Goal: Transaction & Acquisition: Purchase product/service

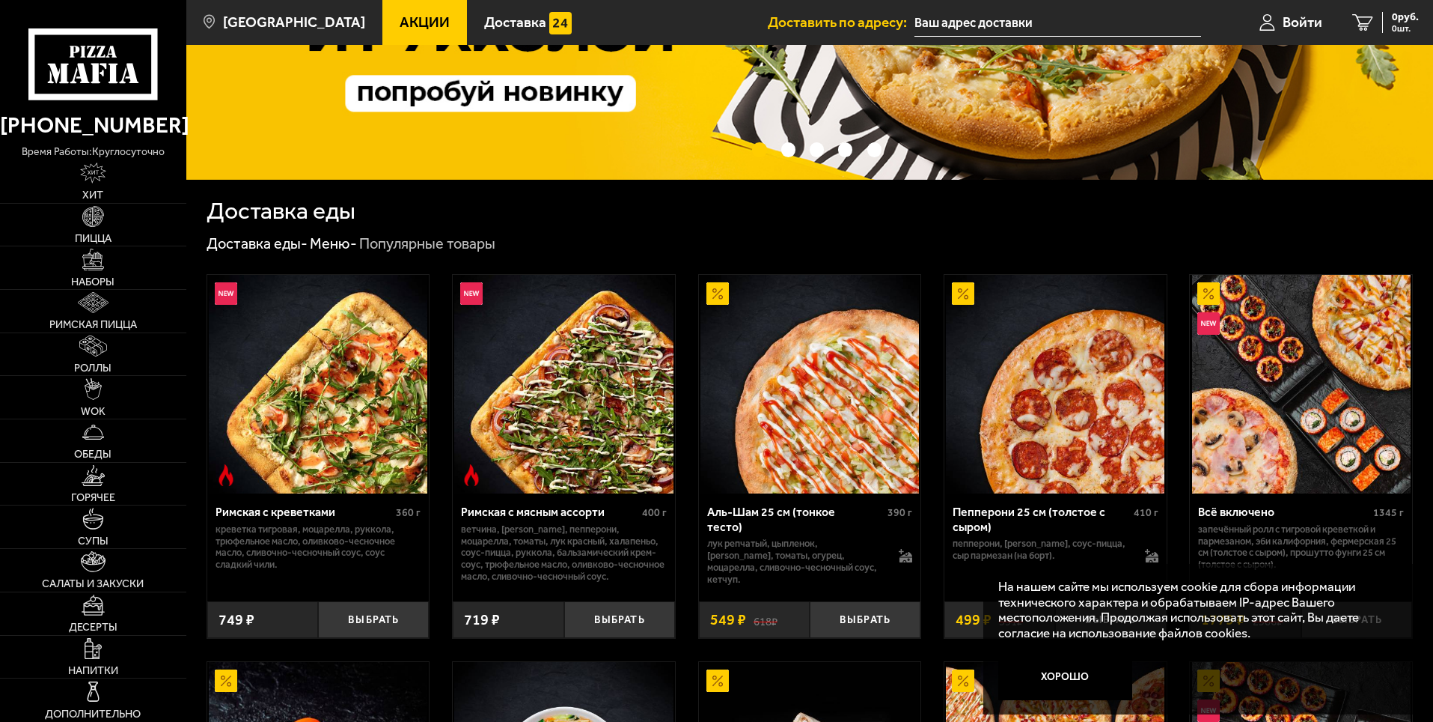
scroll to position [225, 0]
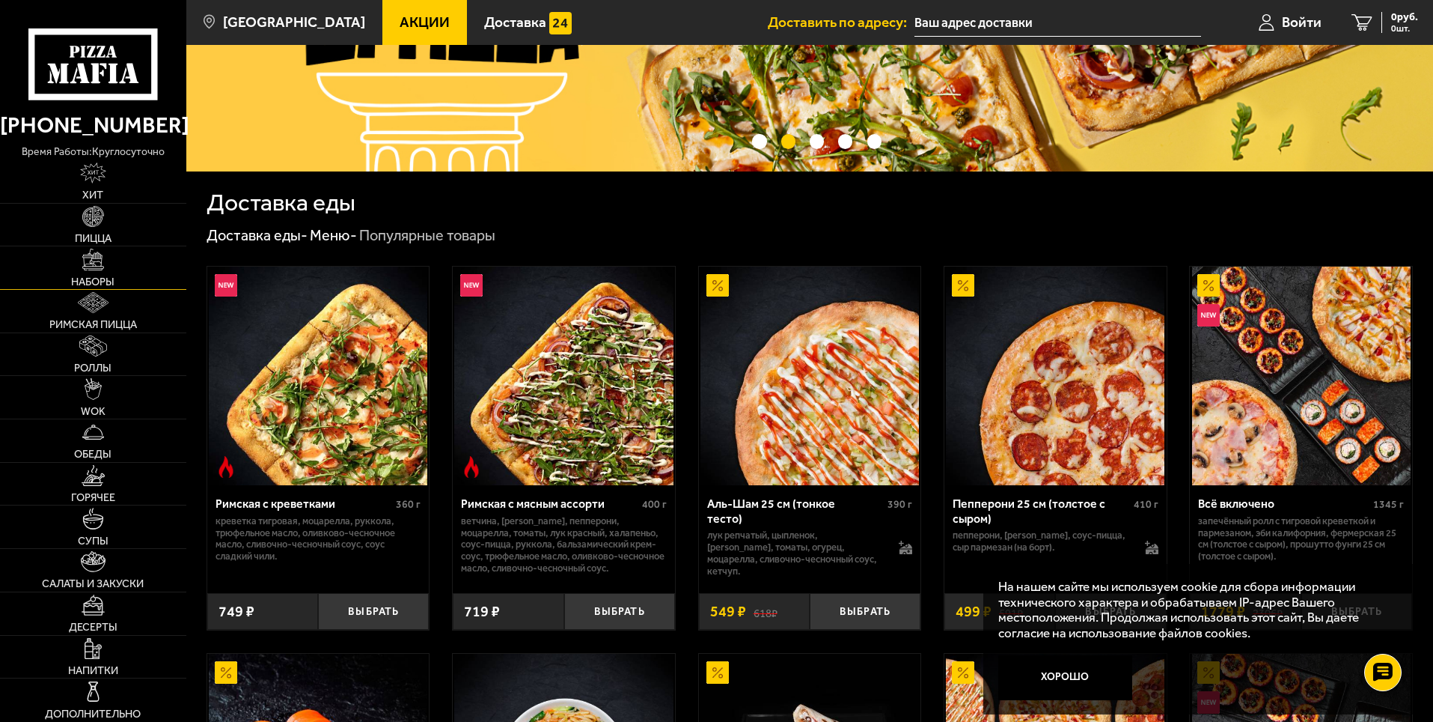
click at [94, 277] on span "Наборы" at bounding box center [92, 281] width 43 height 10
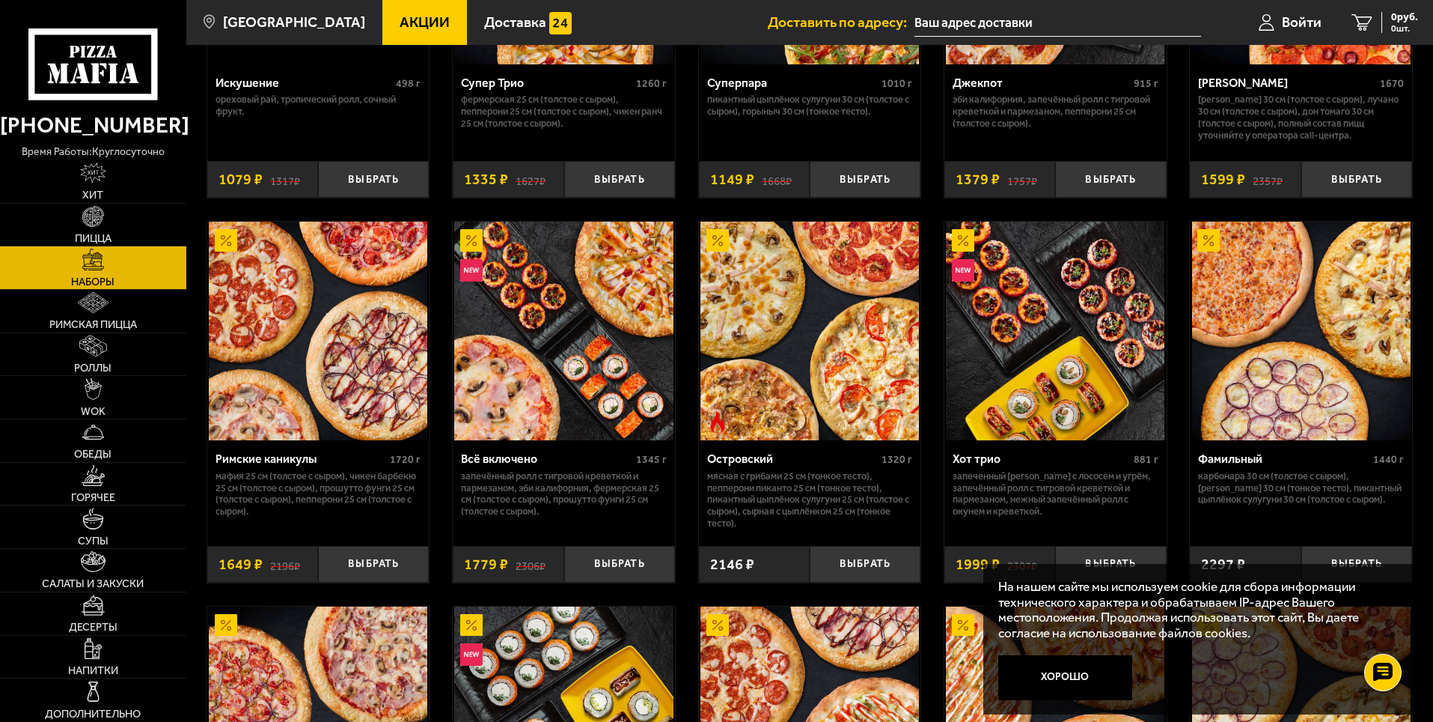
scroll to position [1123, 0]
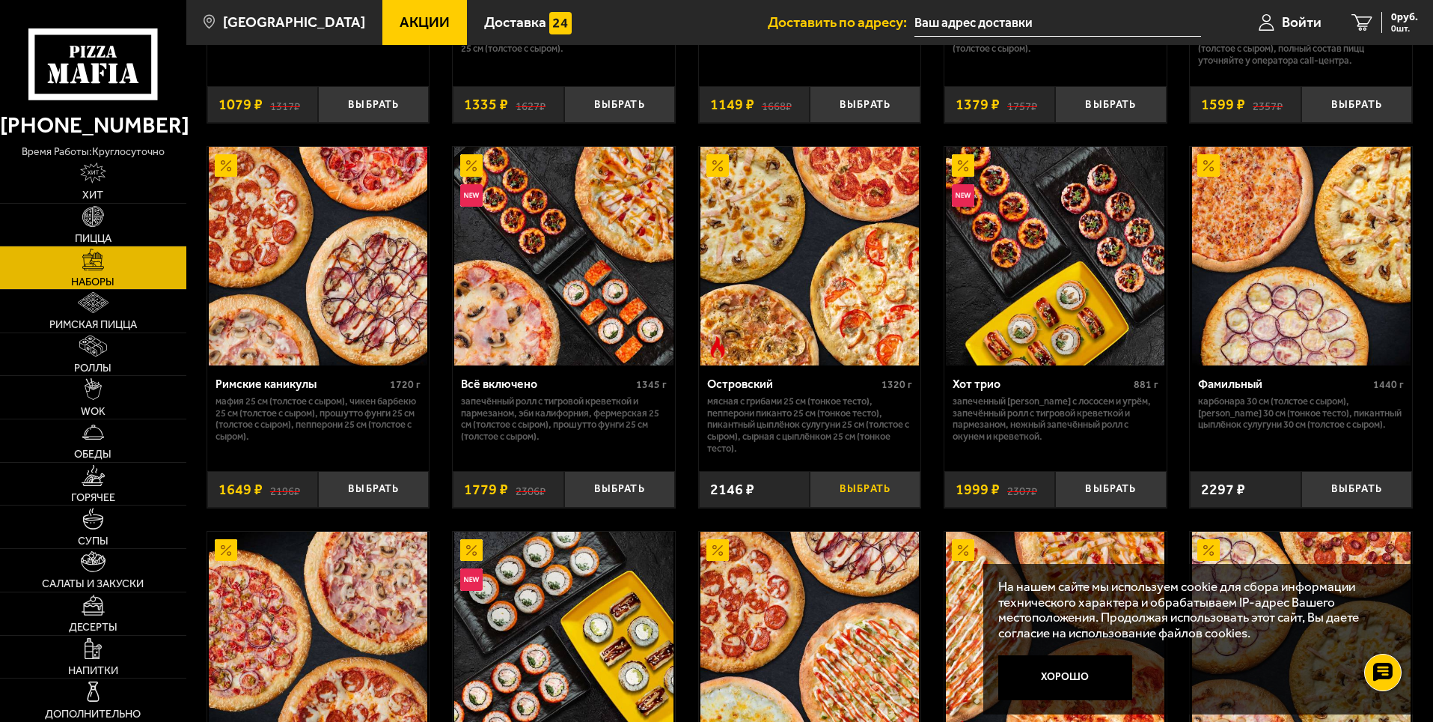
click at [862, 493] on button "Выбрать" at bounding box center [865, 489] width 111 height 37
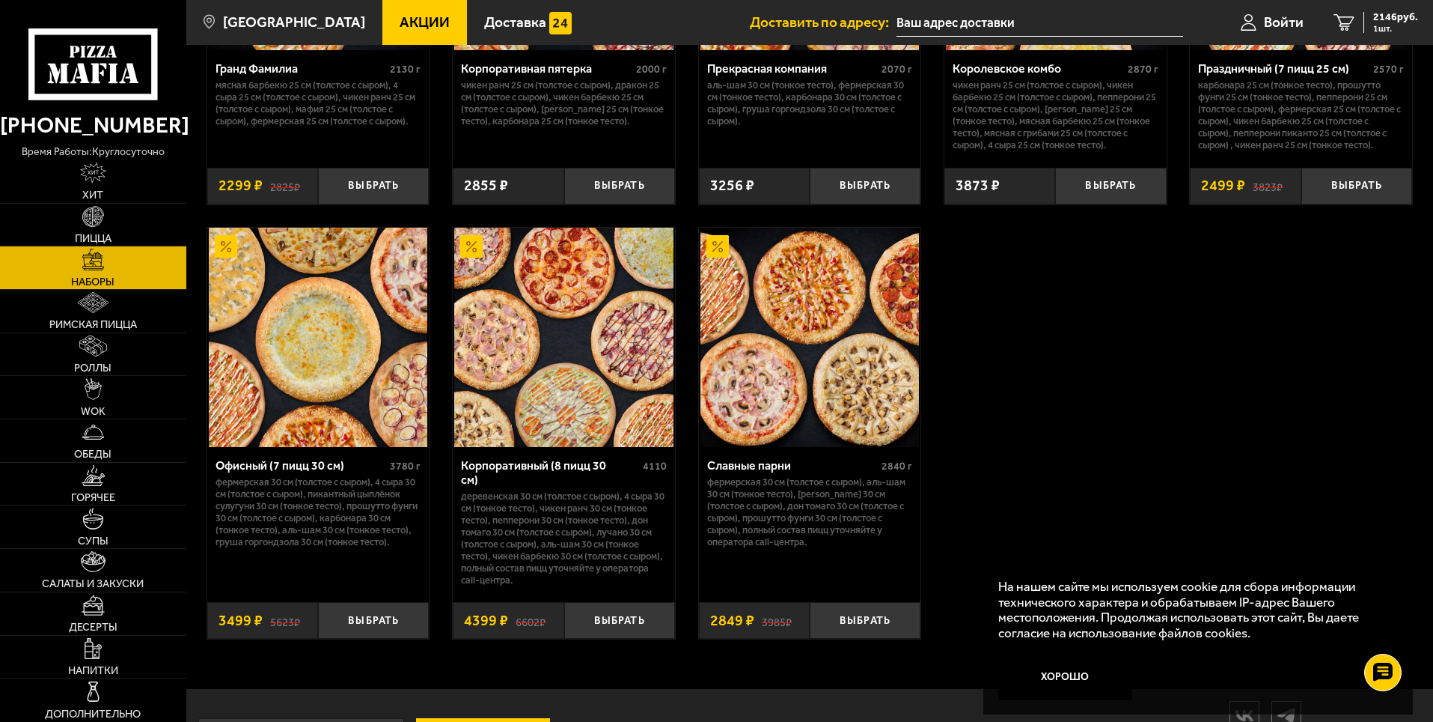
scroll to position [2245, 0]
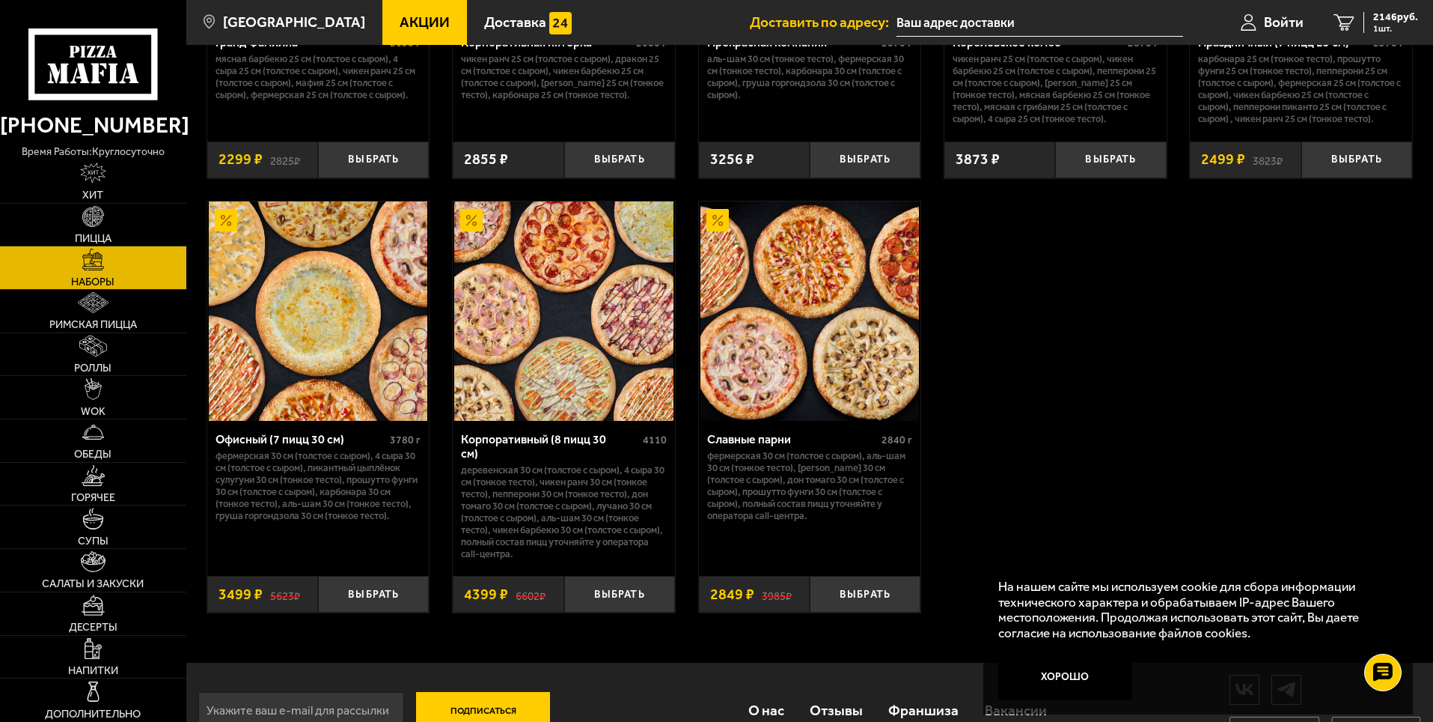
click at [546, 338] on img at bounding box center [563, 310] width 219 height 219
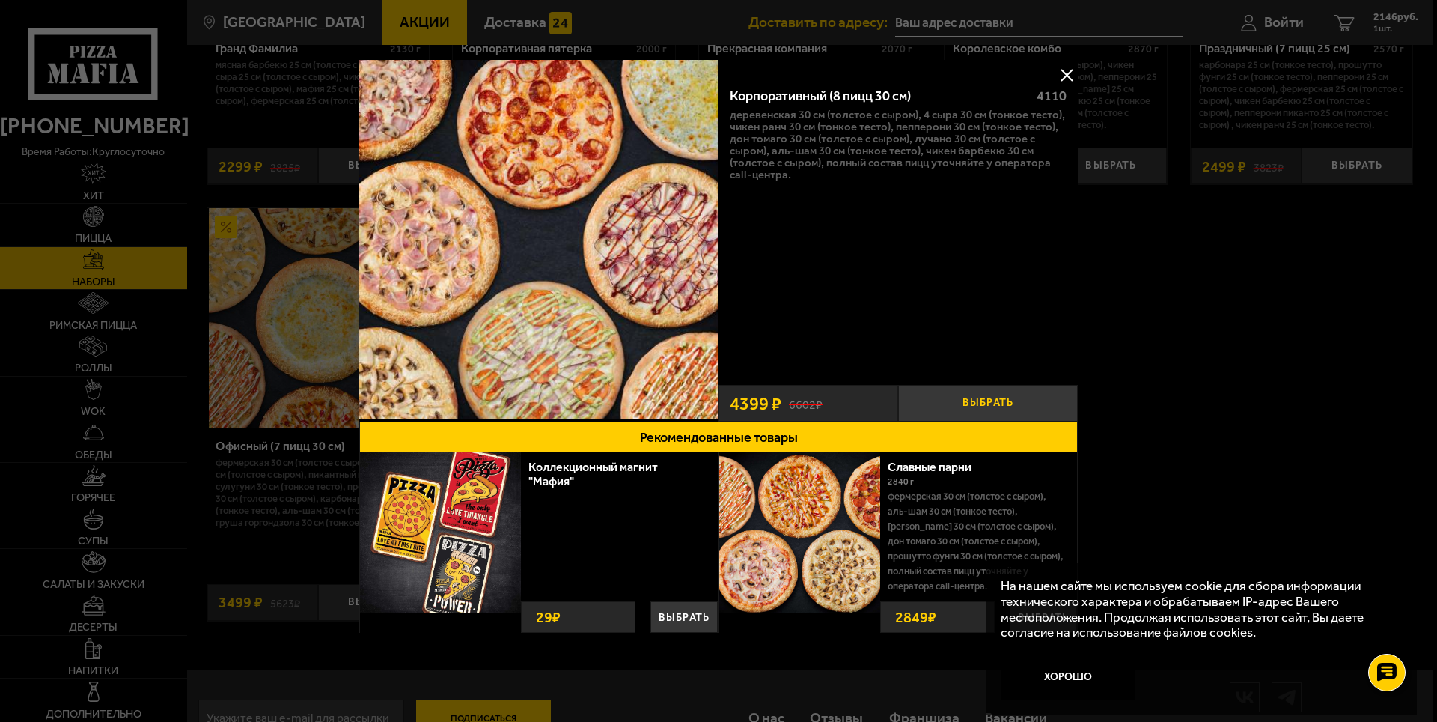
click at [975, 402] on button "Выбрать" at bounding box center [988, 403] width 180 height 37
click at [1070, 69] on button at bounding box center [1066, 75] width 22 height 22
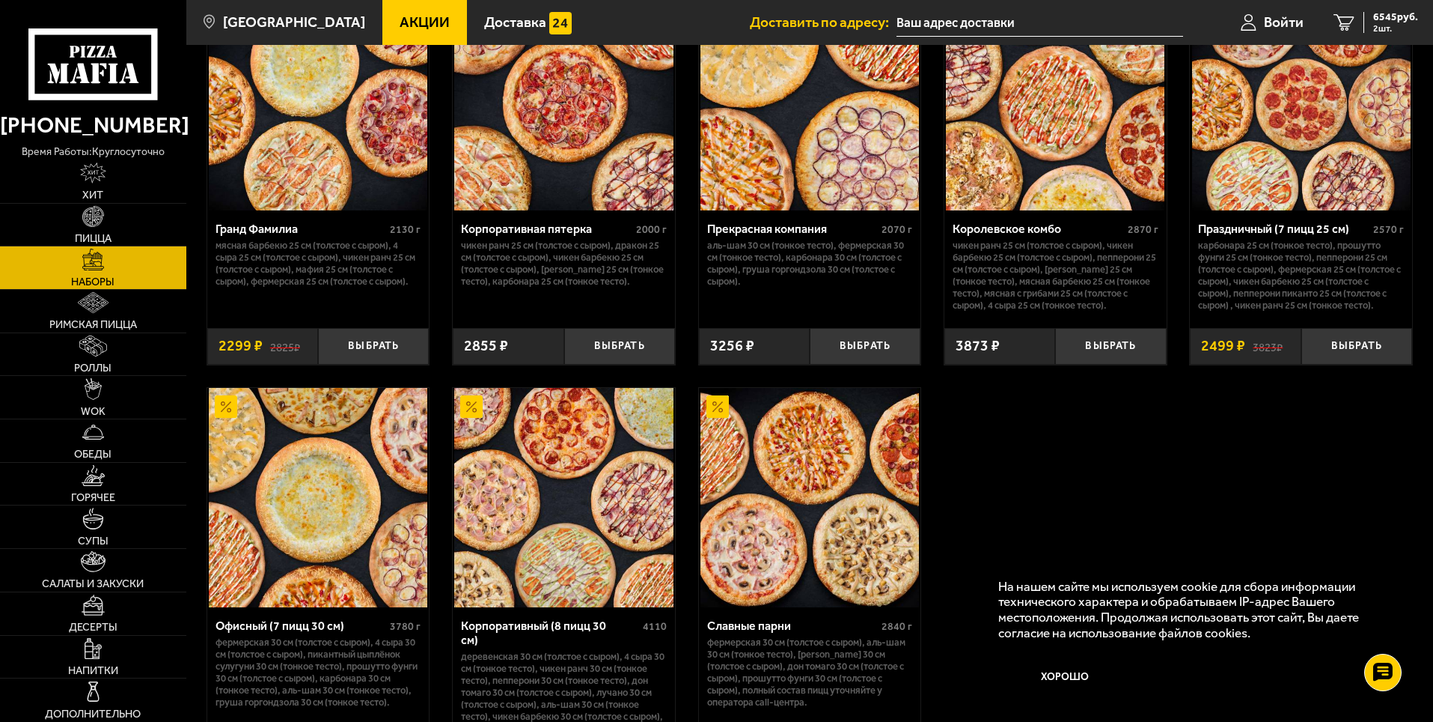
scroll to position [1871, 0]
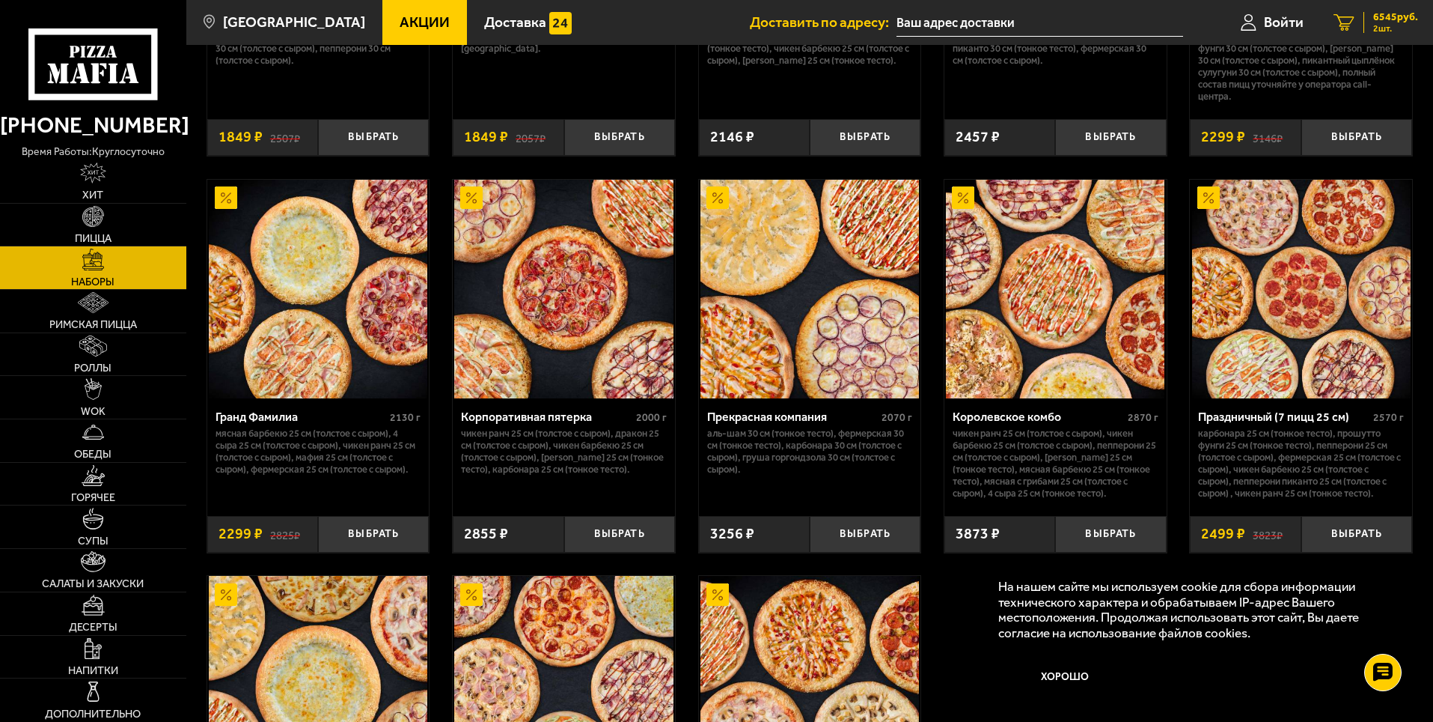
click at [1380, 28] on span "2 шт." at bounding box center [1395, 28] width 45 height 9
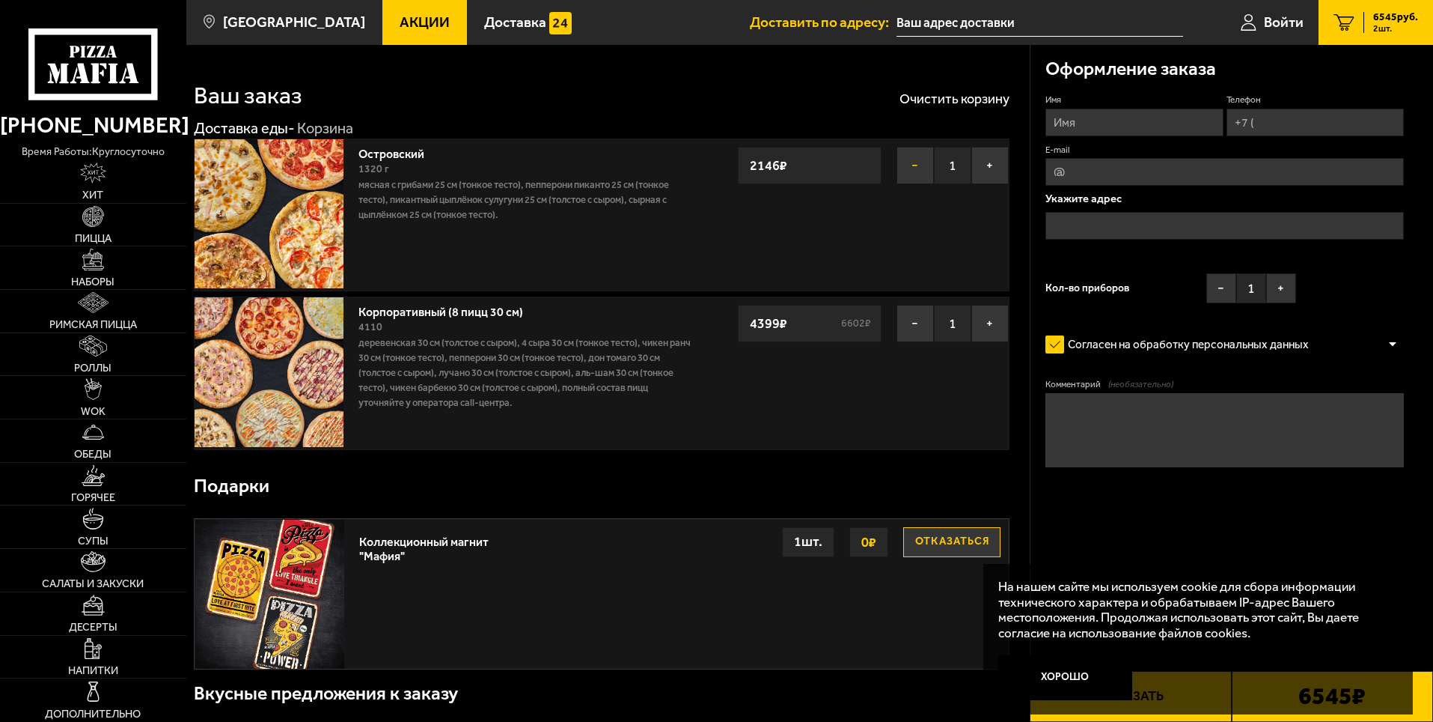
click at [913, 165] on button "−" at bounding box center [915, 165] width 37 height 37
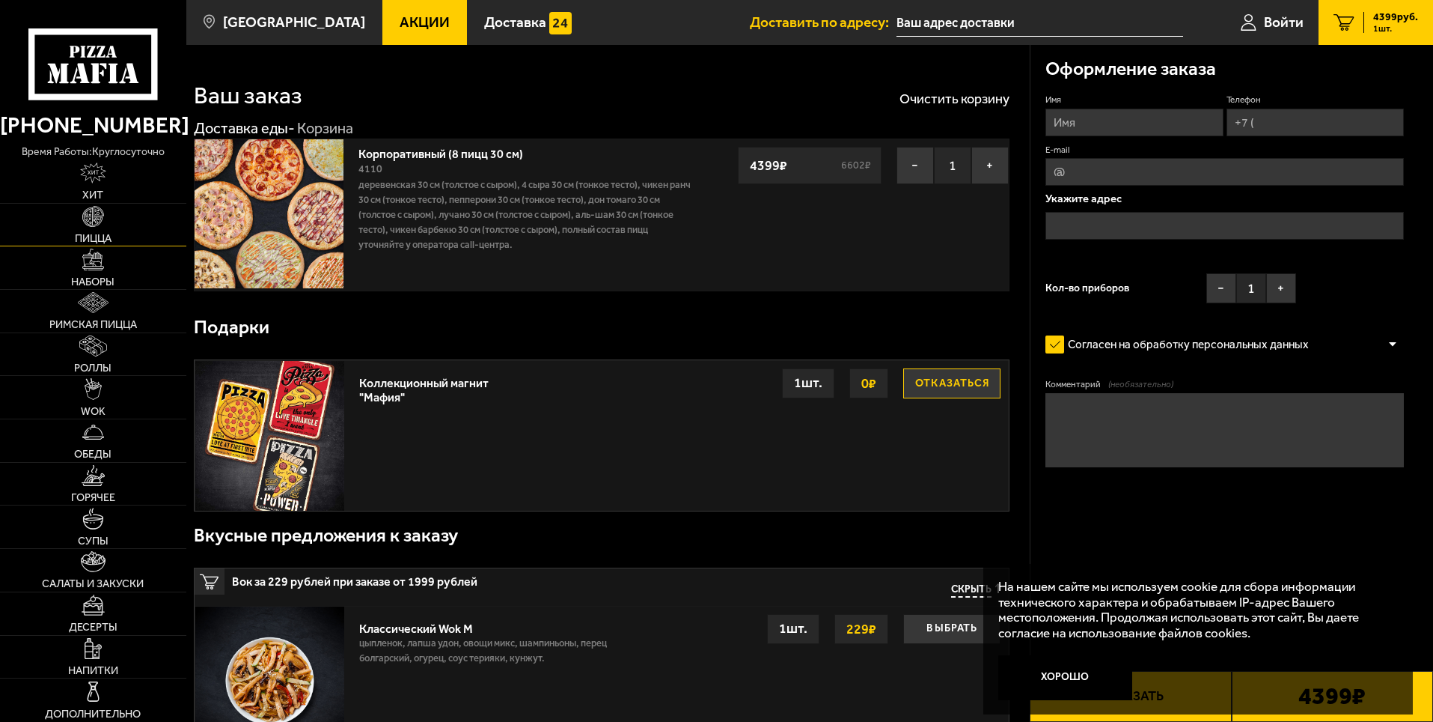
click at [96, 233] on span "Пицца" at bounding box center [93, 238] width 37 height 10
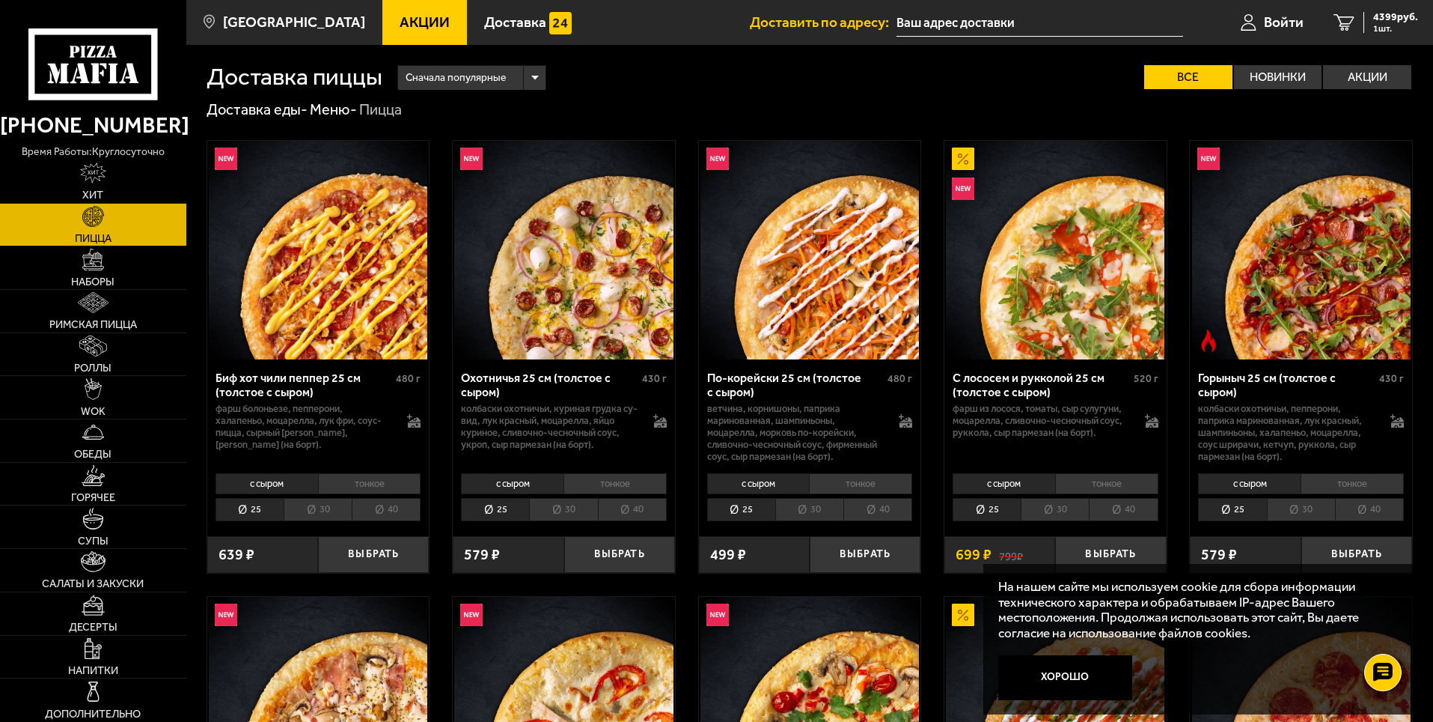
click at [321, 508] on li "30" at bounding box center [318, 509] width 68 height 23
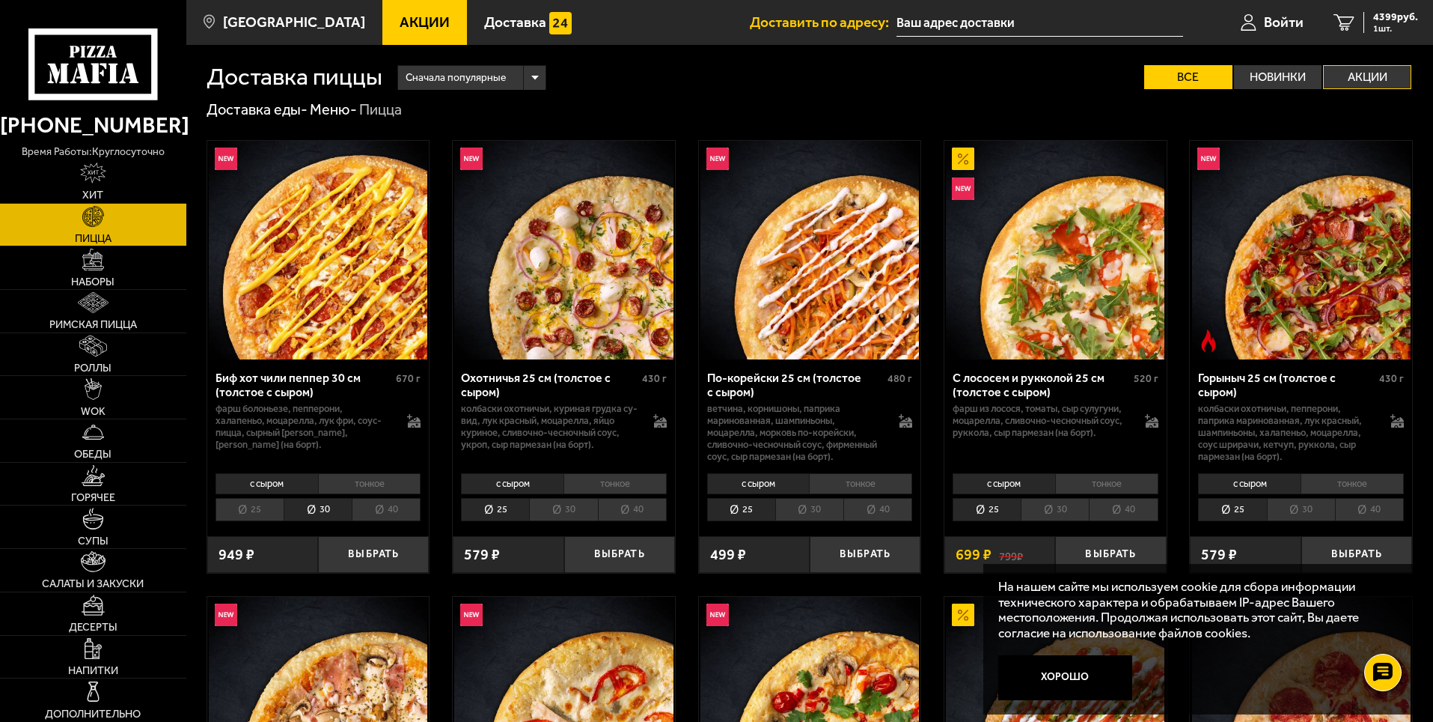
click at [1344, 78] on label "Акции" at bounding box center [1367, 77] width 88 height 24
click at [0, 0] on input "Акции" at bounding box center [0, 0] width 0 height 0
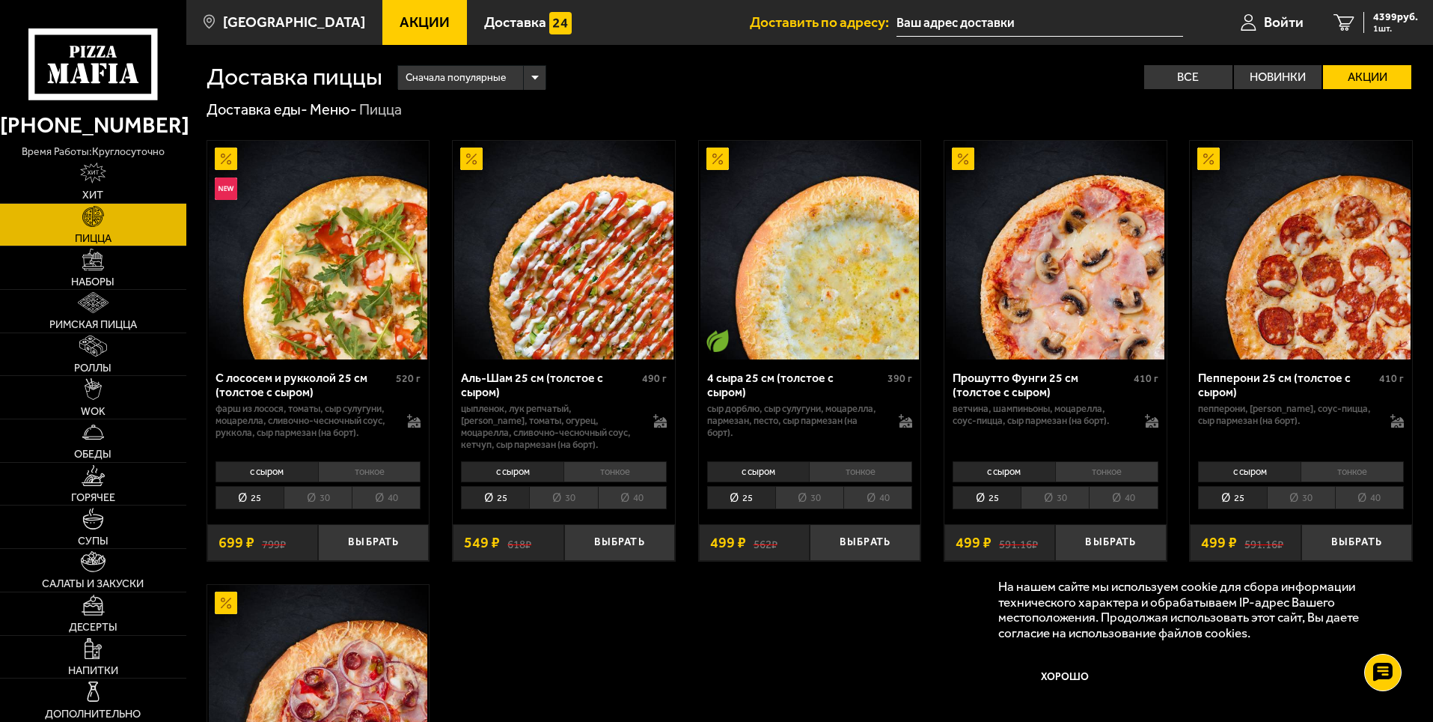
click at [1307, 497] on li "30" at bounding box center [1301, 497] width 68 height 23
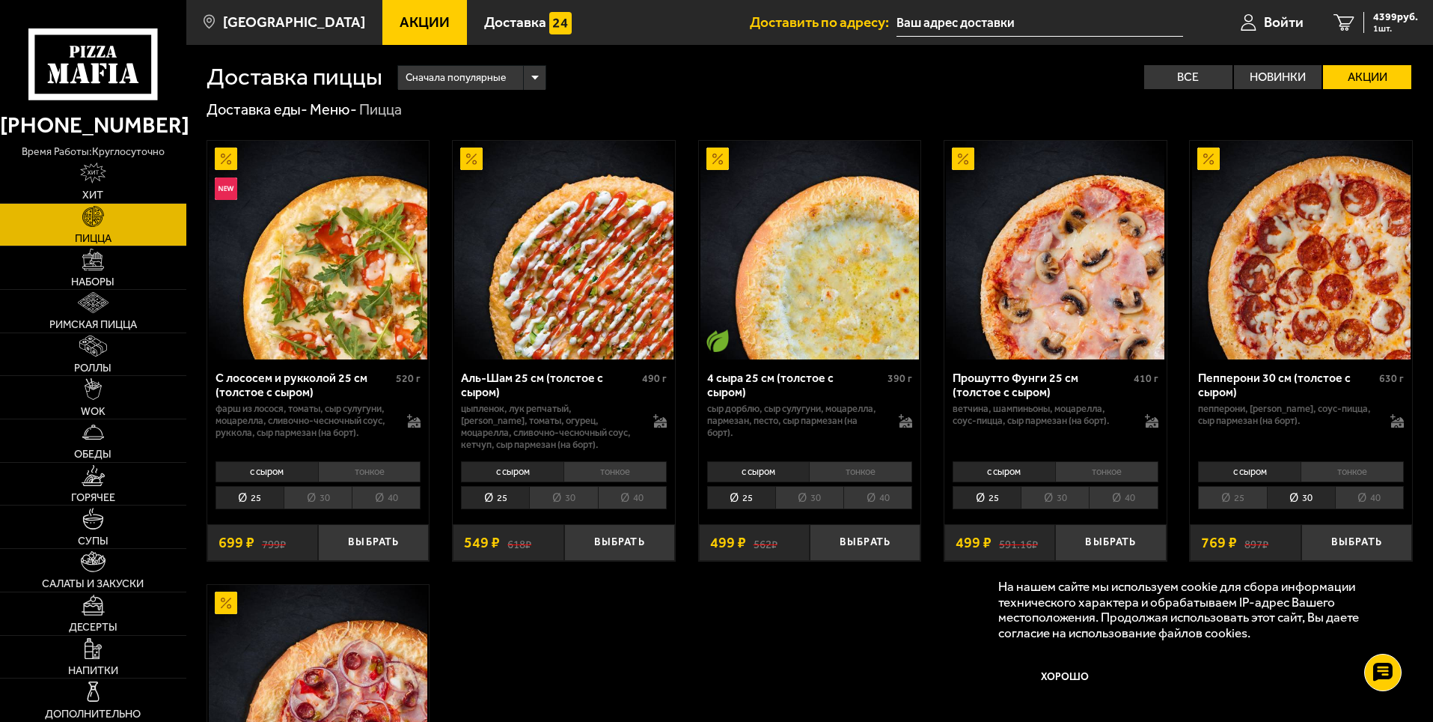
click at [1066, 498] on li "30" at bounding box center [1055, 497] width 68 height 23
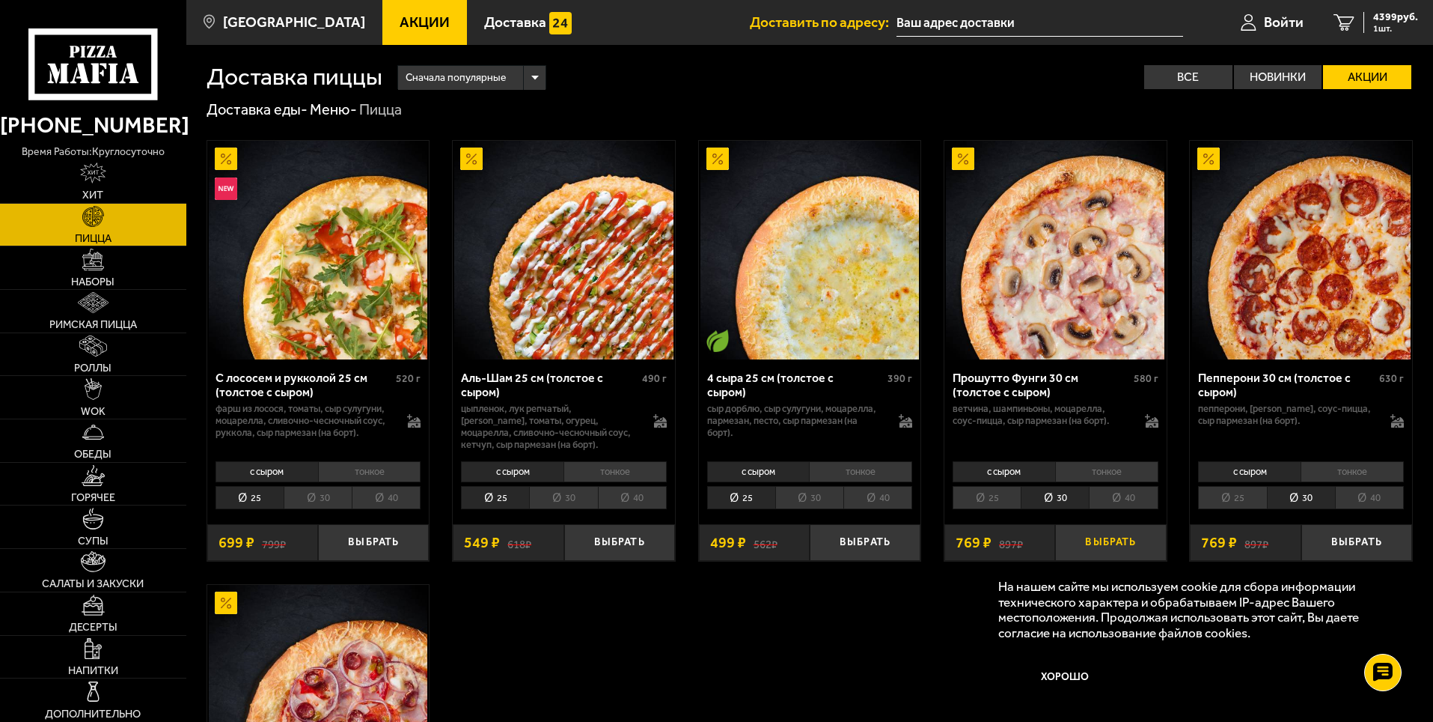
click at [1100, 543] on button "Выбрать" at bounding box center [1110, 542] width 111 height 37
click at [807, 497] on li "30" at bounding box center [809, 497] width 68 height 23
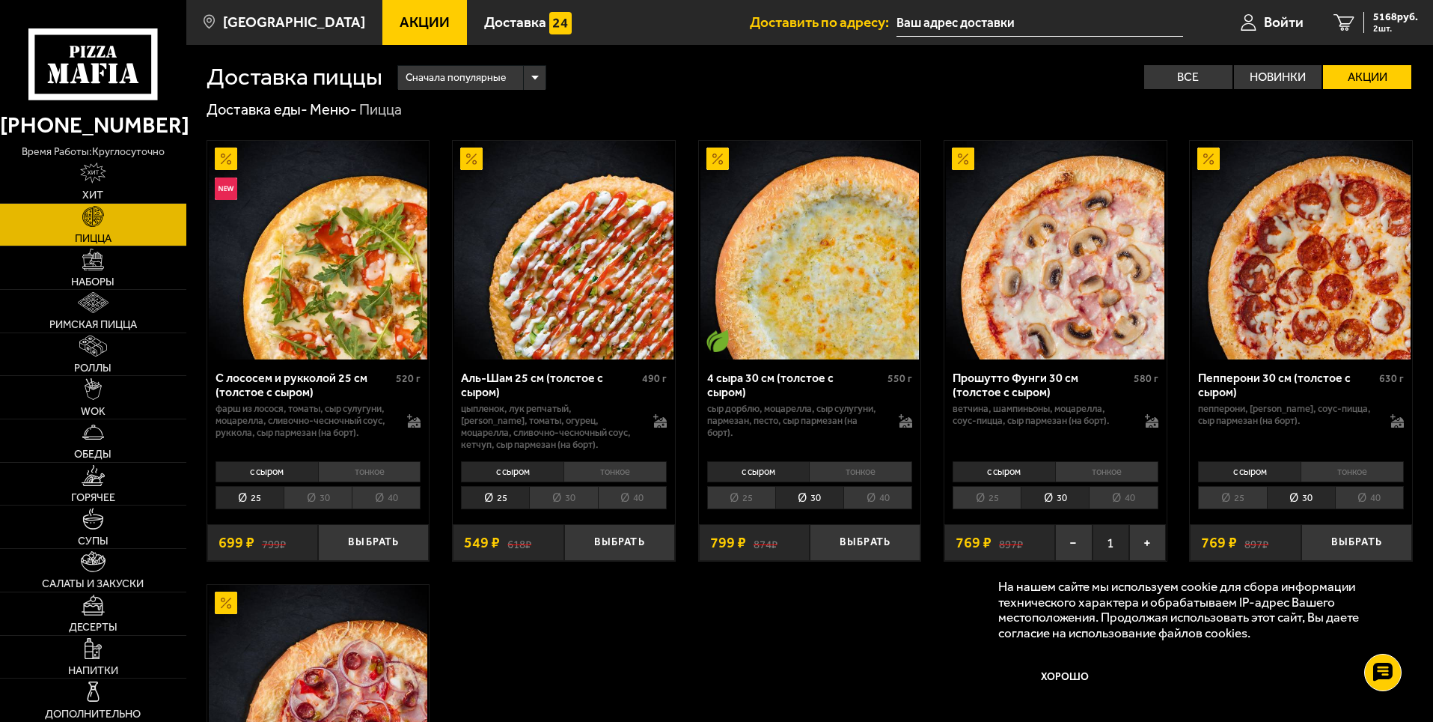
click at [742, 497] on li "25" at bounding box center [741, 497] width 68 height 23
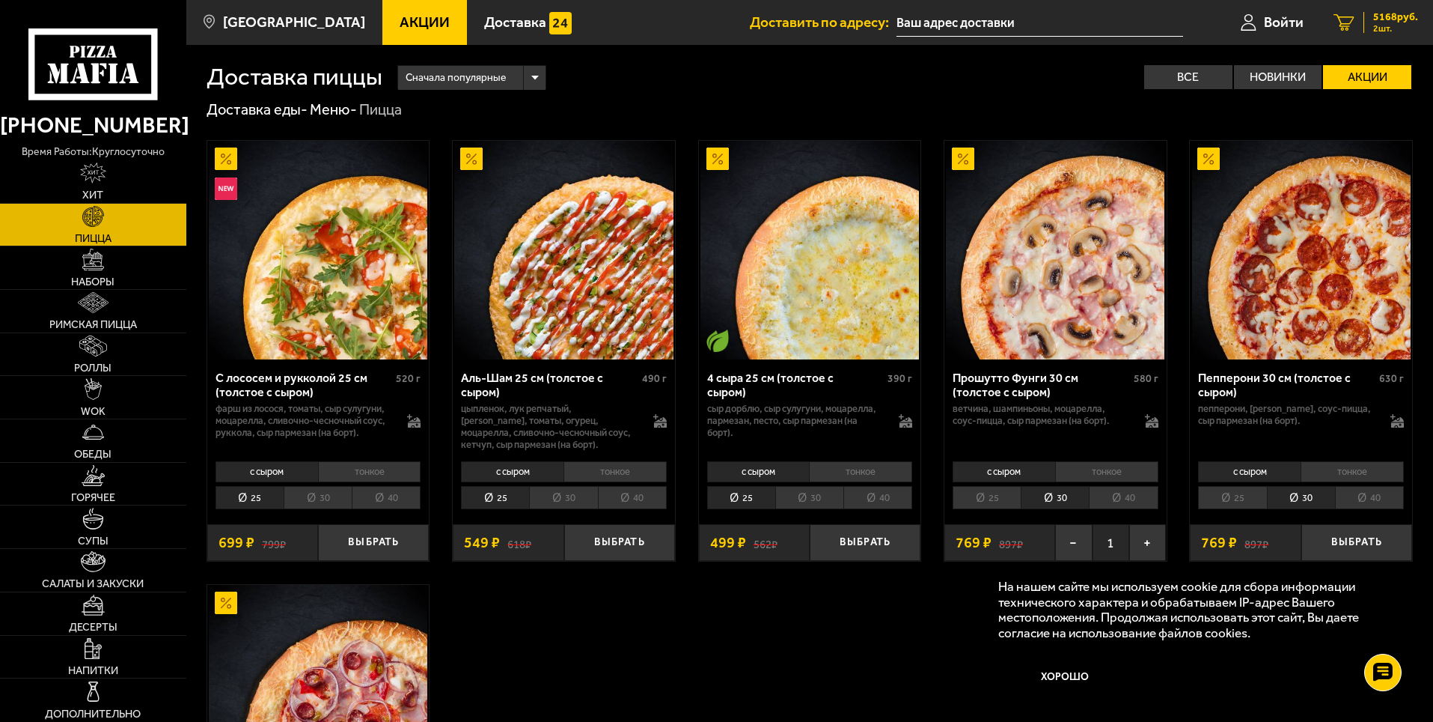
click at [1390, 20] on span "5168 руб." at bounding box center [1395, 17] width 45 height 10
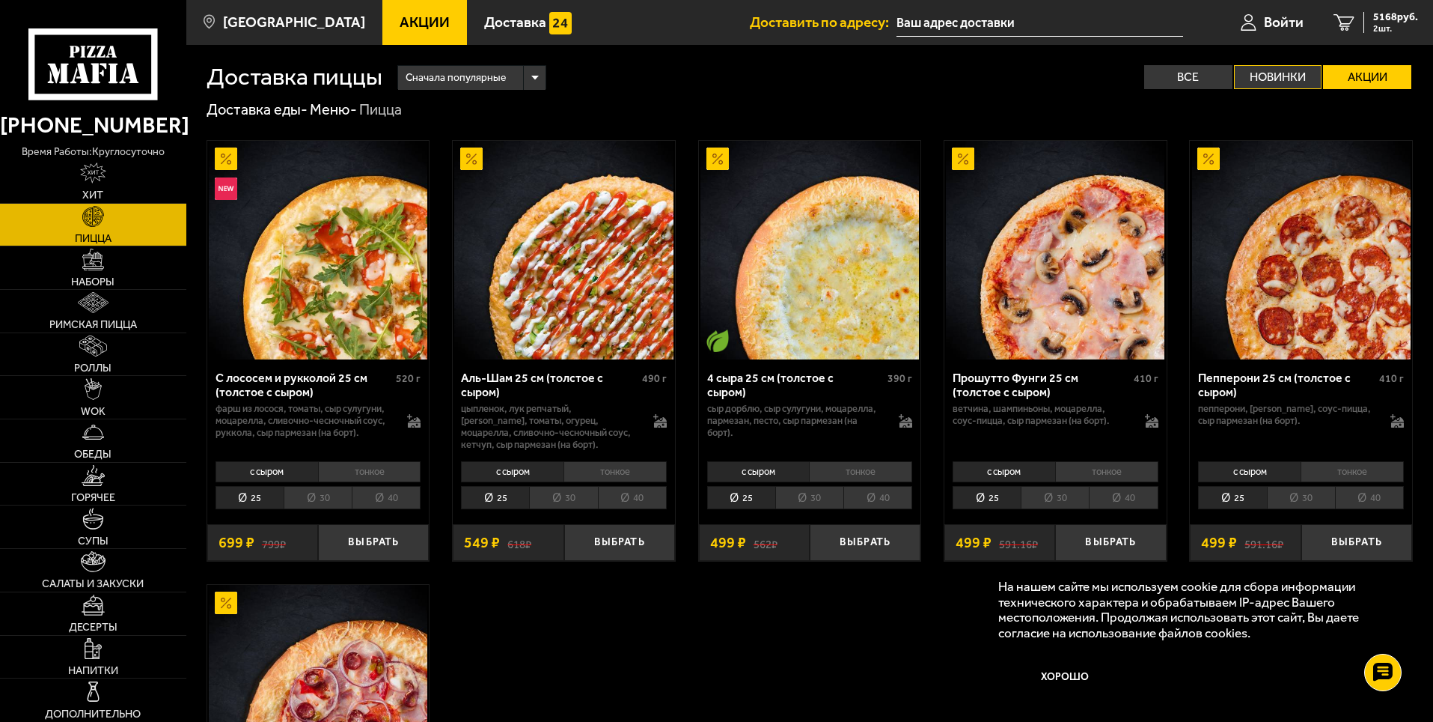
click at [1267, 77] on label "Новинки" at bounding box center [1278, 77] width 88 height 24
click at [0, 0] on input "Новинки" at bounding box center [0, 0] width 0 height 0
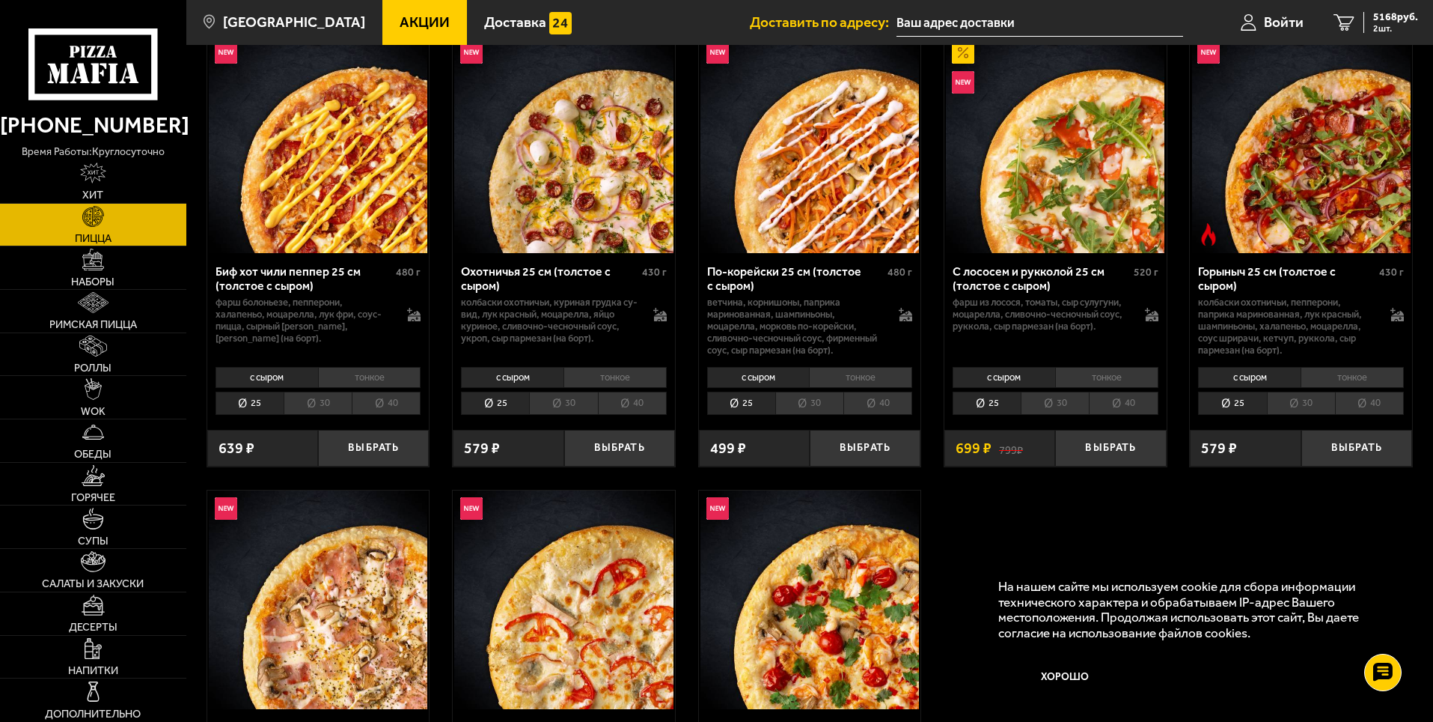
scroll to position [75, 0]
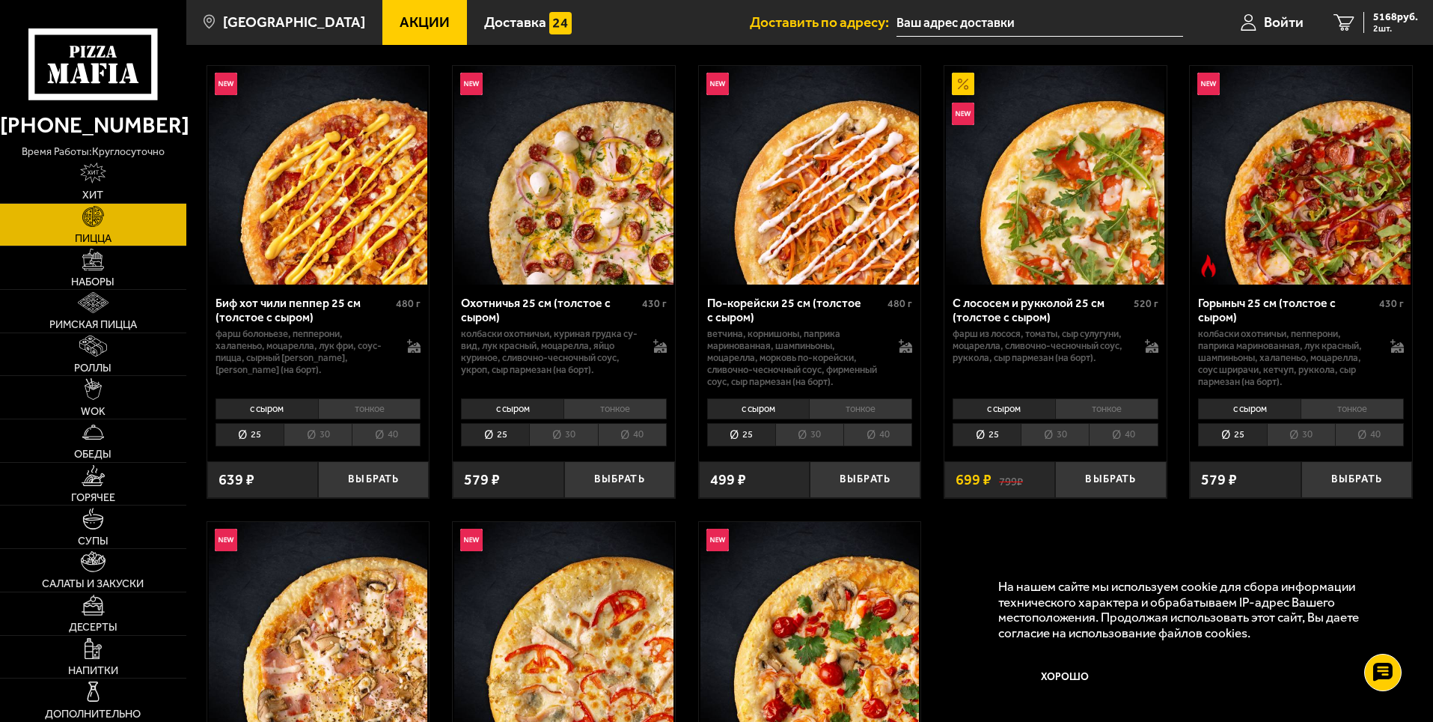
click at [376, 406] on li "тонкое" at bounding box center [369, 408] width 103 height 21
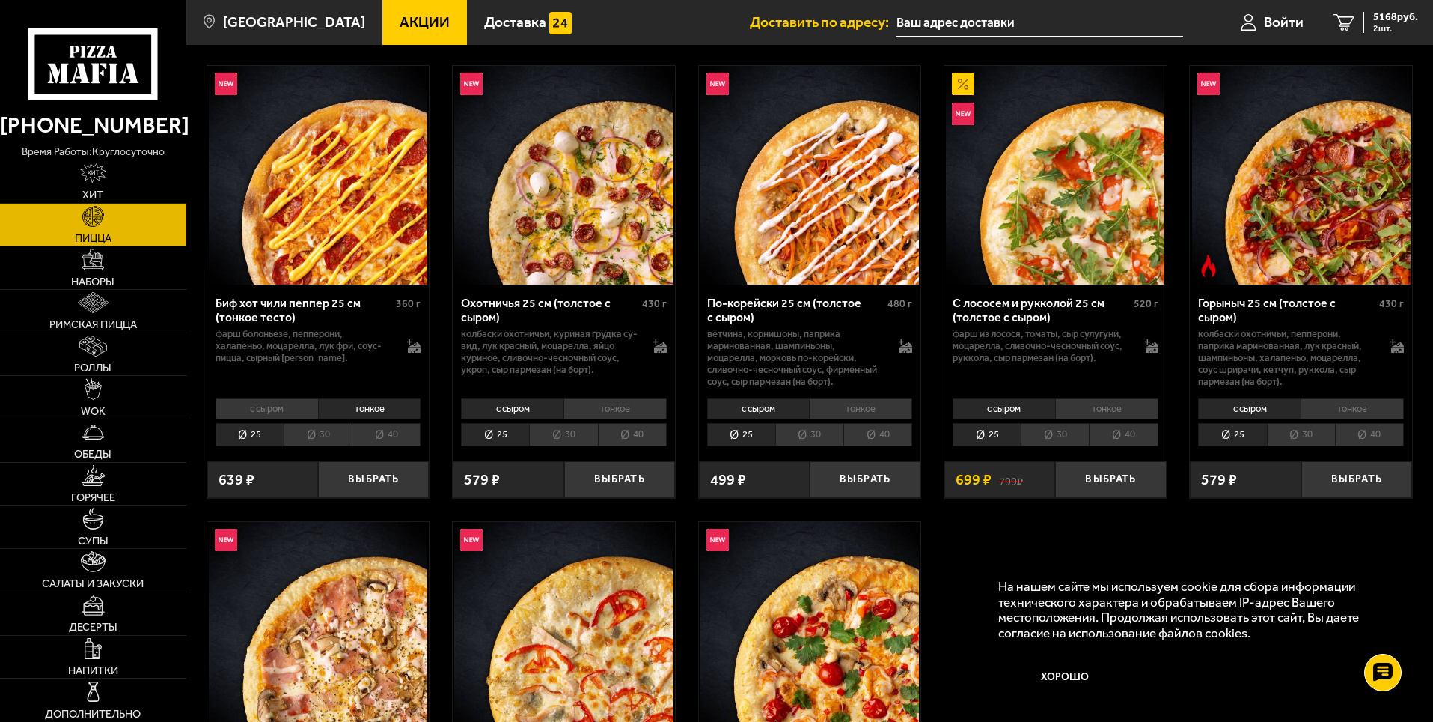
click at [609, 404] on li "тонкое" at bounding box center [615, 408] width 103 height 21
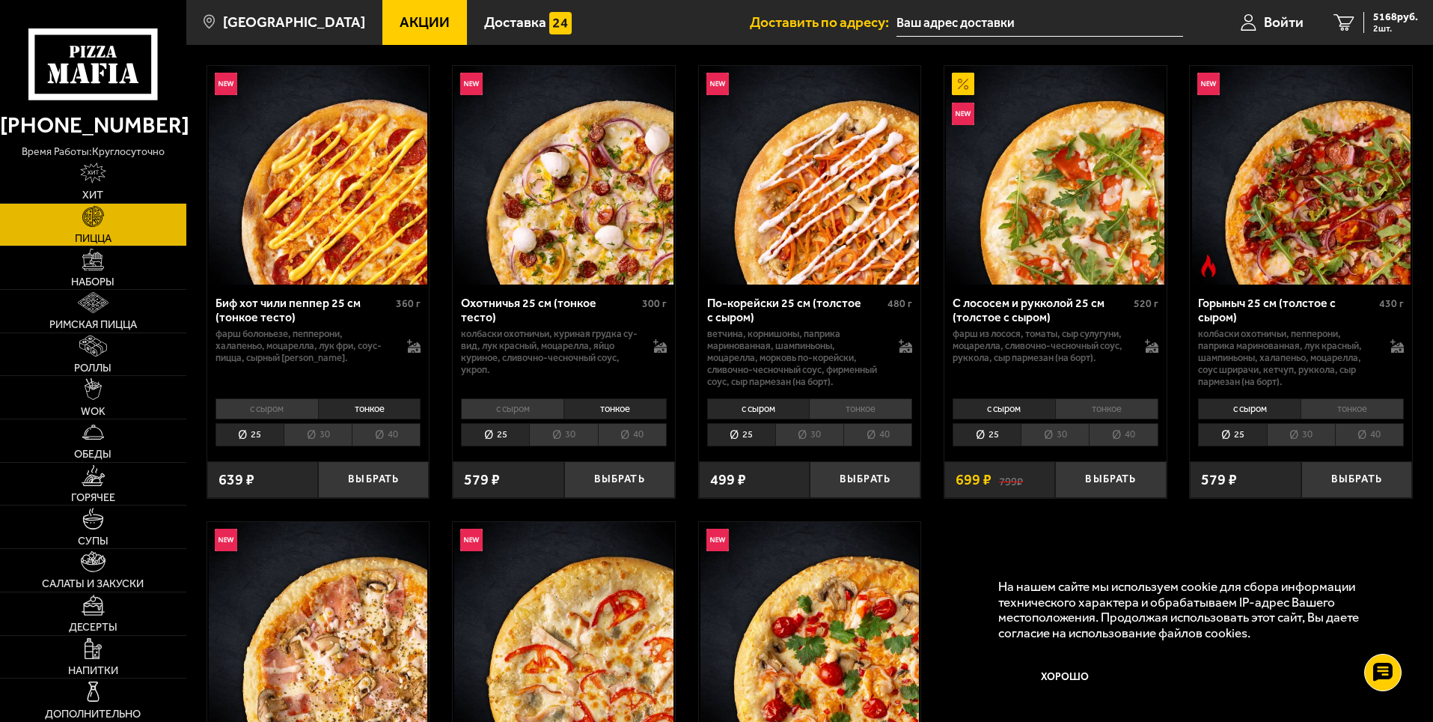
click at [557, 431] on li "30" at bounding box center [563, 434] width 68 height 23
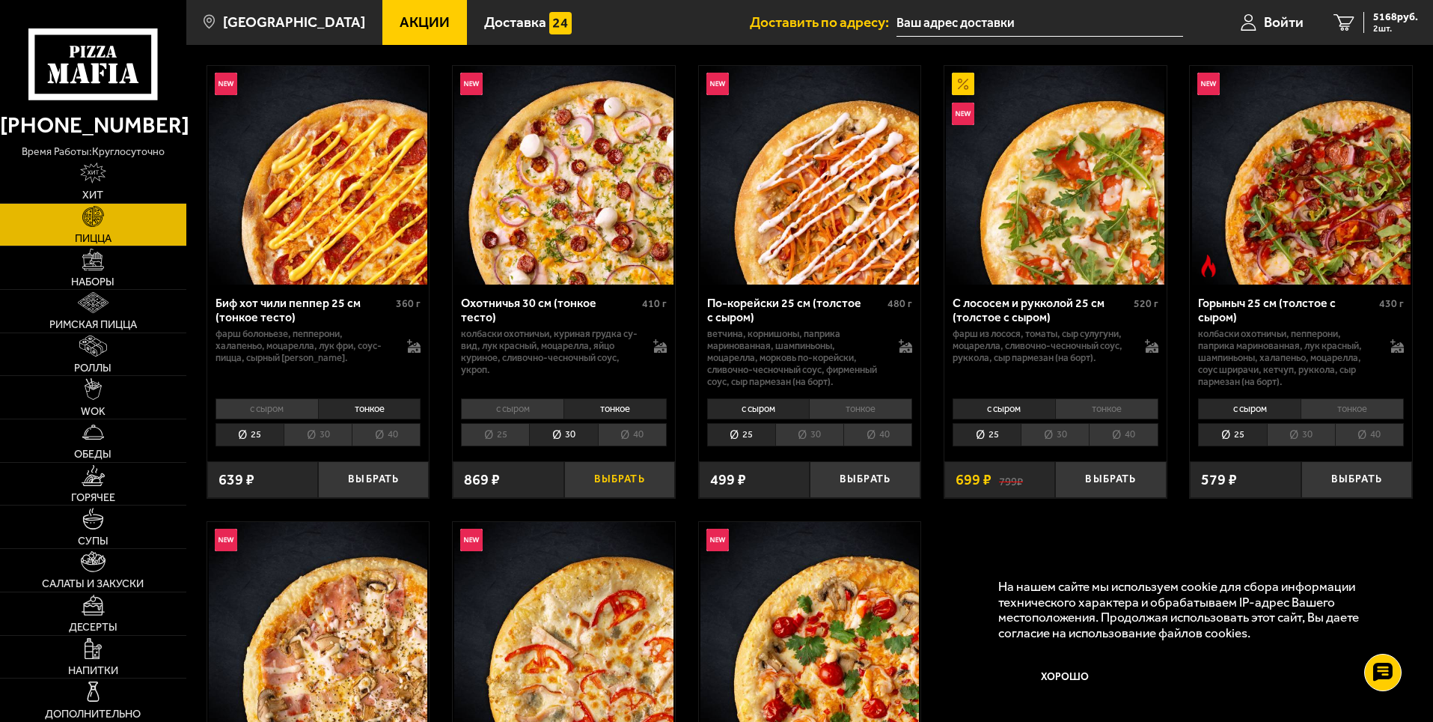
click at [622, 478] on button "Выбрать" at bounding box center [619, 479] width 111 height 37
click at [1396, 15] on span "6037 руб." at bounding box center [1395, 17] width 45 height 10
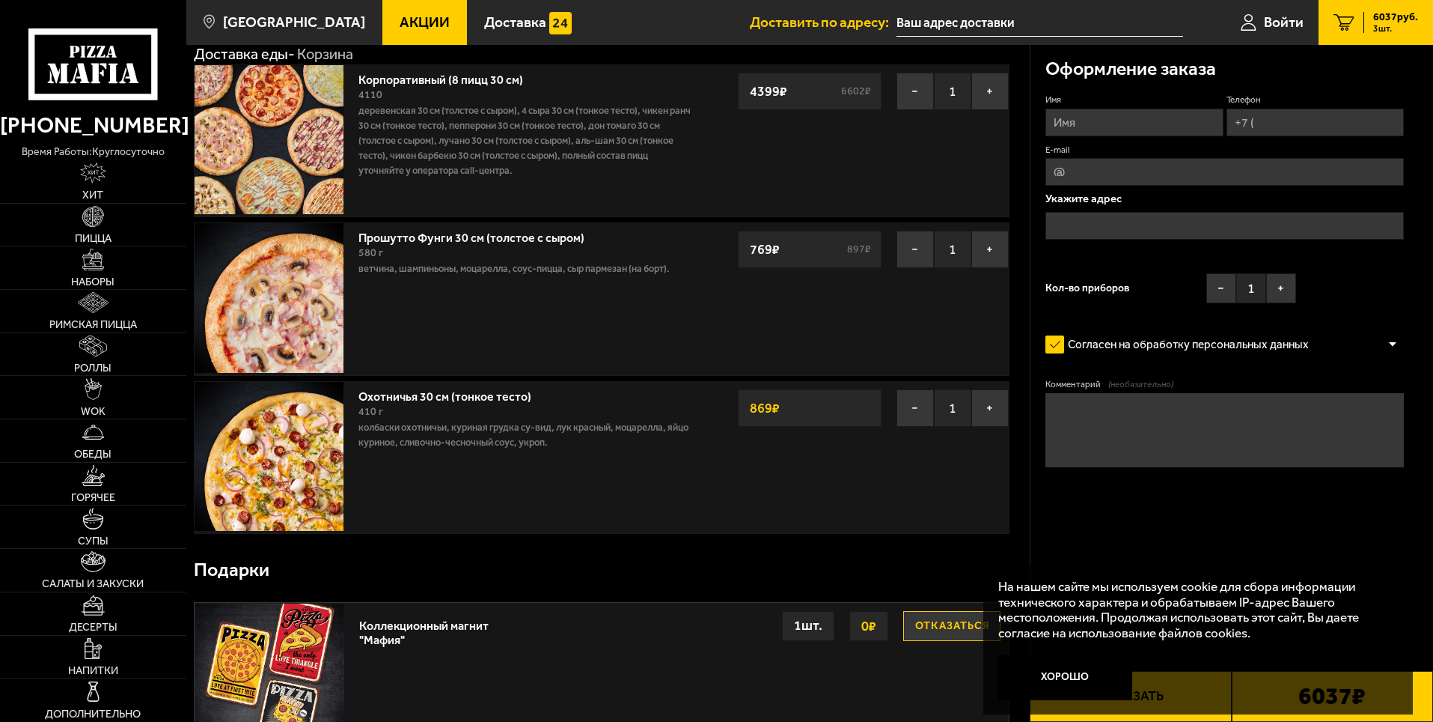
scroll to position [75, 0]
click at [1094, 129] on input "Имя" at bounding box center [1134, 123] width 177 height 28
click at [1097, 113] on input "Имя" at bounding box center [1134, 123] width 177 height 28
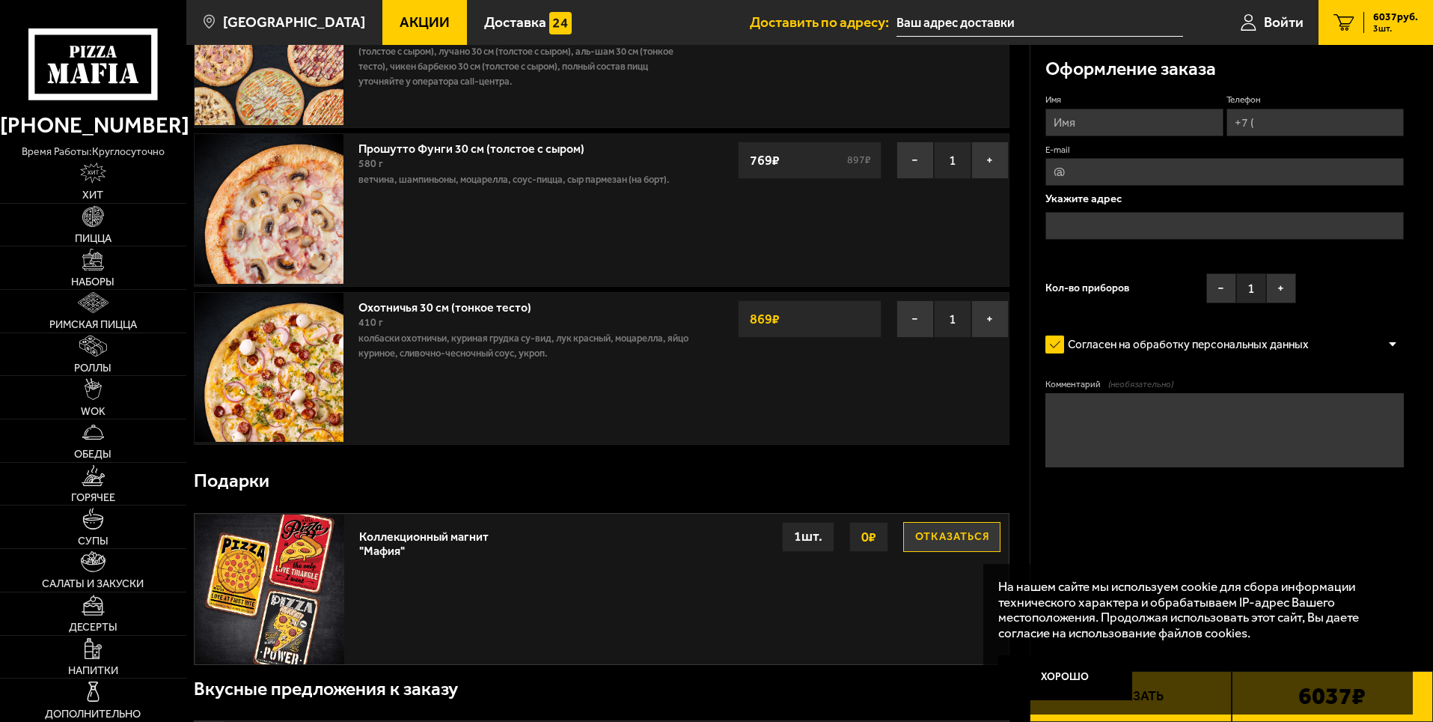
scroll to position [0, 0]
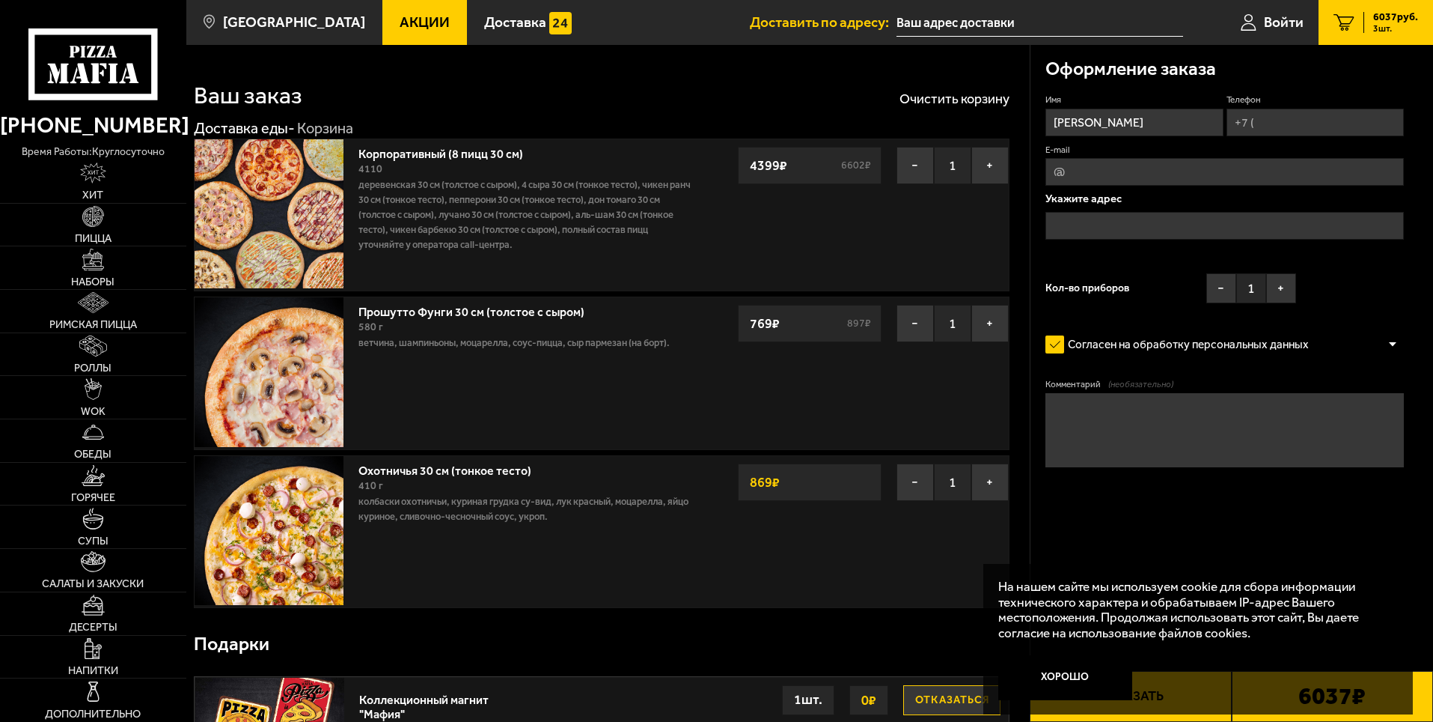
type input "[PERSON_NAME]"
click at [1267, 121] on input "Телефон" at bounding box center [1315, 123] width 177 height 28
type input "[PHONE_NUMBER]"
type input "[EMAIL_ADDRESS][DOMAIN_NAME]"
type input "[PHONE_NUMBER]"
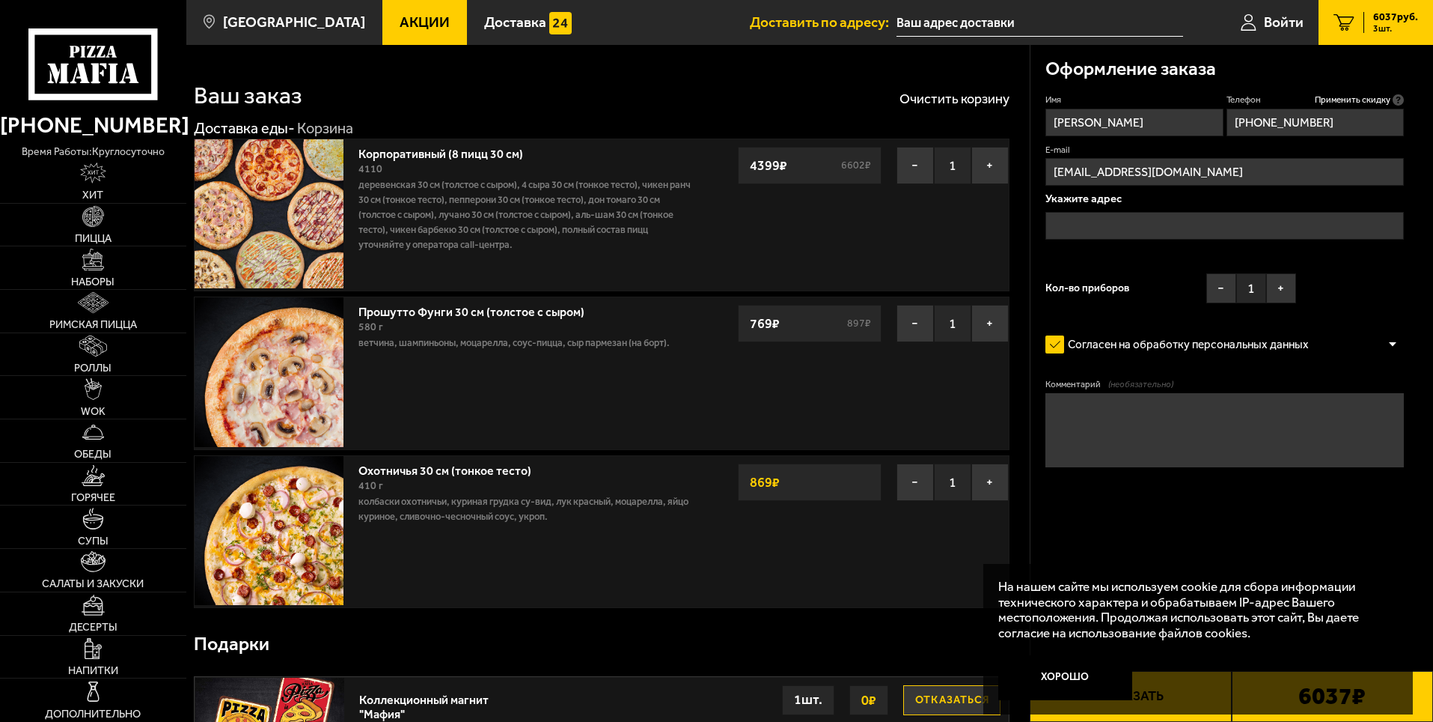
drag, startPoint x: 1162, startPoint y: 171, endPoint x: 1038, endPoint y: 165, distance: 123.6
click at [1038, 165] on div "Оформление заказа Имя [PERSON_NAME] Телефон Применить скидку Вы будете зарегист…" at bounding box center [1232, 300] width 403 height 510
click at [1183, 171] on input "[EMAIL_ADDRESS][DOMAIN_NAME]" at bounding box center [1225, 172] width 359 height 28
click at [1158, 168] on input "[EMAIL_ADDRESS][DOMAIN_NAME]" at bounding box center [1225, 172] width 359 height 28
click at [1138, 225] on input "text" at bounding box center [1225, 226] width 359 height 28
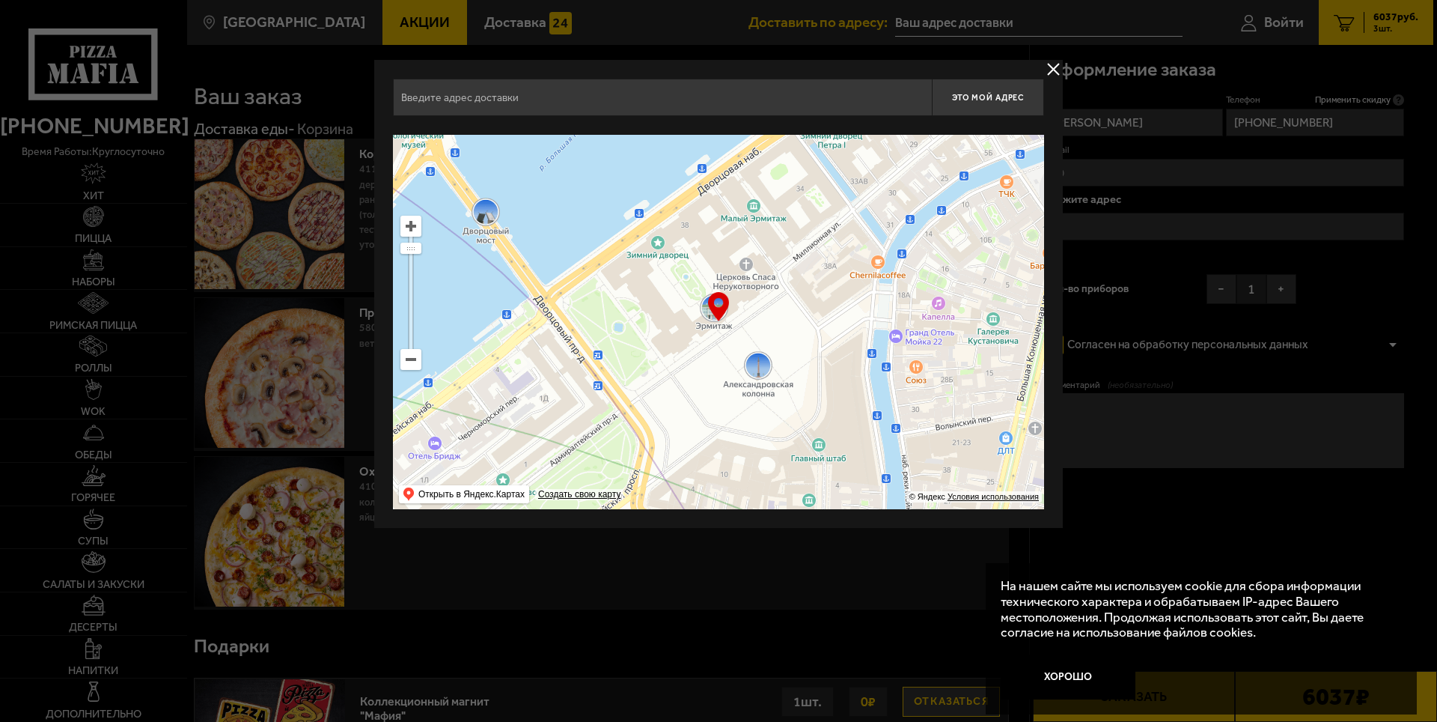
drag, startPoint x: 652, startPoint y: 350, endPoint x: 693, endPoint y: 397, distance: 63.2
click at [693, 397] on ymaps at bounding box center [718, 322] width 651 height 374
type input "[STREET_ADDRESS]"
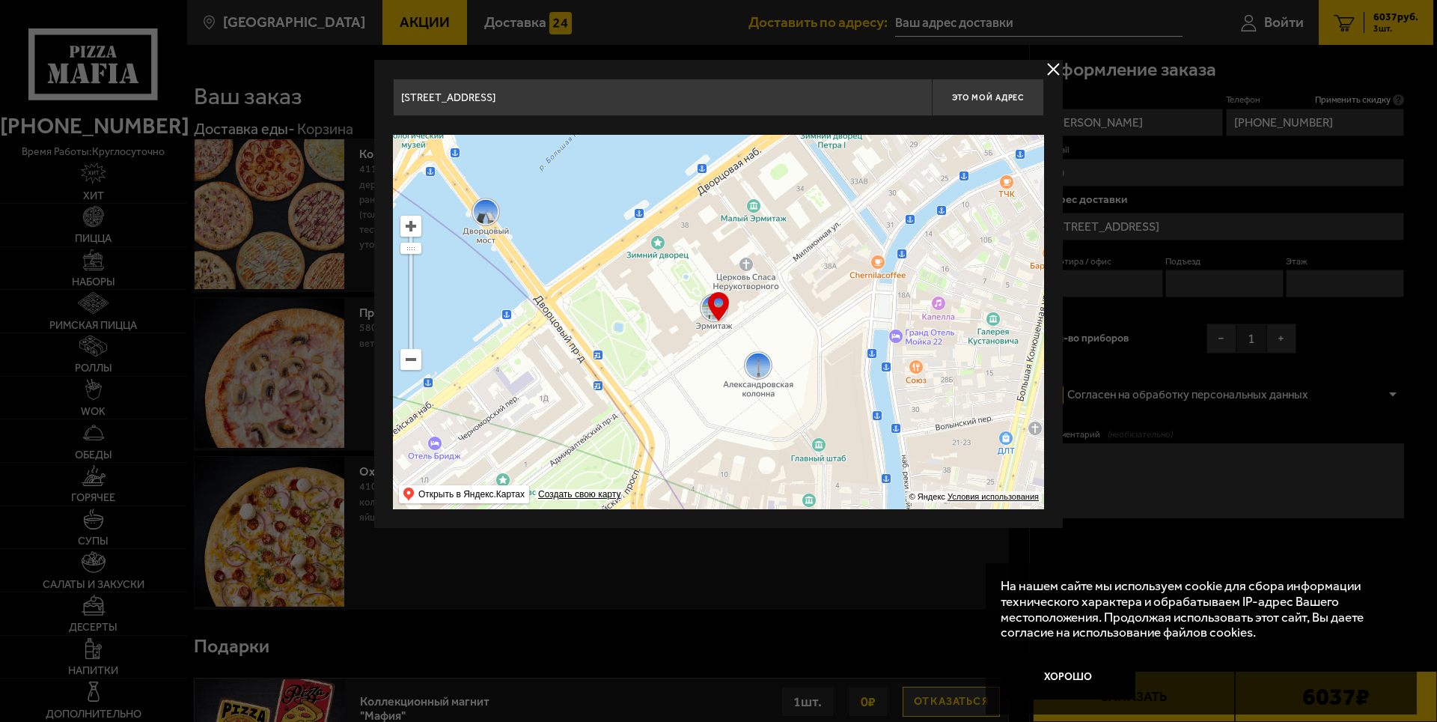
click at [734, 99] on input "[STREET_ADDRESS]" at bounding box center [662, 97] width 539 height 37
type input "Д"
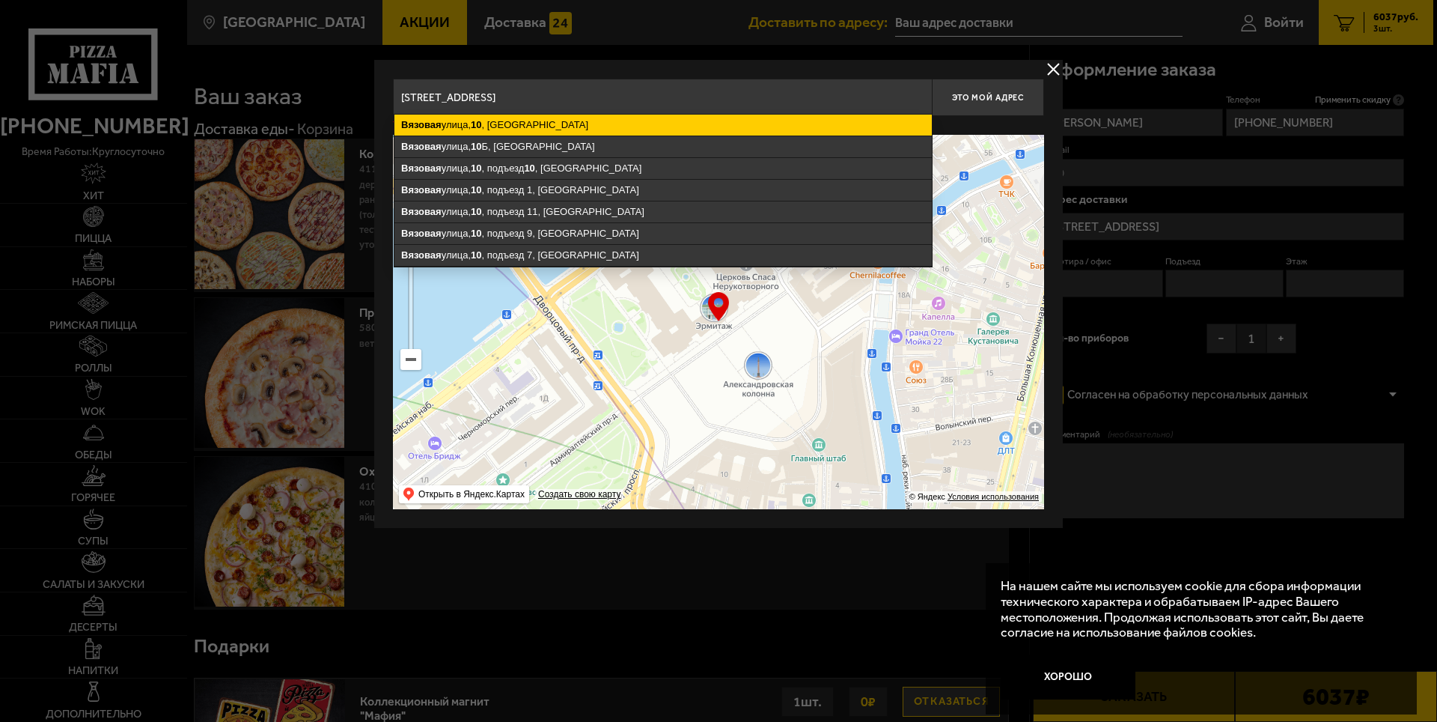
click at [534, 122] on ymaps "[STREET_ADDRESS]" at bounding box center [662, 125] width 537 height 21
type input "[STREET_ADDRESS]"
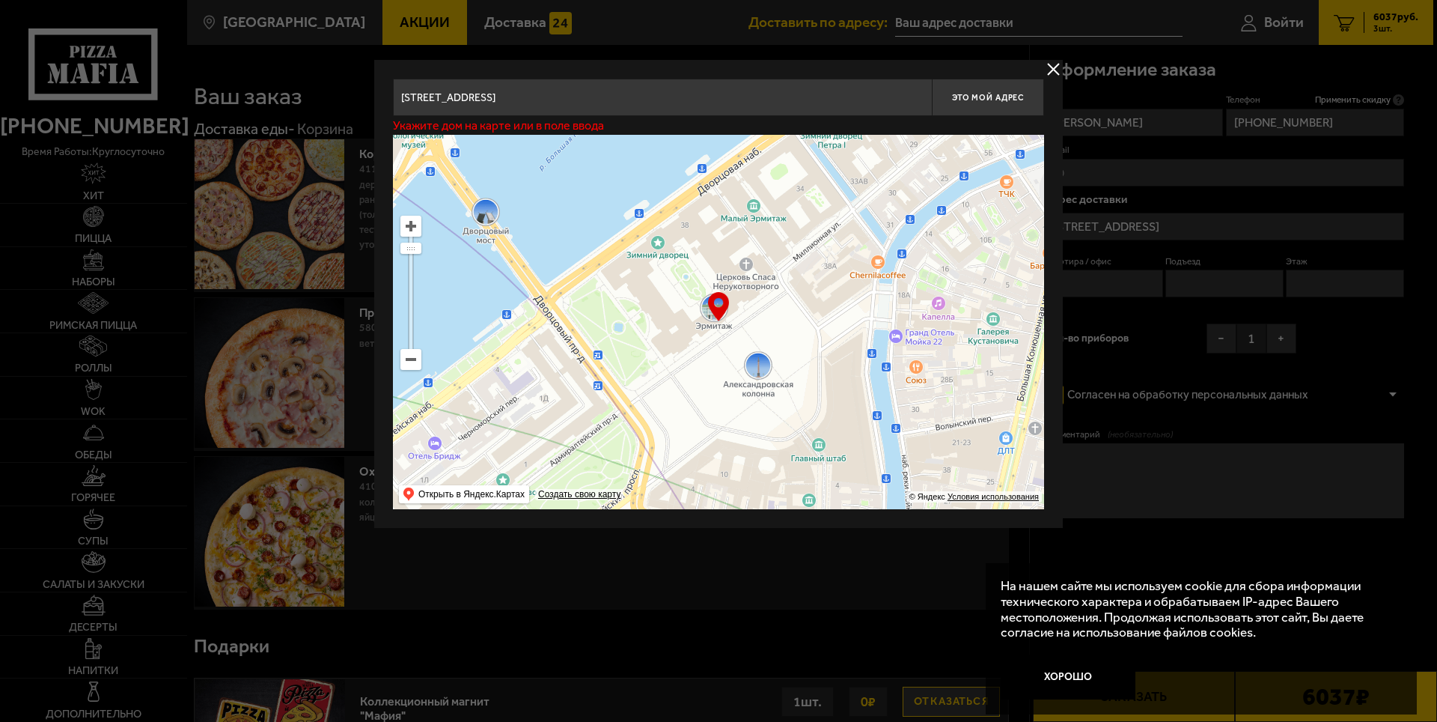
type input "[STREET_ADDRESS]"
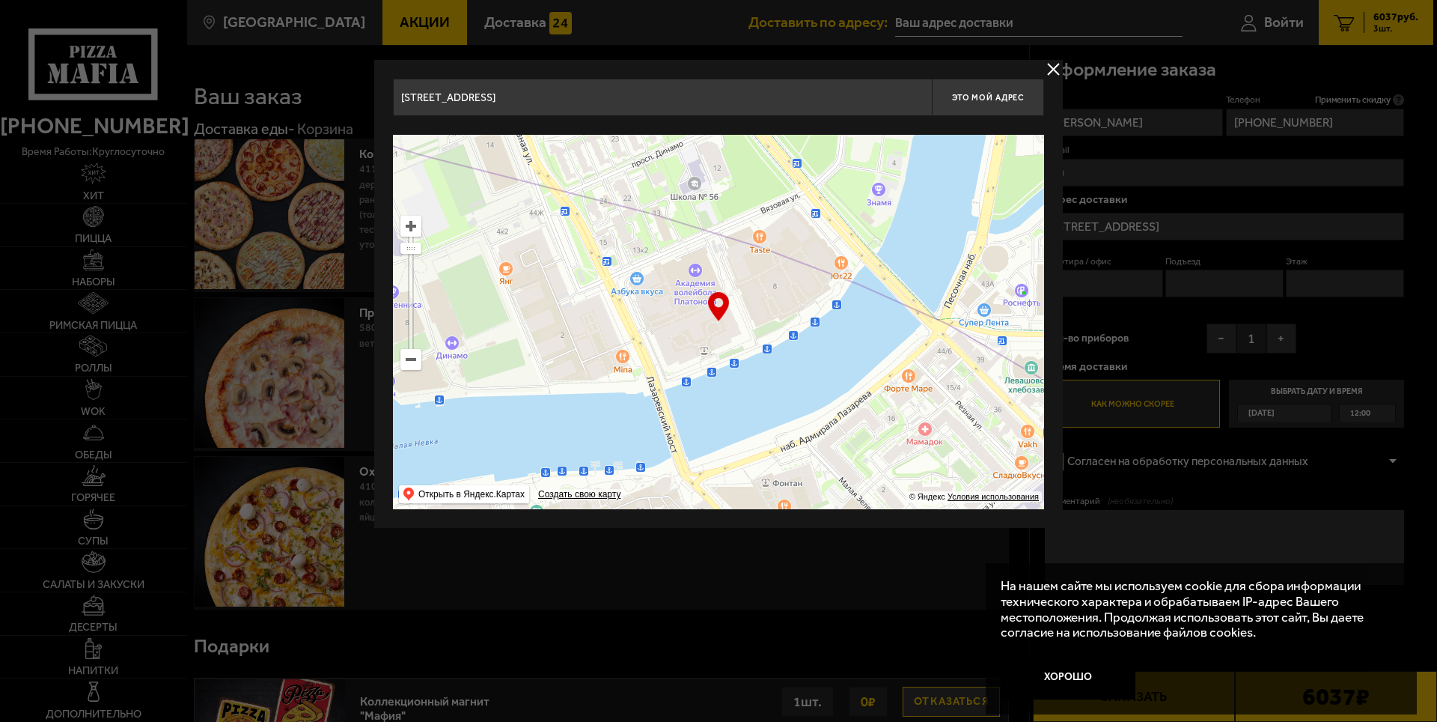
drag, startPoint x: 765, startPoint y: 377, endPoint x: 713, endPoint y: 336, distance: 66.0
click at [713, 336] on ymaps at bounding box center [718, 322] width 651 height 374
click at [411, 226] on ymaps at bounding box center [410, 225] width 19 height 19
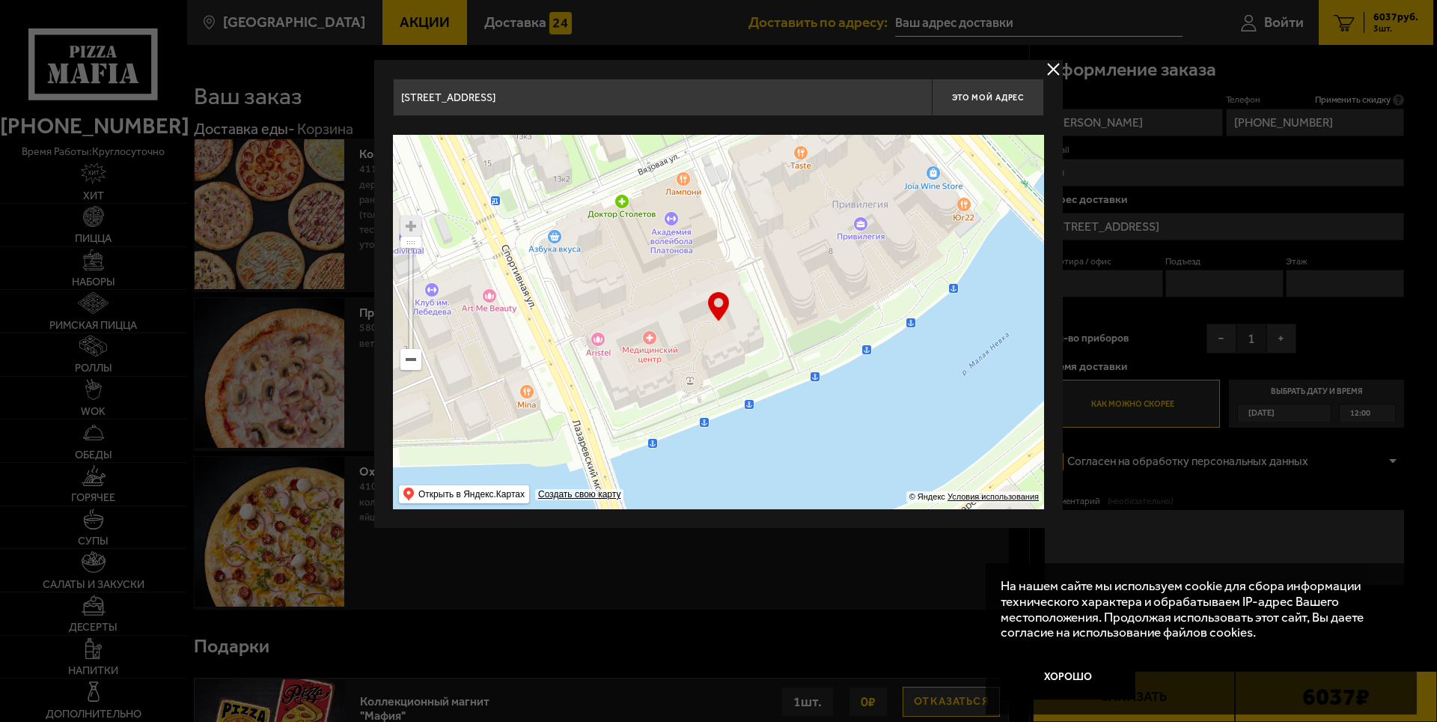
click at [411, 226] on ymaps at bounding box center [410, 225] width 19 height 19
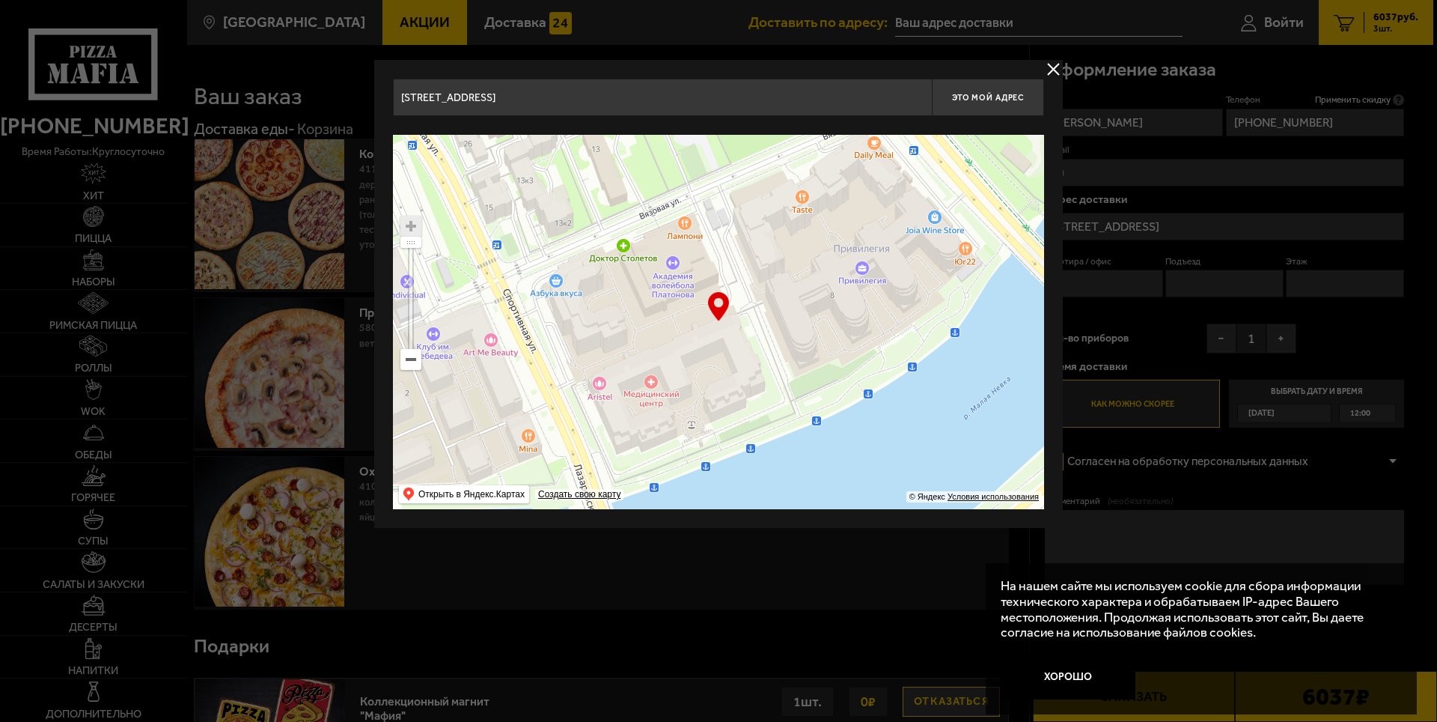
drag, startPoint x: 701, startPoint y: 353, endPoint x: 702, endPoint y: 397, distance: 44.2
click at [702, 397] on ymaps at bounding box center [718, 322] width 651 height 374
click at [724, 344] on ymaps at bounding box center [718, 322] width 651 height 374
click at [720, 325] on ymaps at bounding box center [718, 322] width 651 height 374
click at [715, 311] on div "… © Яндекс Условия использования Открыть в Яндекс.Картах Создать свою карту" at bounding box center [718, 322] width 651 height 374
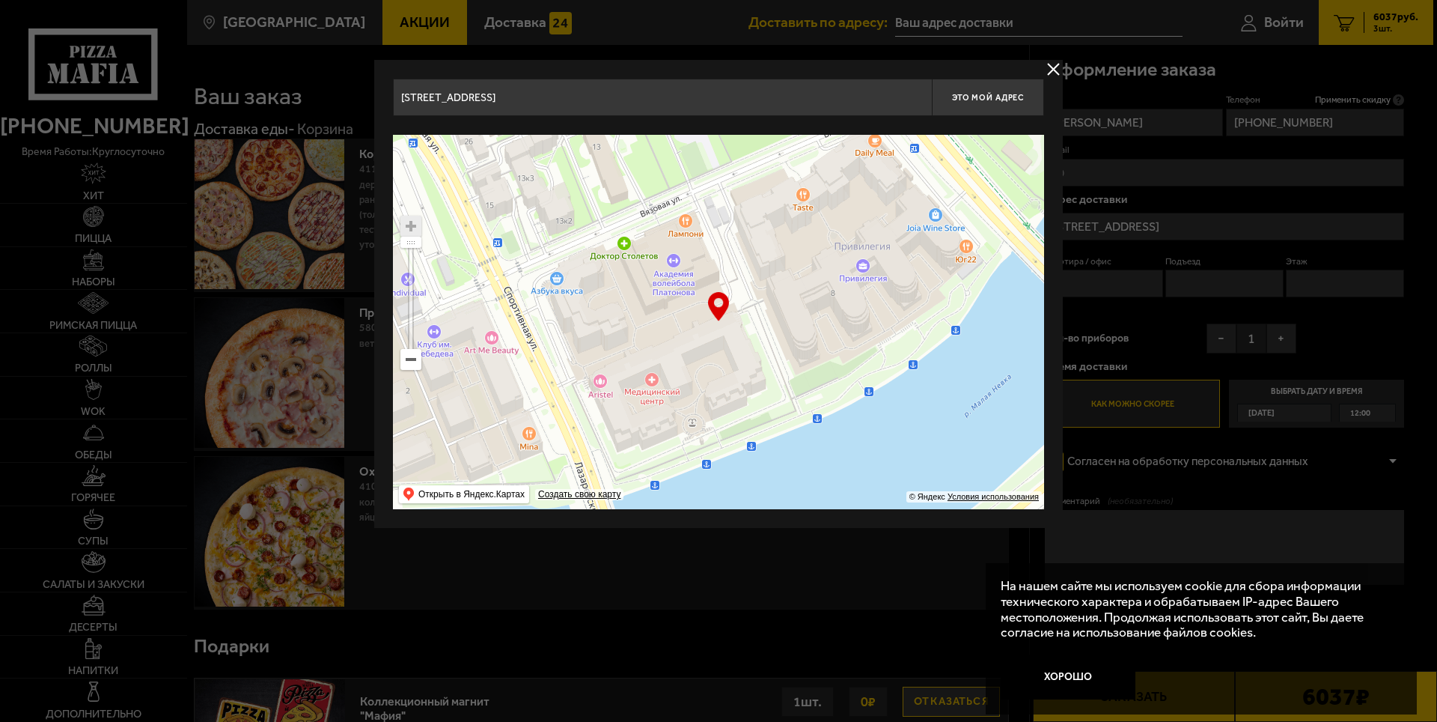
click at [510, 92] on input "[STREET_ADDRESS]" at bounding box center [662, 97] width 539 height 37
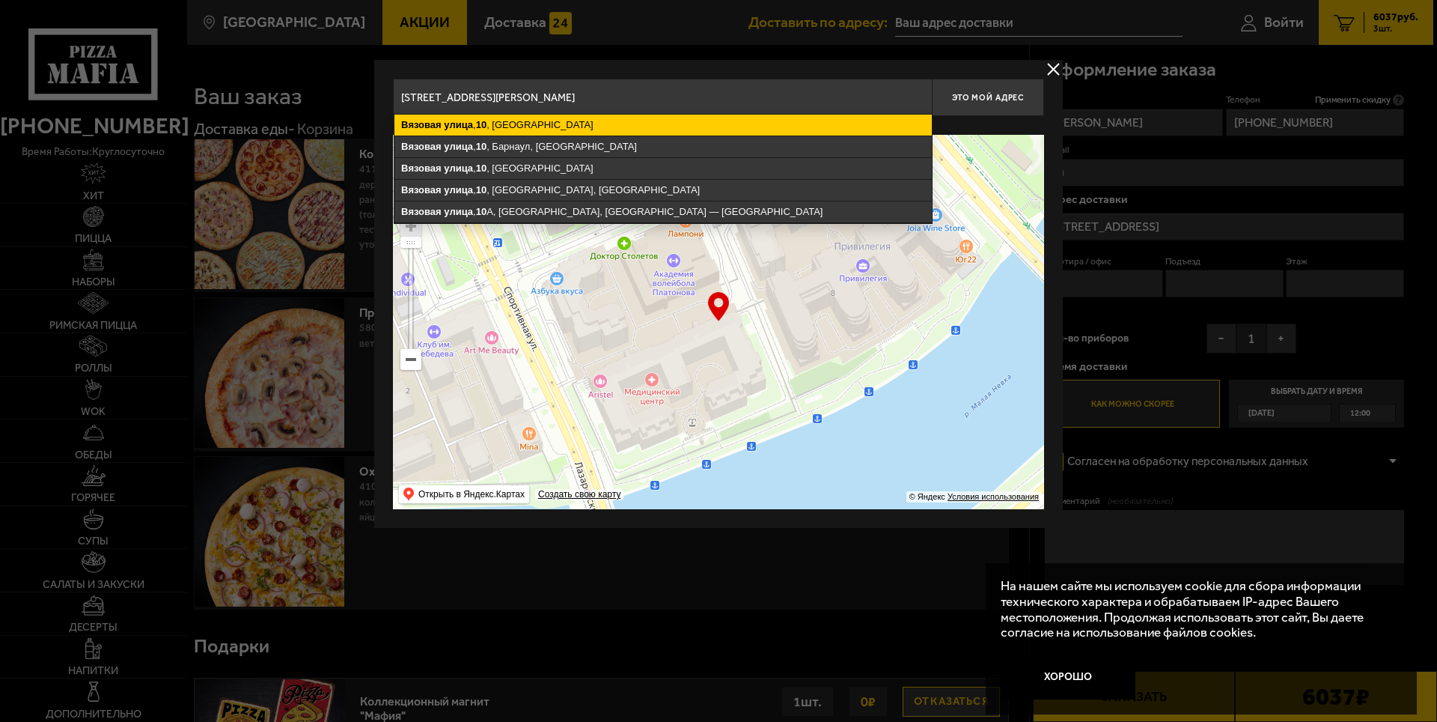
click at [527, 120] on ymaps "[STREET_ADDRESS]" at bounding box center [662, 125] width 537 height 21
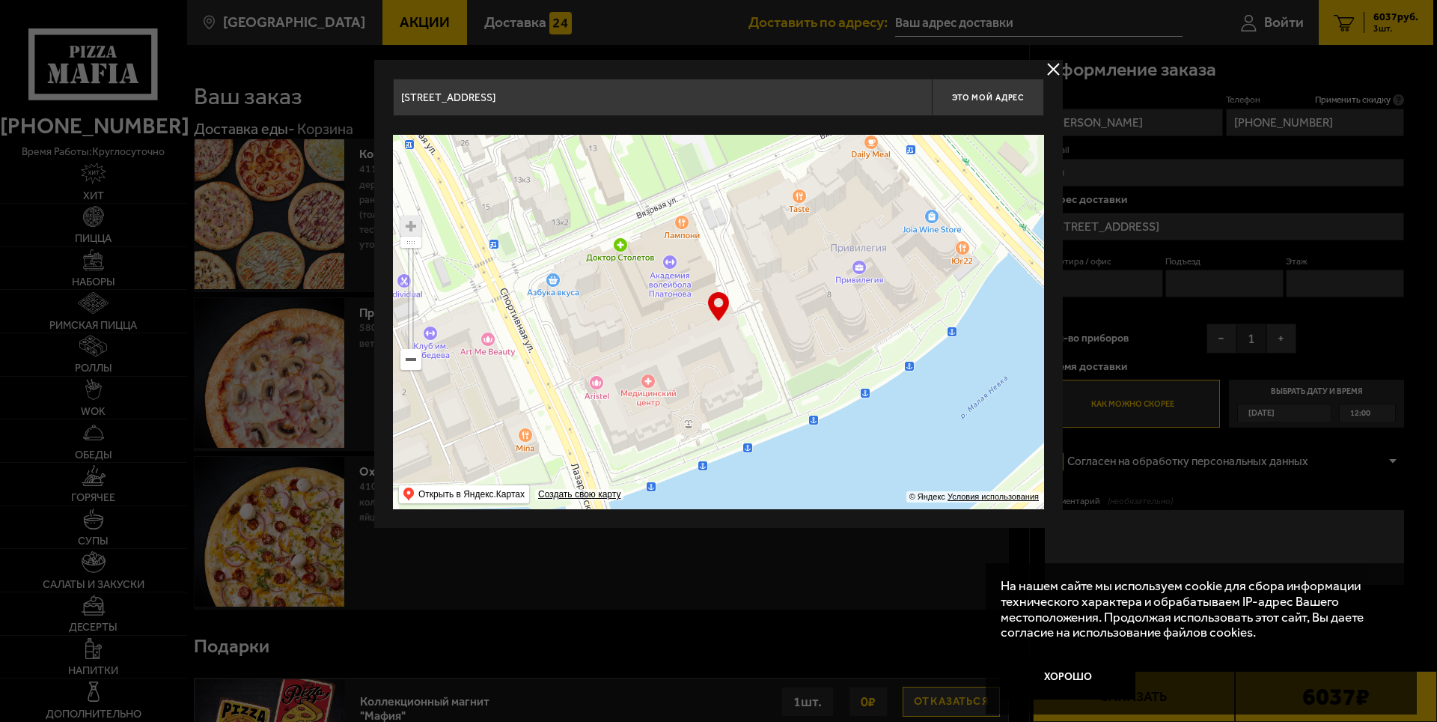
drag, startPoint x: 762, startPoint y: 379, endPoint x: 694, endPoint y: 371, distance: 68.6
click at [694, 371] on ymaps at bounding box center [718, 322] width 651 height 374
type input "[STREET_ADDRESS]"
drag, startPoint x: 690, startPoint y: 374, endPoint x: 683, endPoint y: 367, distance: 10.1
click at [683, 367] on ymaps at bounding box center [718, 322] width 651 height 374
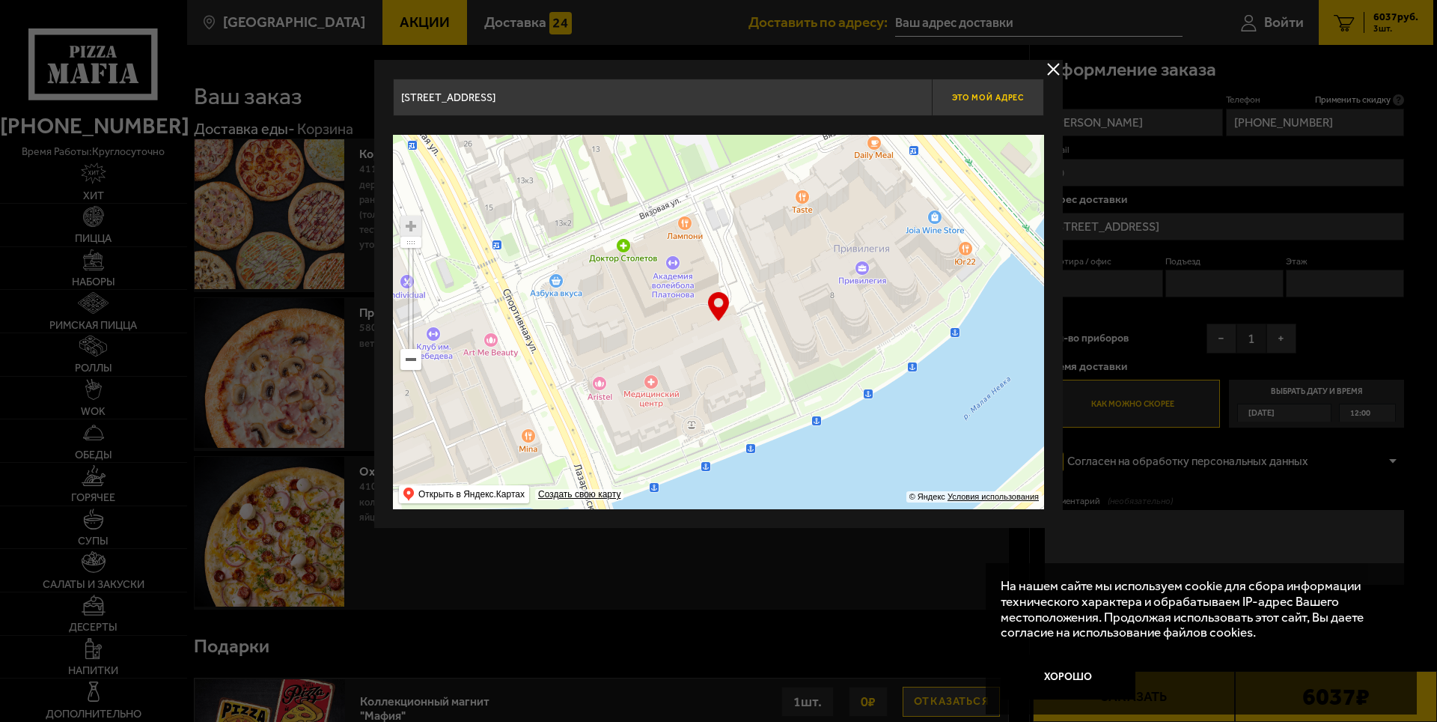
click at [995, 95] on span "Это мой адрес" at bounding box center [988, 98] width 72 height 10
type input "[STREET_ADDRESS]"
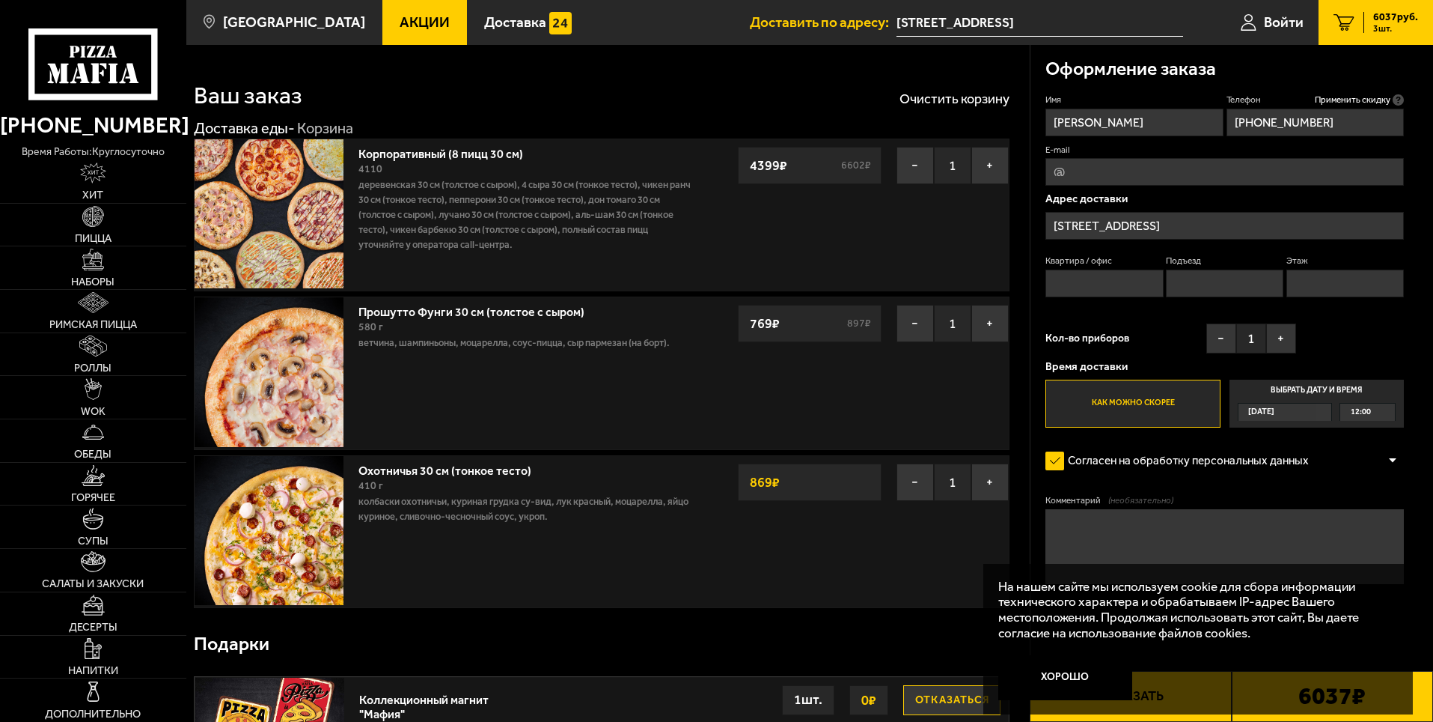
click at [1085, 278] on input "Квартира / офис" at bounding box center [1105, 283] width 118 height 28
type input "офис"
click at [1217, 342] on button "−" at bounding box center [1222, 338] width 30 height 30
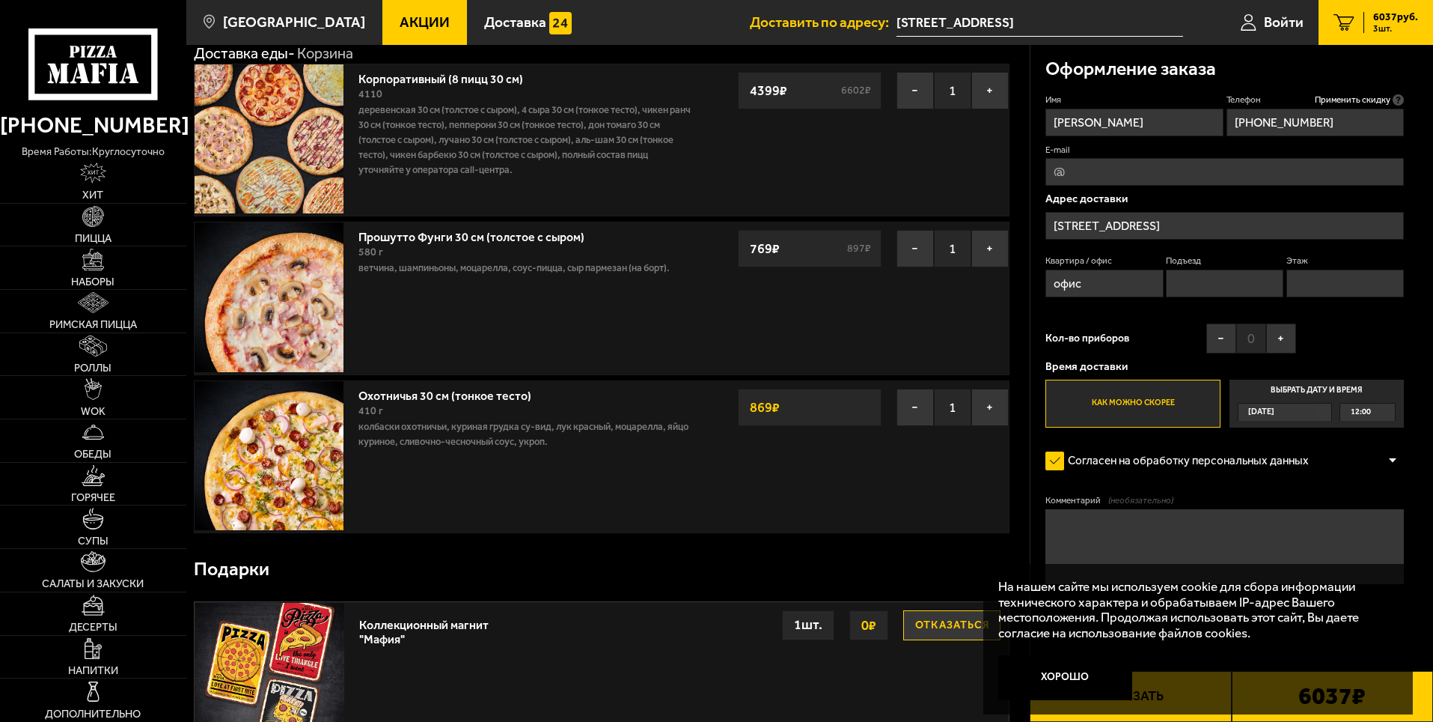
click at [1357, 412] on span "12:00" at bounding box center [1361, 411] width 20 height 17
click at [0, 0] on input "Выбрать дату и время [DATE] 12:00" at bounding box center [0, 0] width 0 height 0
click at [1296, 414] on div "[DATE]" at bounding box center [1278, 411] width 79 height 17
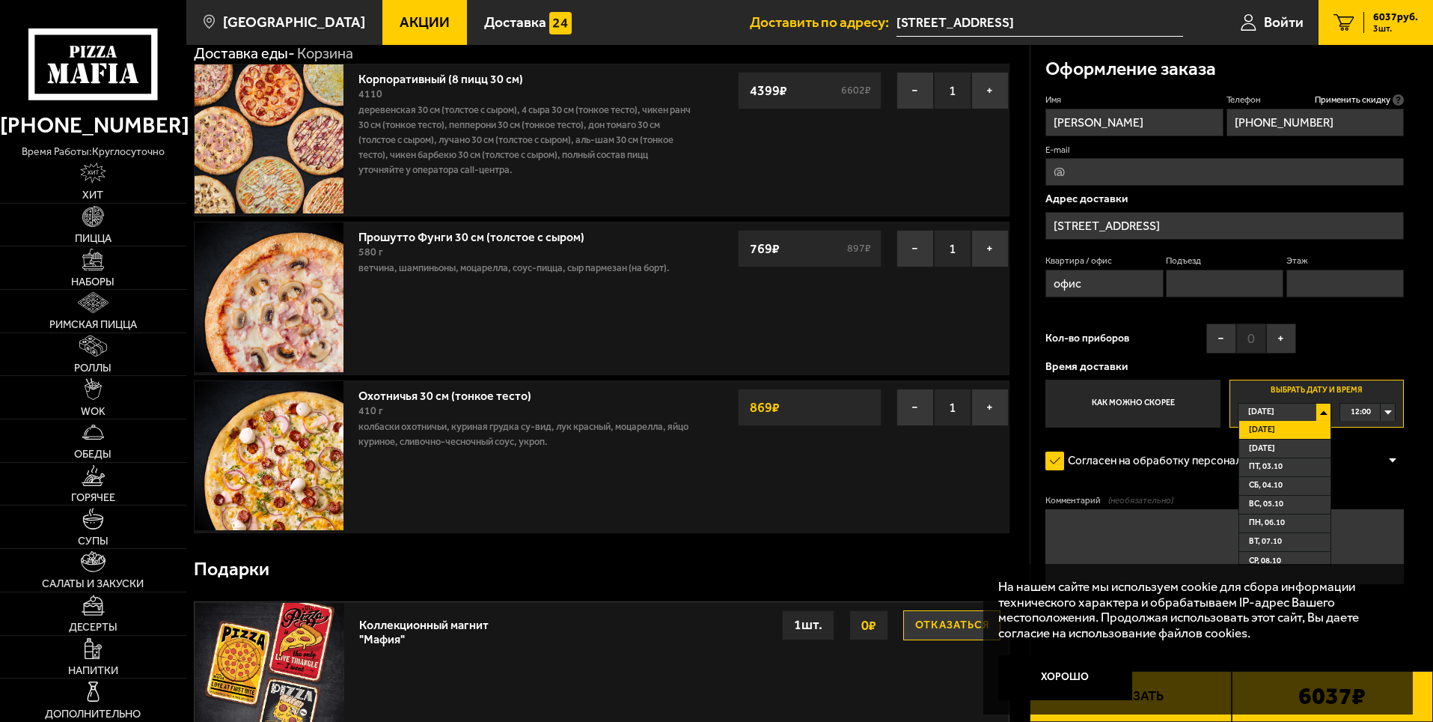
click at [1296, 414] on div "[DATE]" at bounding box center [1278, 411] width 79 height 17
click at [1159, 402] on label "Как можно скорее" at bounding box center [1133, 403] width 174 height 48
click at [0, 0] on input "Как можно скорее" at bounding box center [0, 0] width 0 height 0
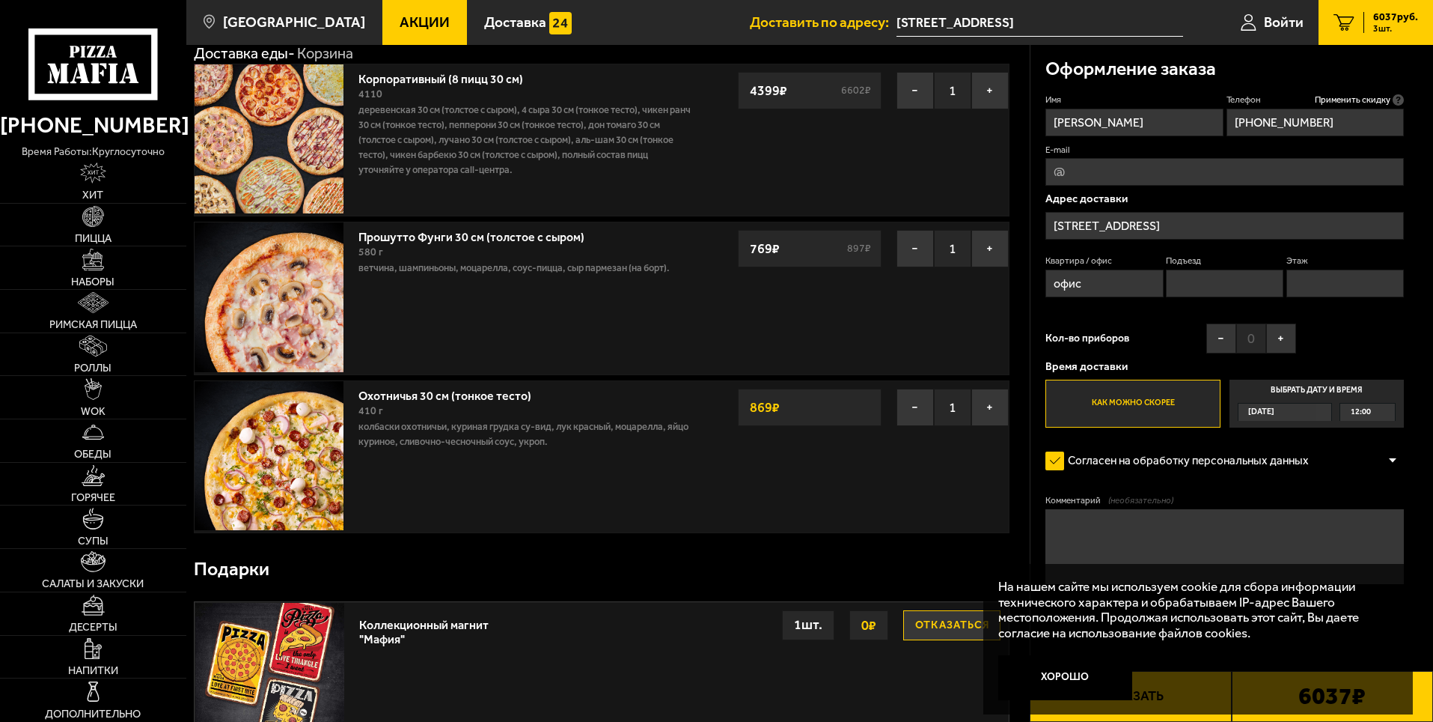
click at [1293, 418] on div "[DATE]" at bounding box center [1278, 411] width 79 height 17
click at [0, 0] on input "Выбрать дату и время [DATE] 12:00" at bounding box center [0, 0] width 0 height 0
click at [1296, 411] on div "[DATE]" at bounding box center [1278, 411] width 79 height 17
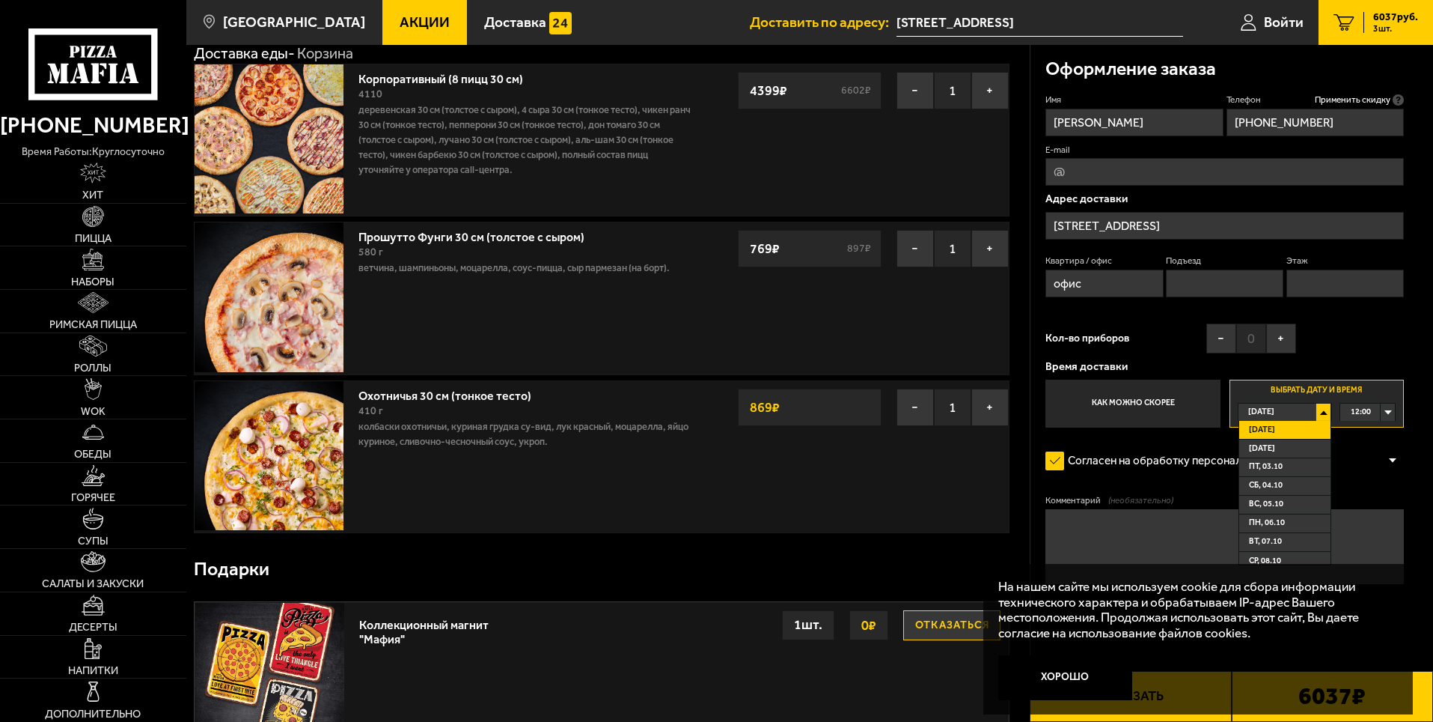
click at [1298, 413] on div "[DATE]" at bounding box center [1278, 411] width 79 height 17
click at [1391, 411] on div "12:00" at bounding box center [1368, 411] width 55 height 17
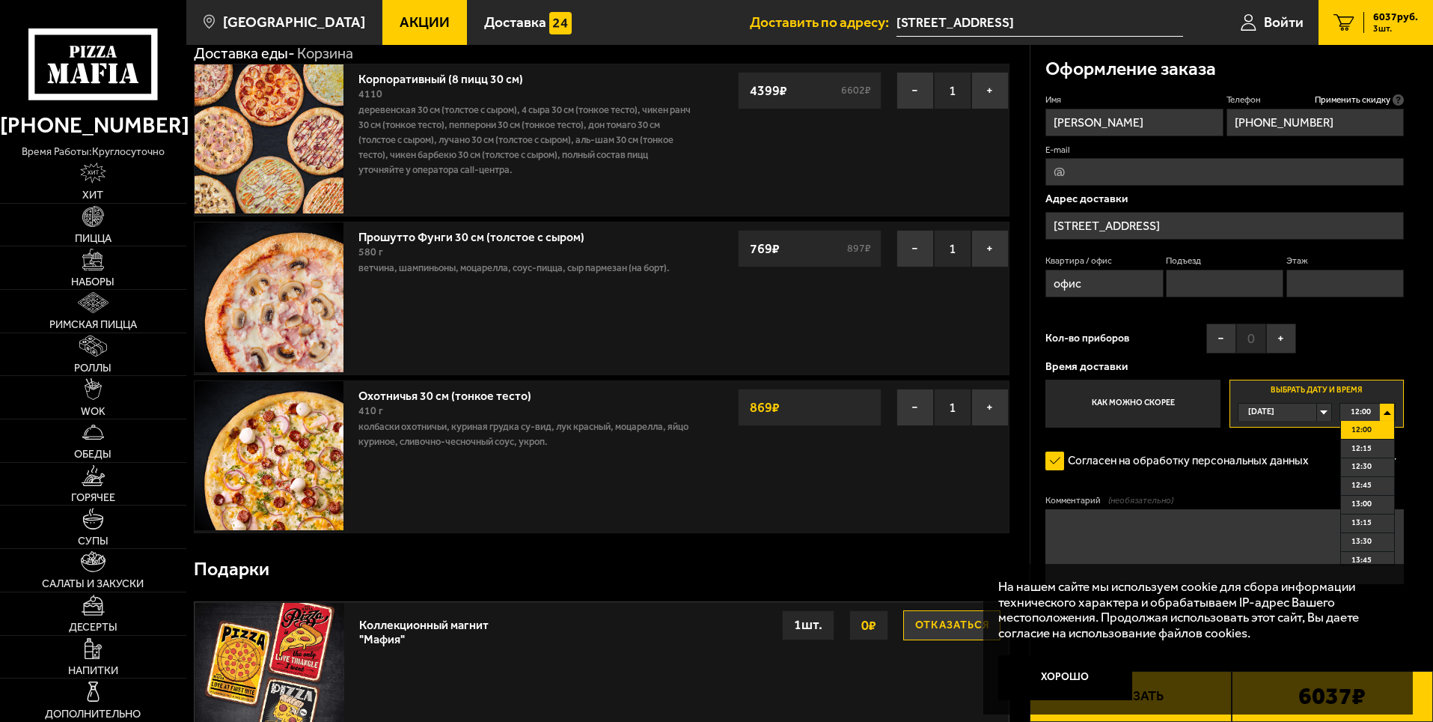
click at [1391, 411] on div "12:00" at bounding box center [1368, 411] width 55 height 17
click at [1364, 325] on div "Имя [PERSON_NAME] Телефон Применить скидку Вы будете зарегистрированы автоматич…" at bounding box center [1225, 261] width 359 height 334
click at [1109, 284] on input "офис" at bounding box center [1105, 283] width 118 height 28
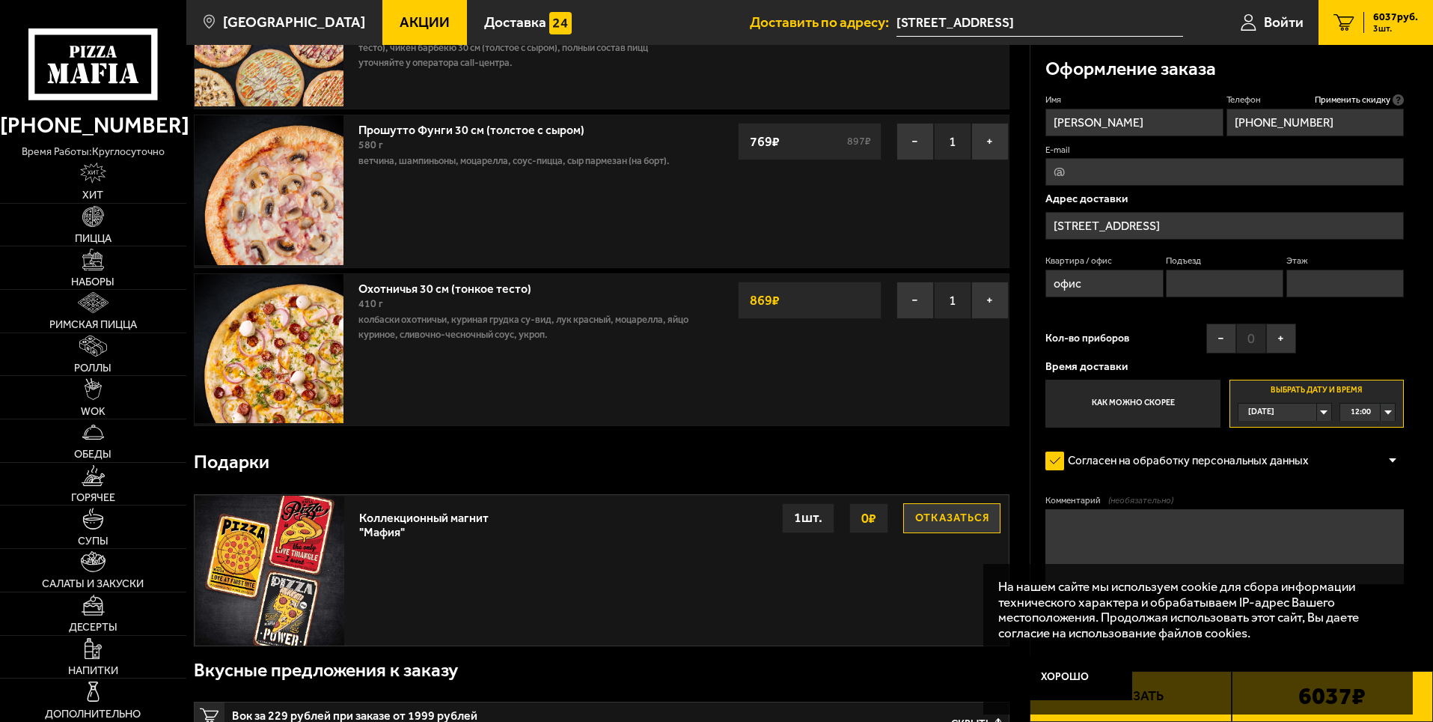
scroll to position [225, 0]
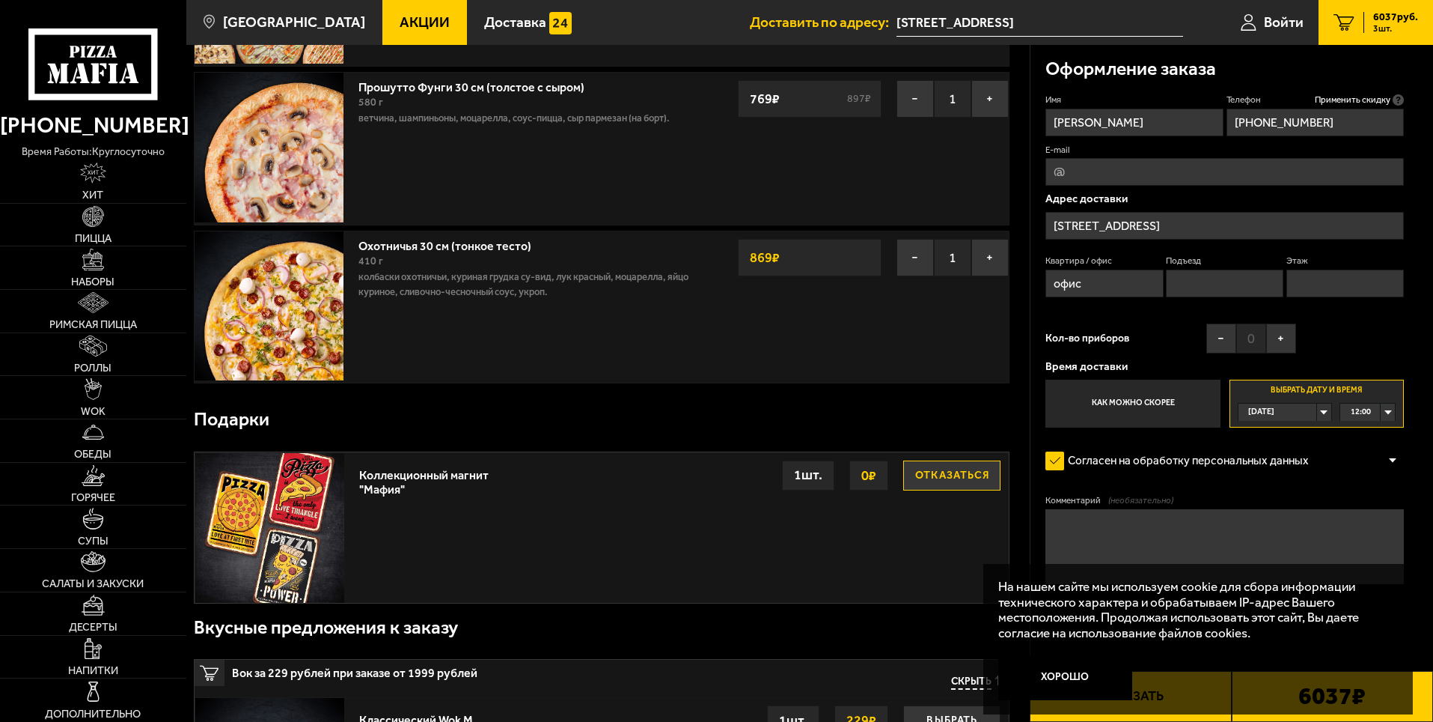
click at [1058, 675] on button "Хорошо" at bounding box center [1065, 677] width 135 height 45
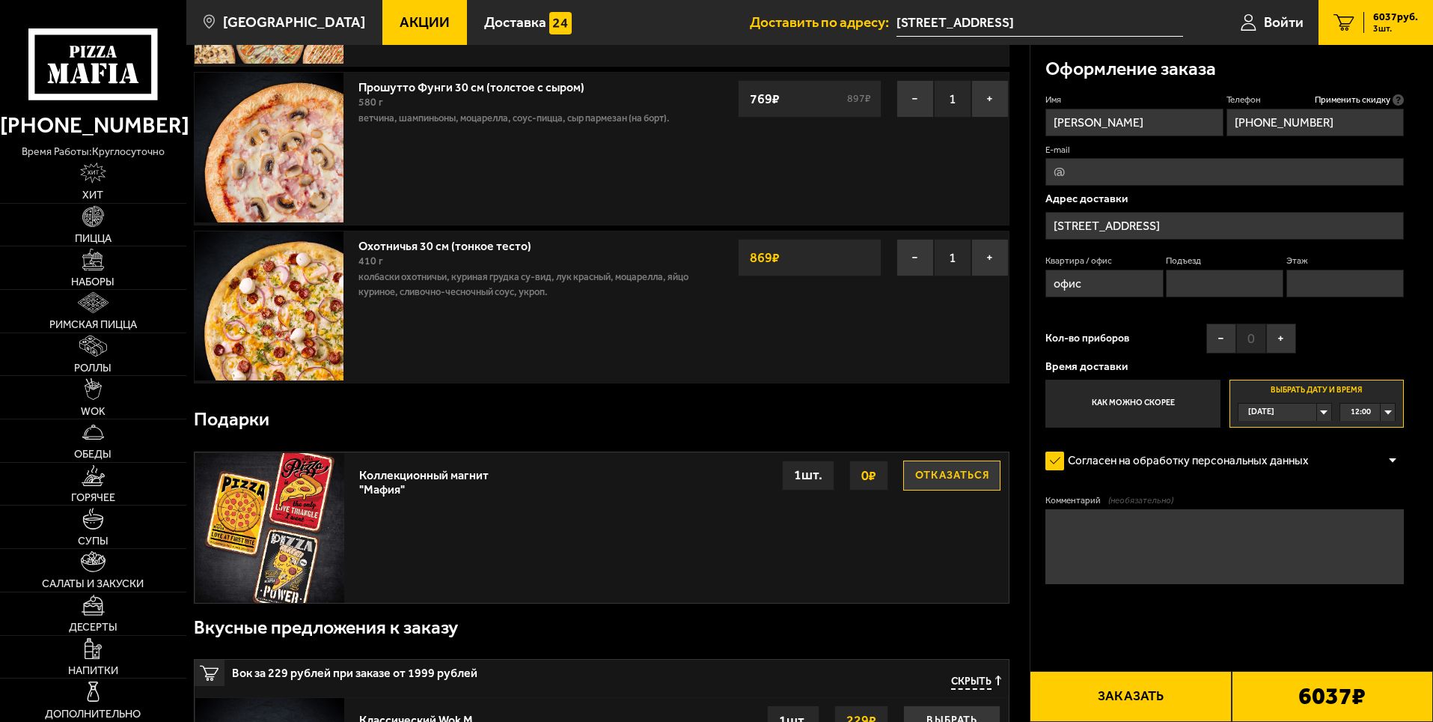
click at [1080, 539] on textarea "Комментарий (необязательно)" at bounding box center [1225, 546] width 359 height 75
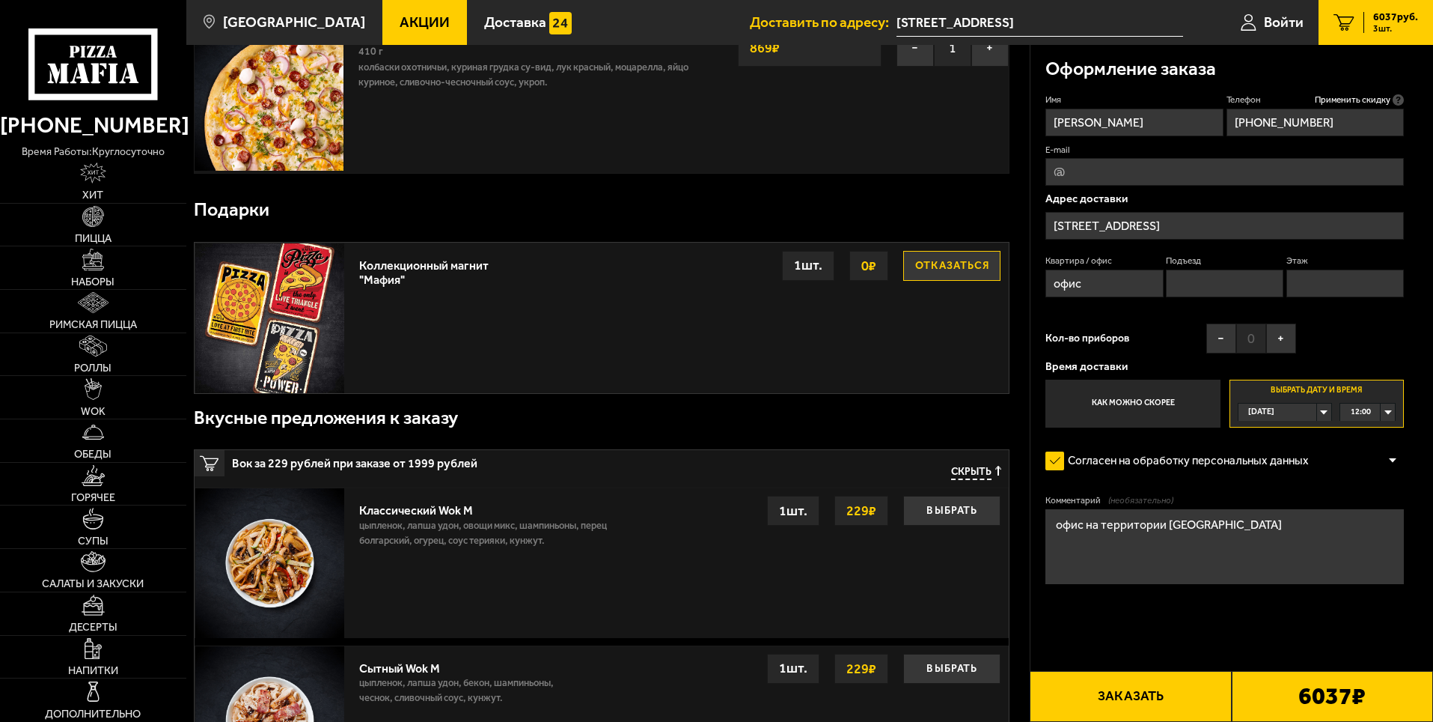
scroll to position [449, 0]
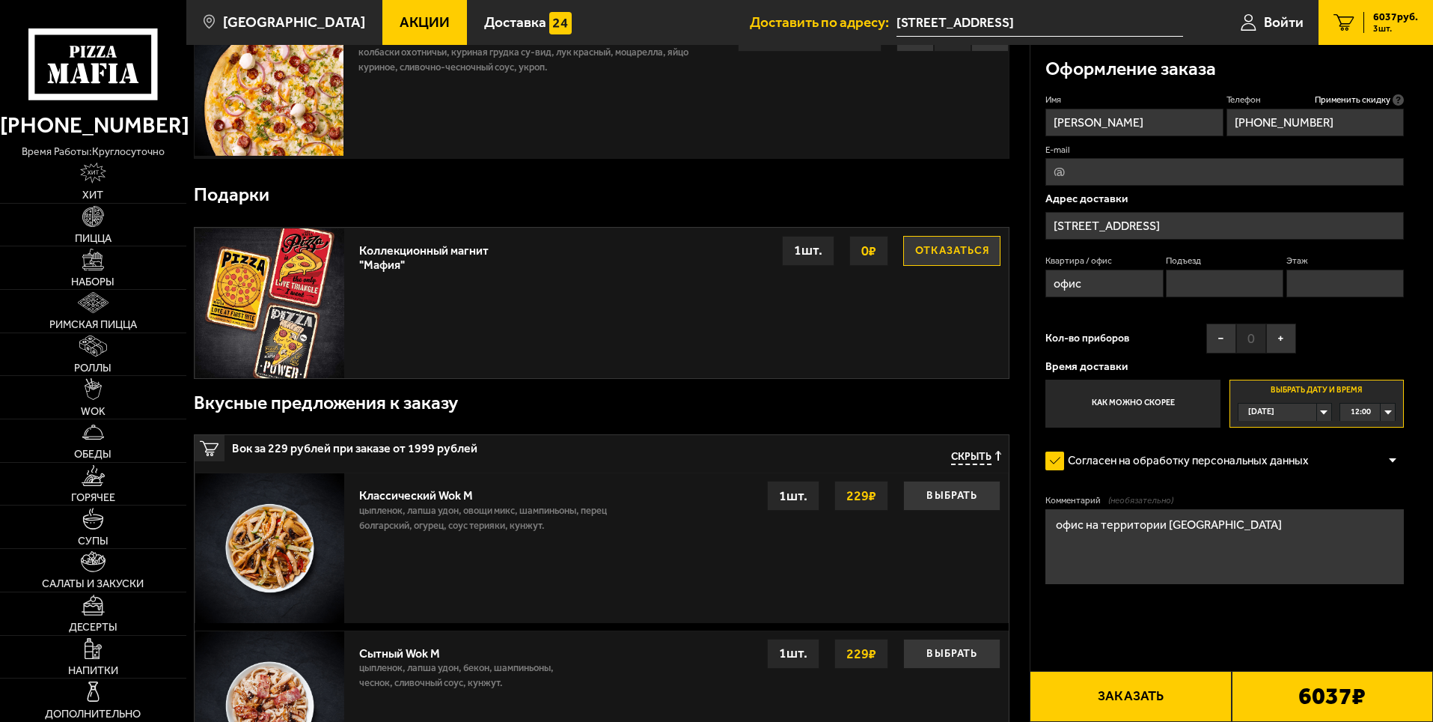
type textarea "офис на территории [GEOGRAPHIC_DATA]"
click at [1157, 695] on button "Заказать" at bounding box center [1130, 696] width 201 height 51
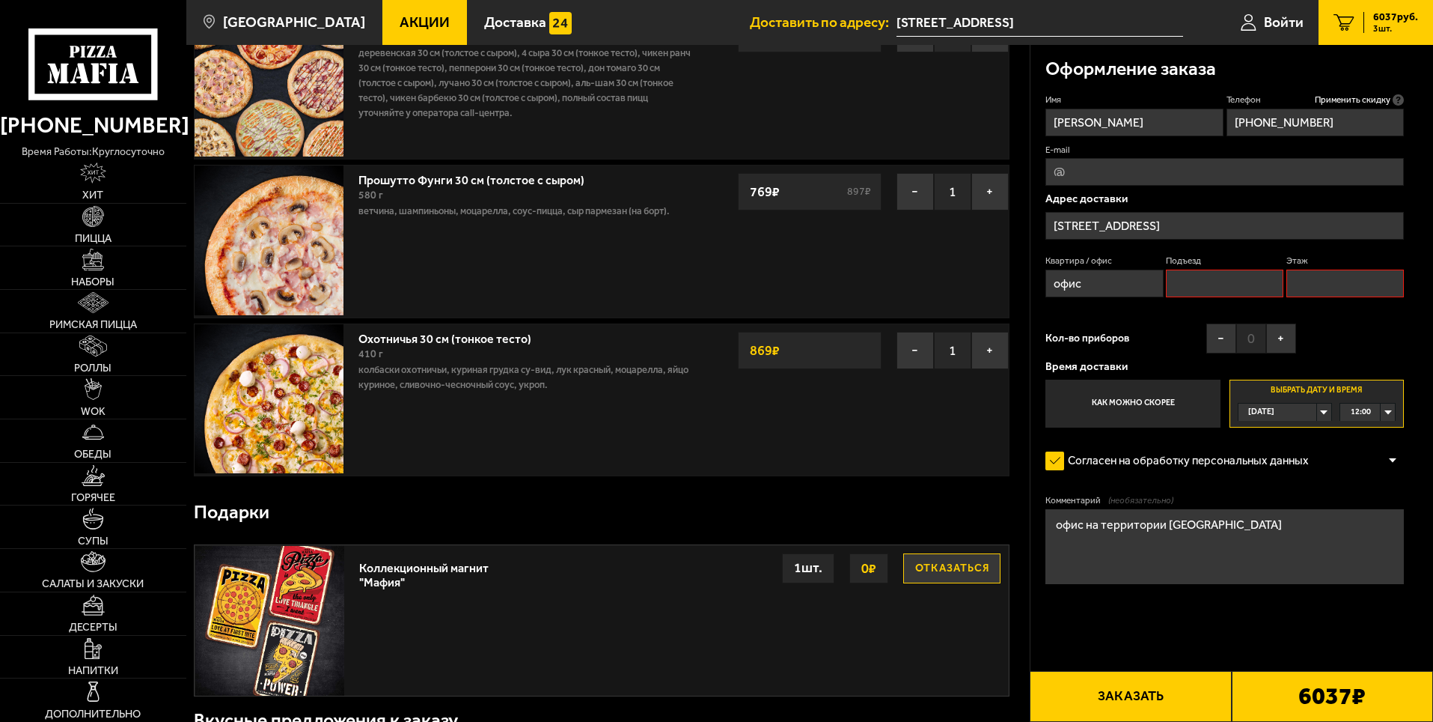
scroll to position [127, 0]
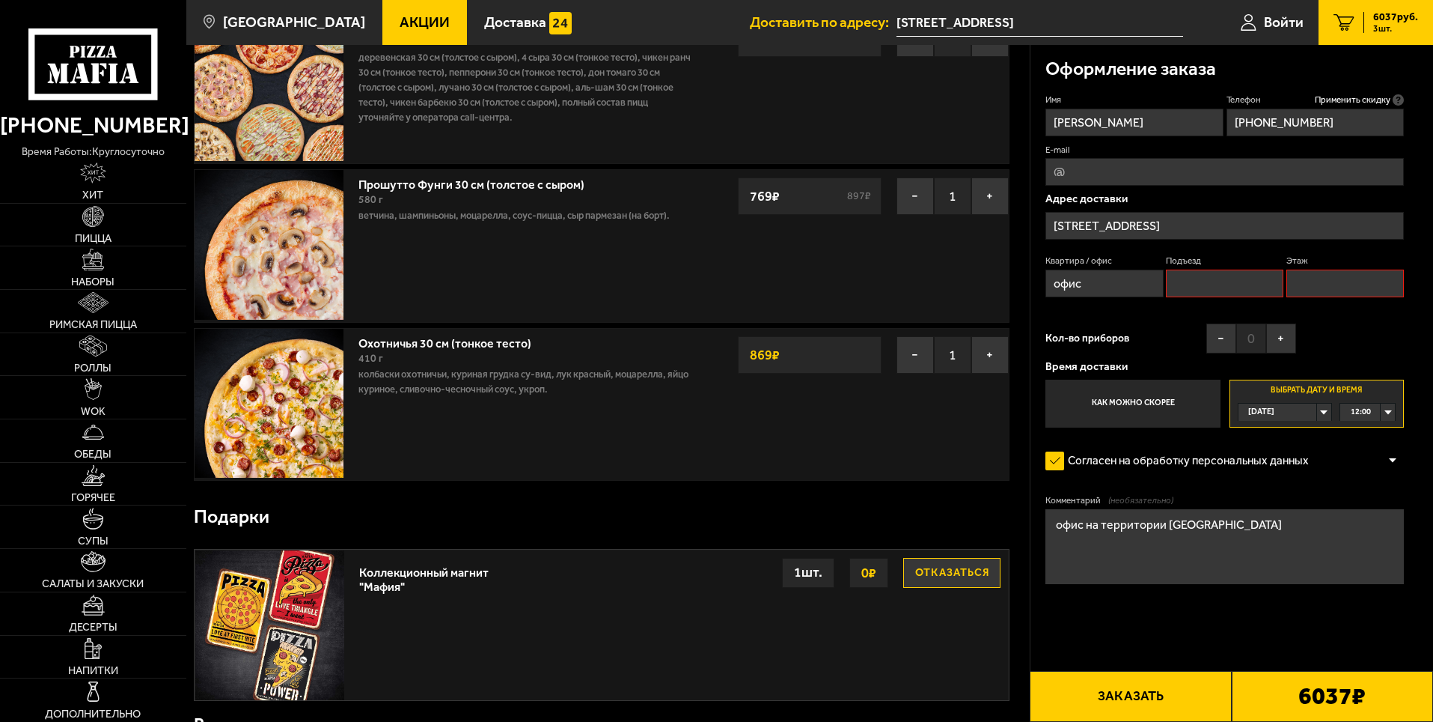
click at [1209, 275] on input "Подъезд" at bounding box center [1225, 283] width 118 height 28
type input "0"
click at [1305, 284] on input "Этаж" at bounding box center [1346, 283] width 118 height 28
type input "1"
click at [1353, 321] on div "Имя [PERSON_NAME] Телефон Применить скидку Вы будете зарегистрированы автоматич…" at bounding box center [1225, 261] width 359 height 334
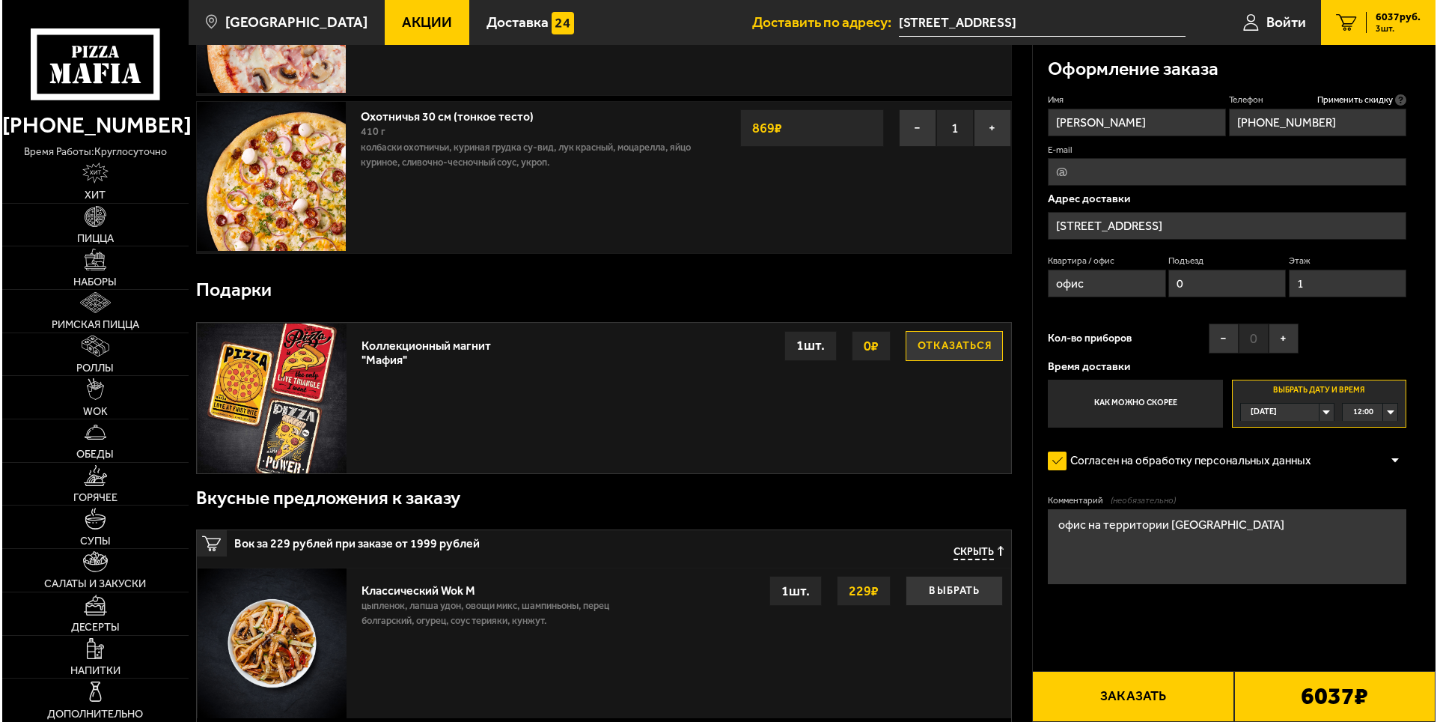
scroll to position [427, 0]
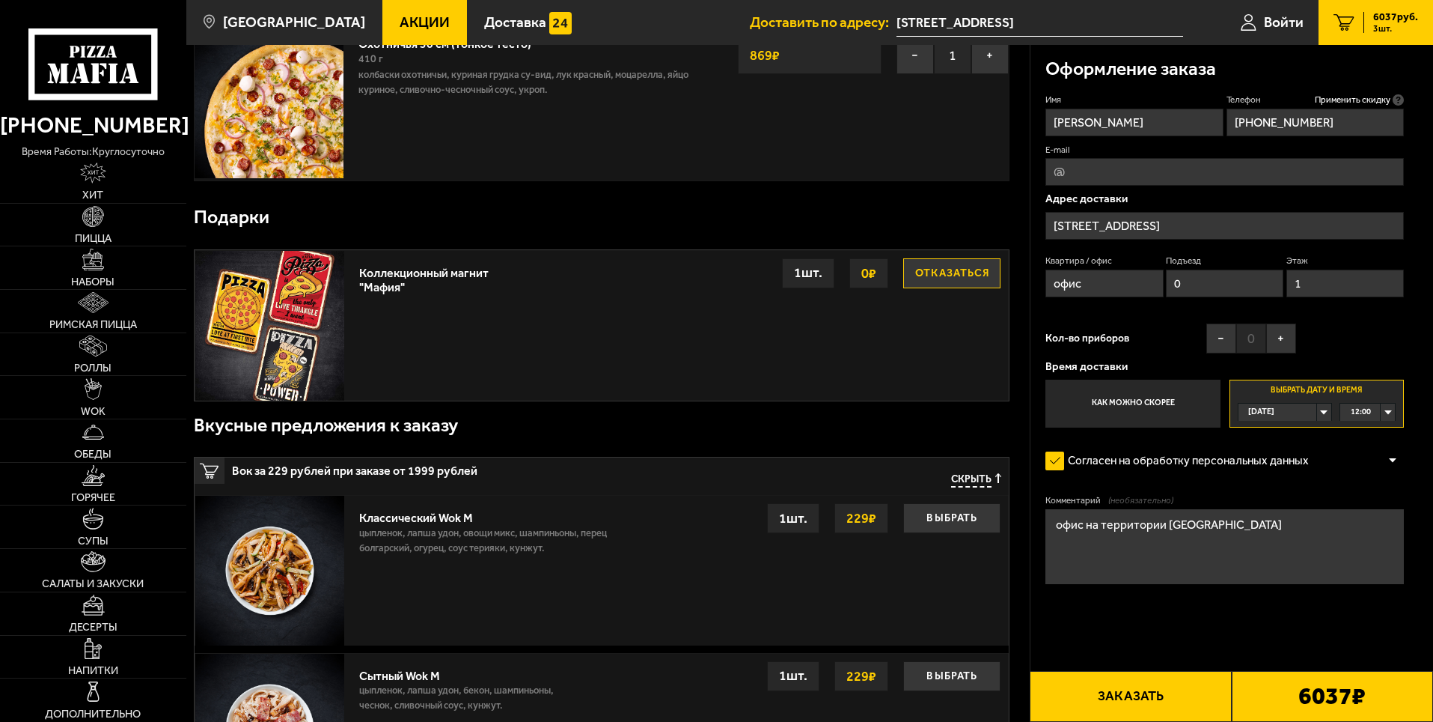
click at [1144, 692] on button "Заказать" at bounding box center [1130, 696] width 201 height 51
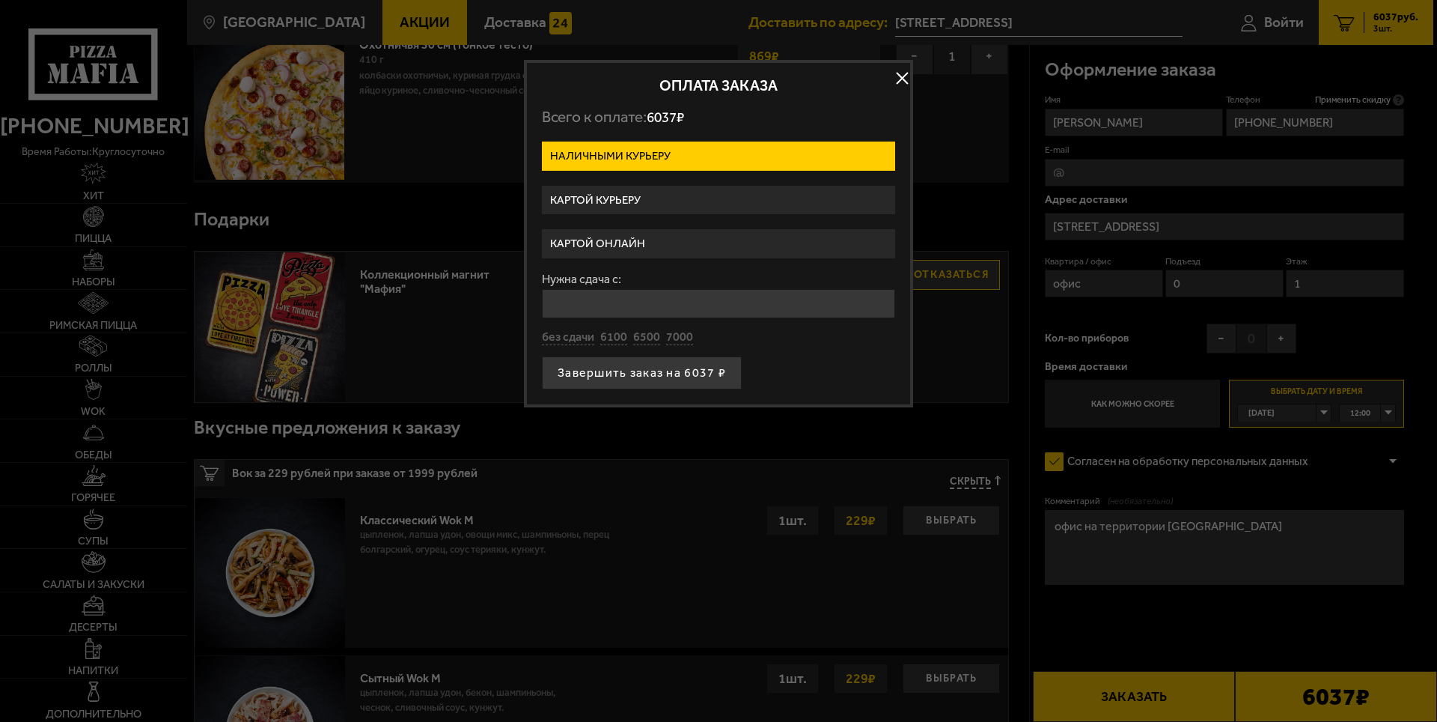
click at [615, 196] on label "Картой курьеру" at bounding box center [718, 200] width 353 height 29
click at [0, 0] on input "Картой курьеру" at bounding box center [0, 0] width 0 height 0
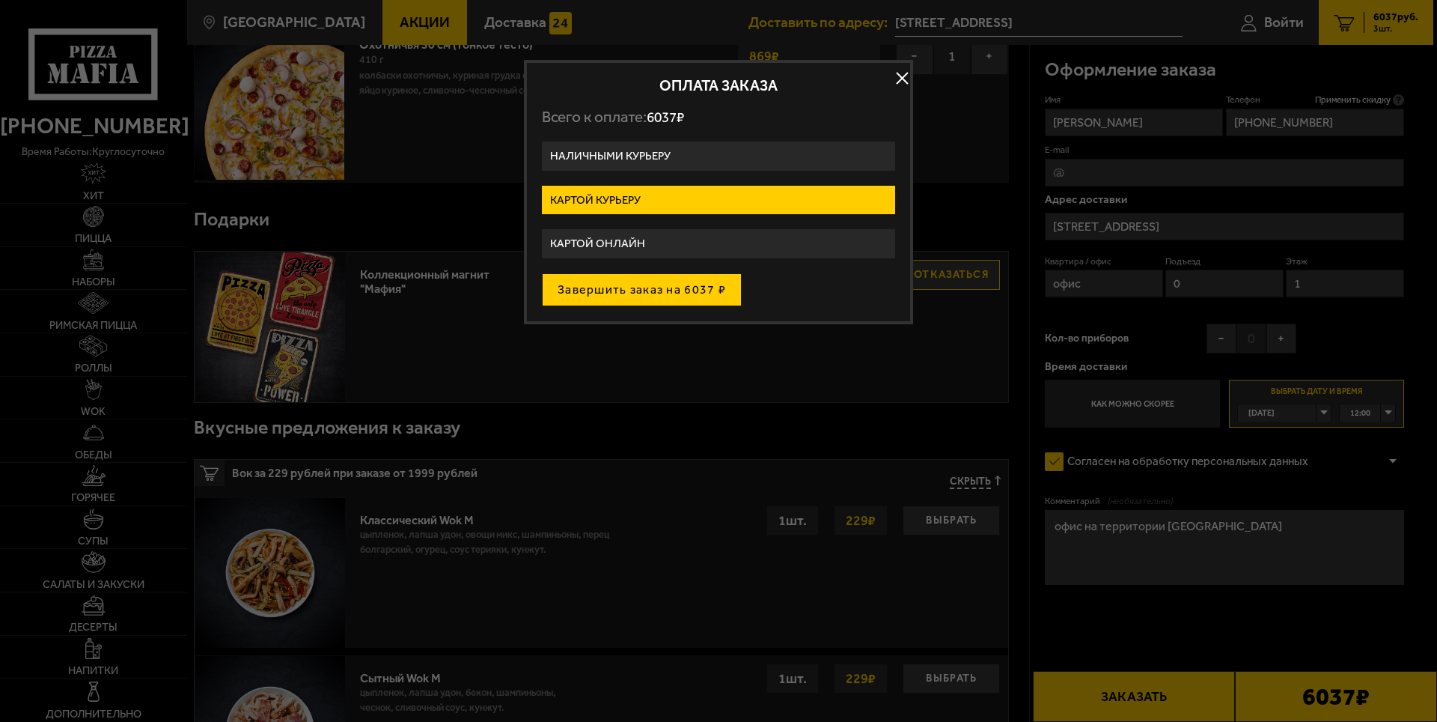
click at [641, 287] on button "Завершить заказ на 6037 ₽" at bounding box center [642, 289] width 200 height 33
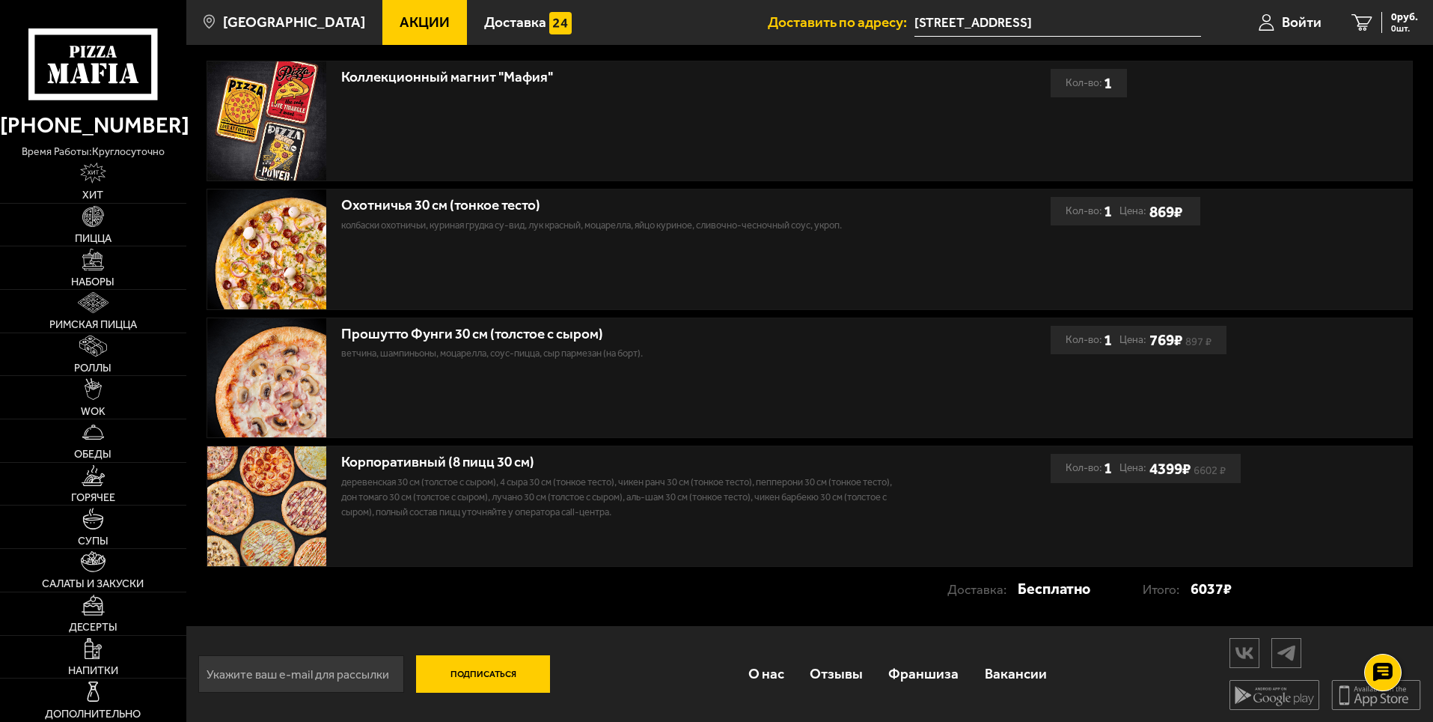
scroll to position [348, 0]
click at [898, 213] on div "Охотничья 30 см (тонкое тесто) колбаски охотничьи, куриная грудка су-вид, лук к…" at bounding box center [623, 210] width 565 height 43
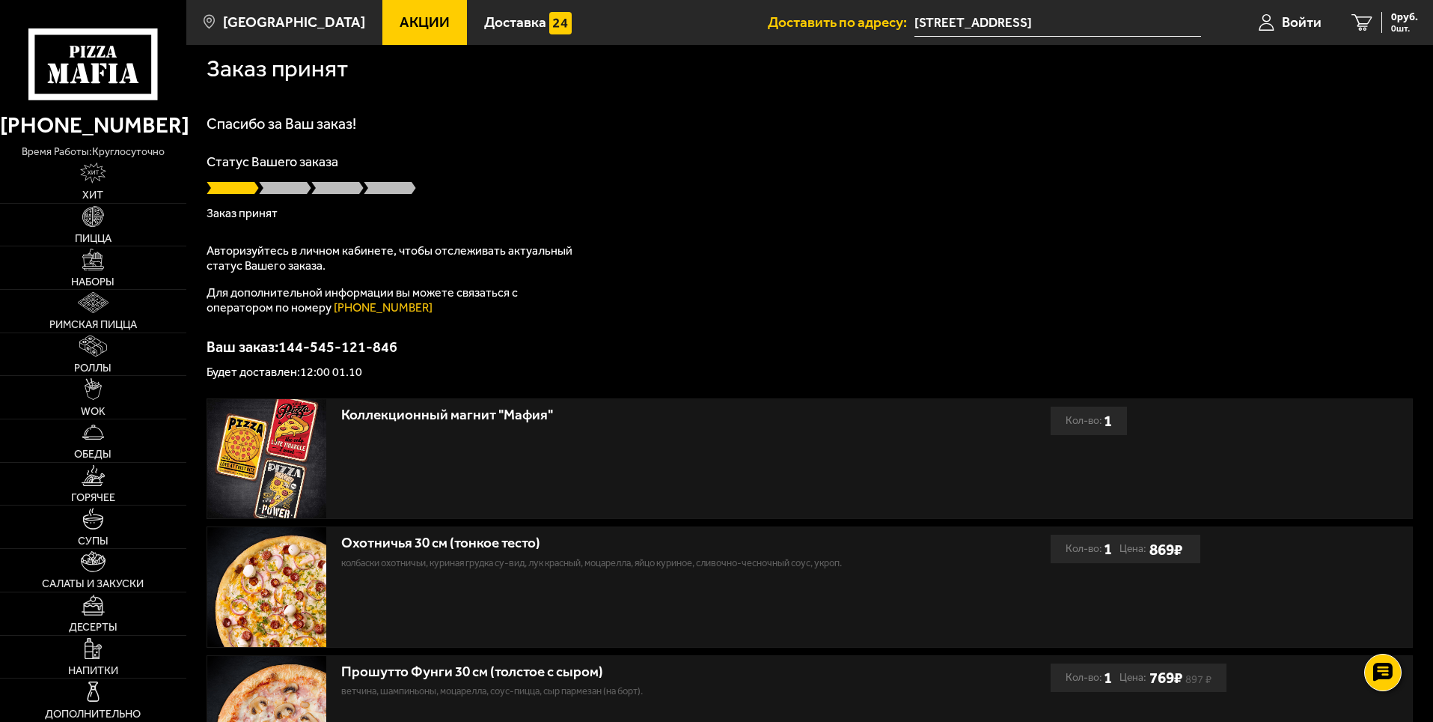
scroll to position [0, 0]
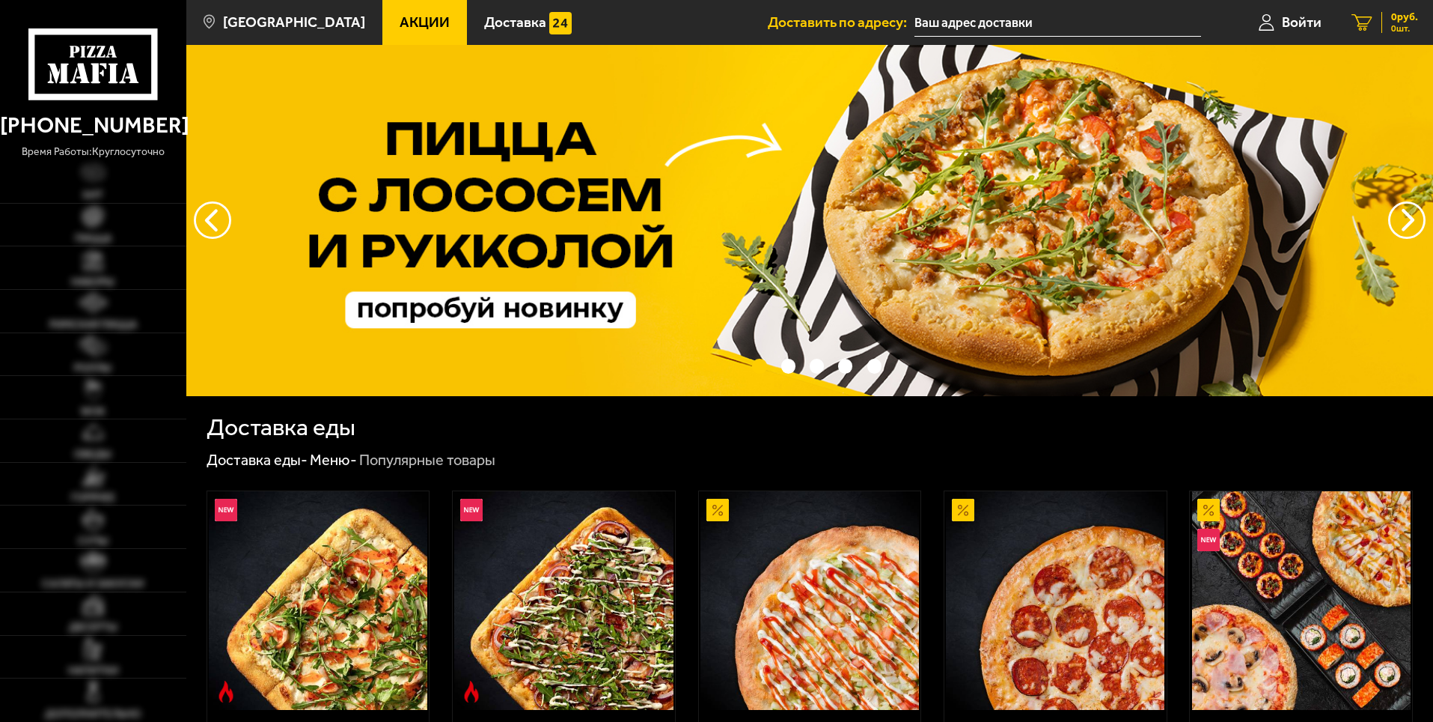
type input "[STREET_ADDRESS]"
click at [978, 20] on input "[STREET_ADDRESS]" at bounding box center [1058, 23] width 287 height 28
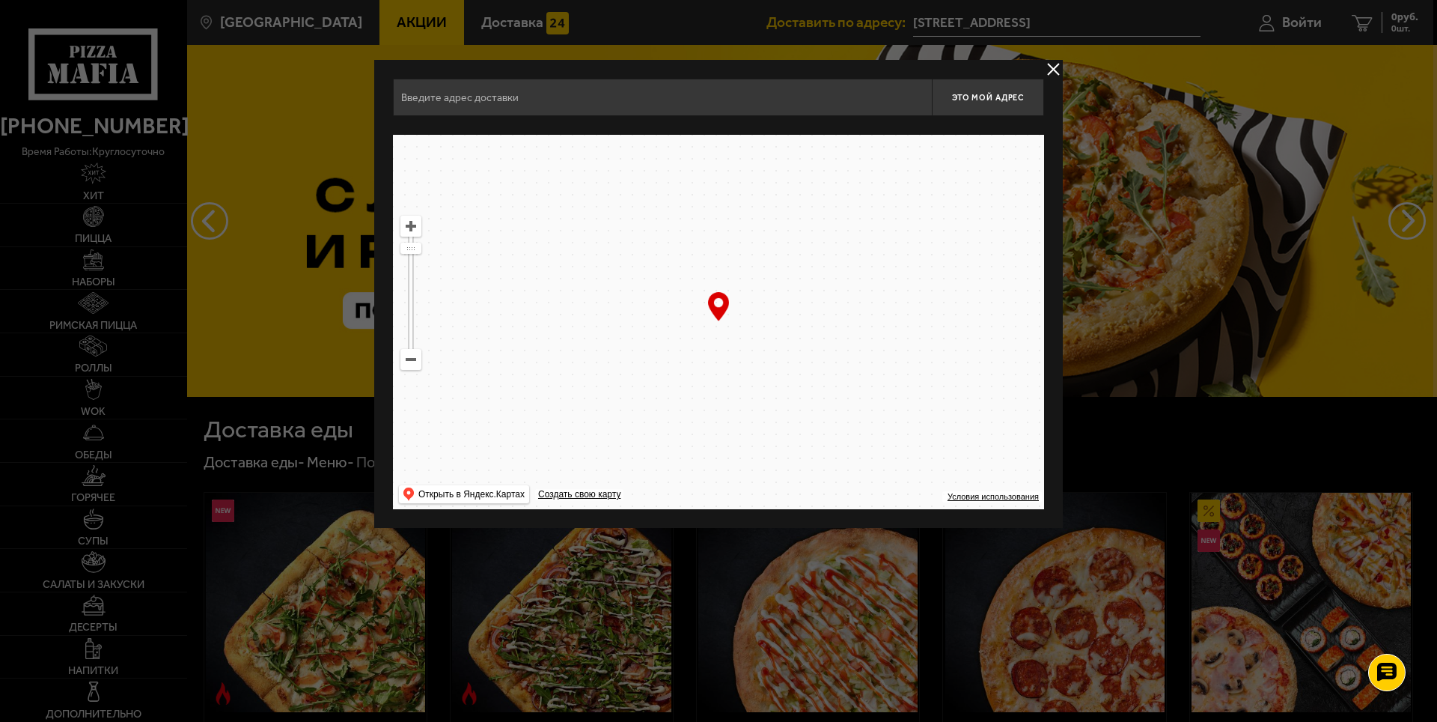
type input "[STREET_ADDRESS]"
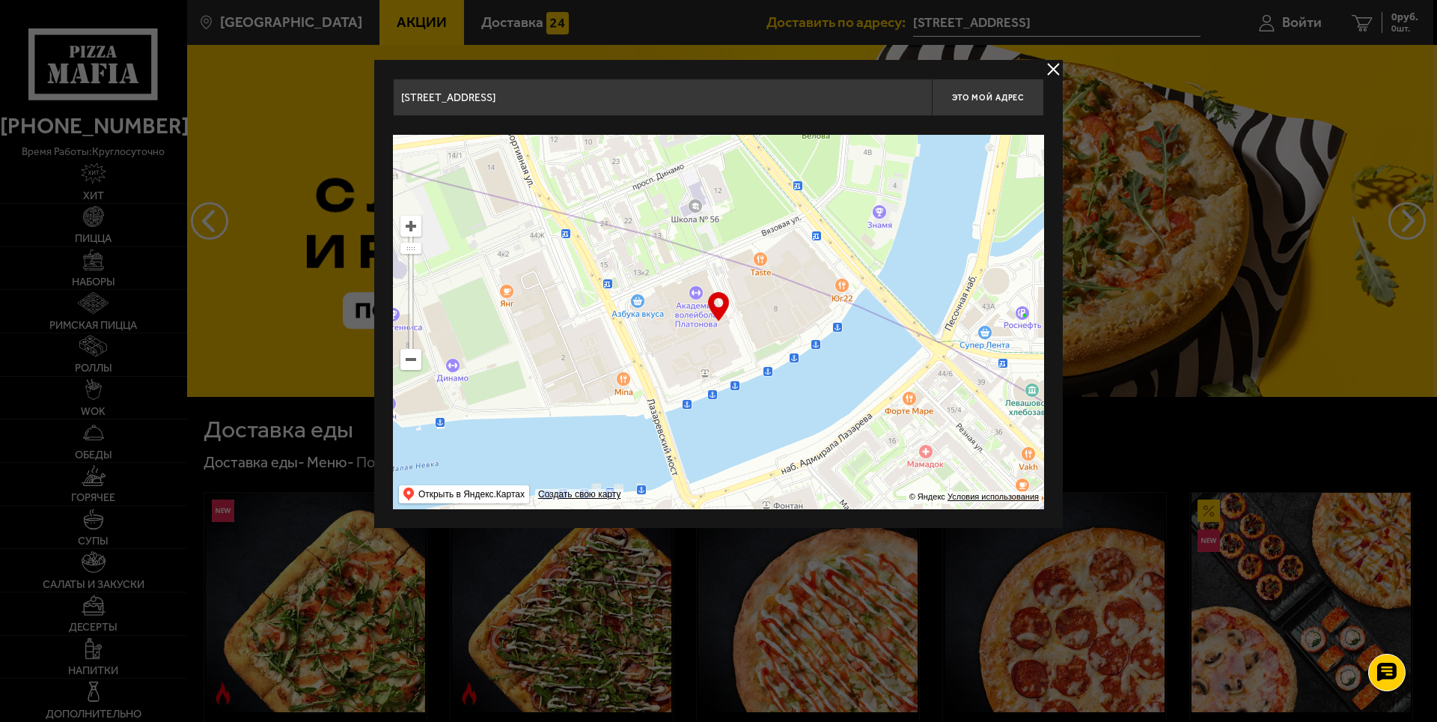
click at [1050, 67] on button "delivery type" at bounding box center [1053, 69] width 19 height 19
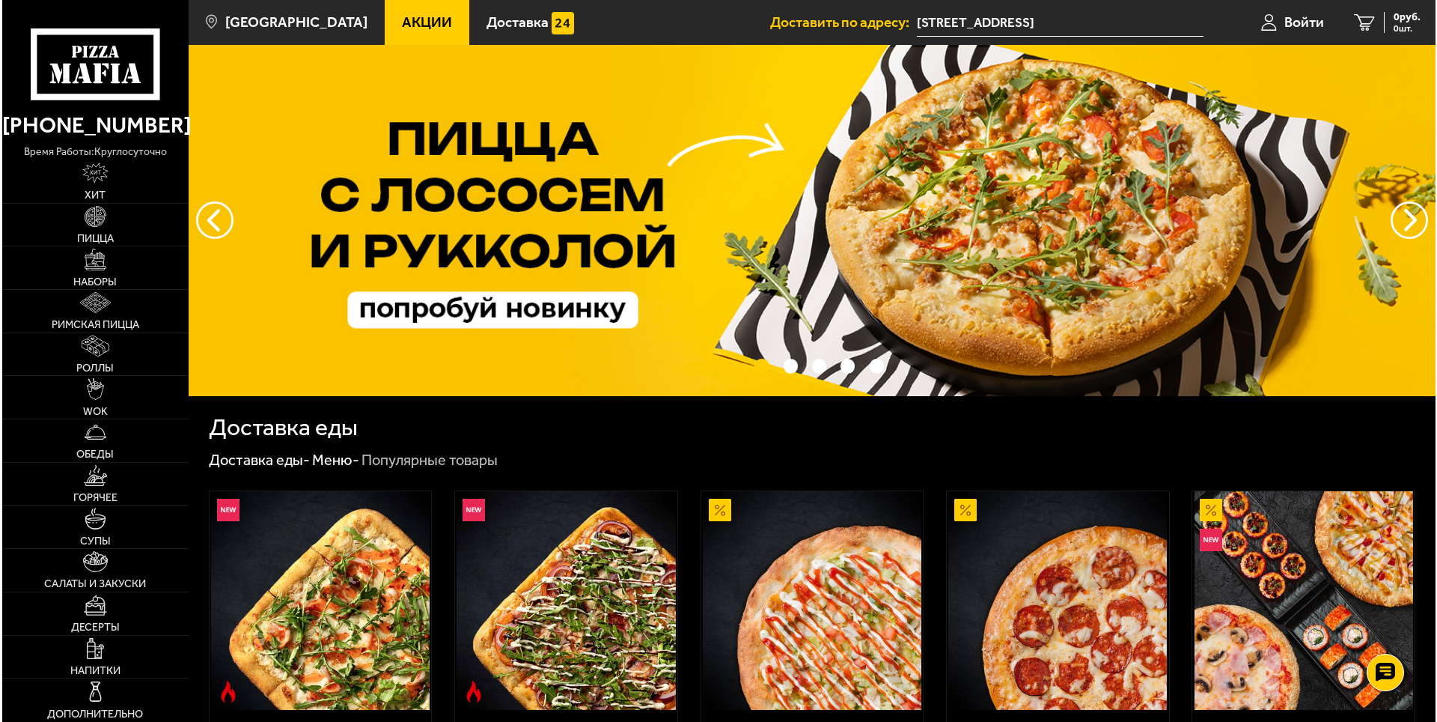
scroll to position [75, 0]
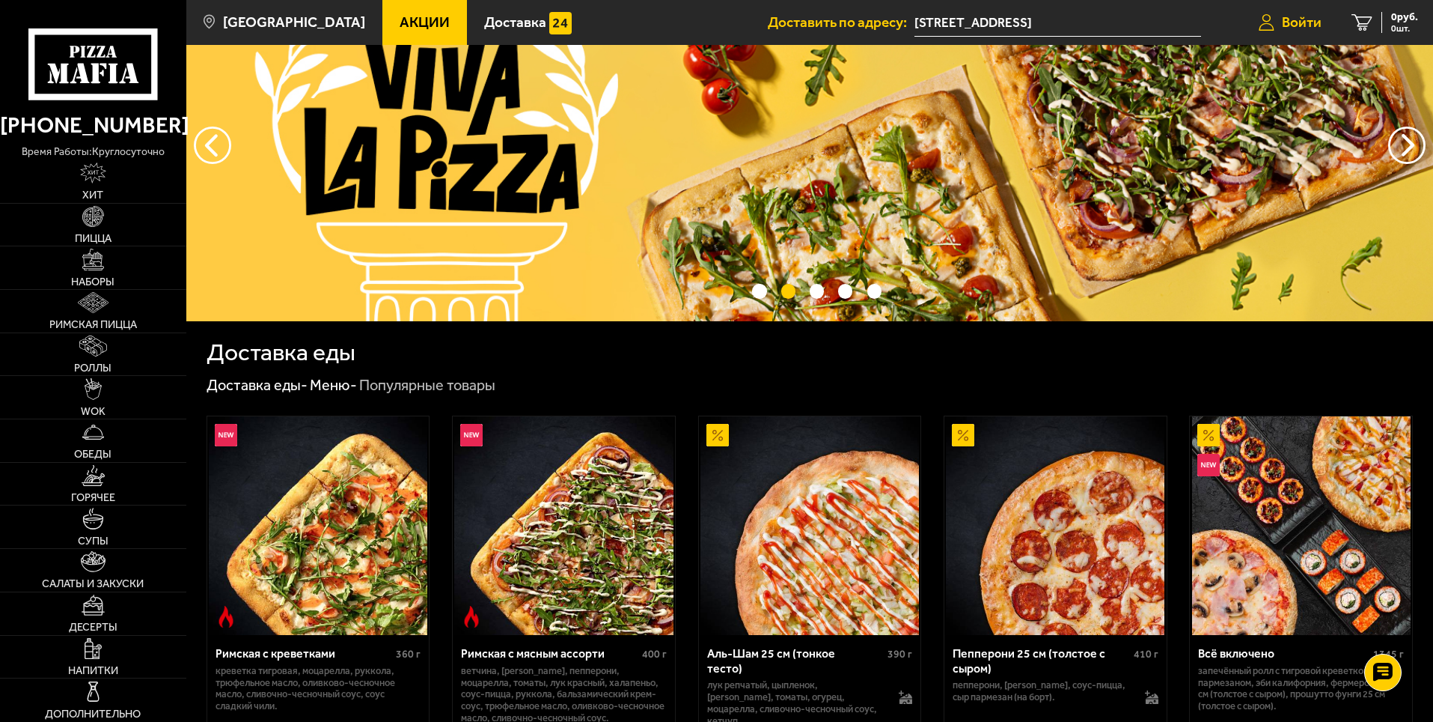
click at [1296, 20] on span "Войти" at bounding box center [1302, 22] width 40 height 14
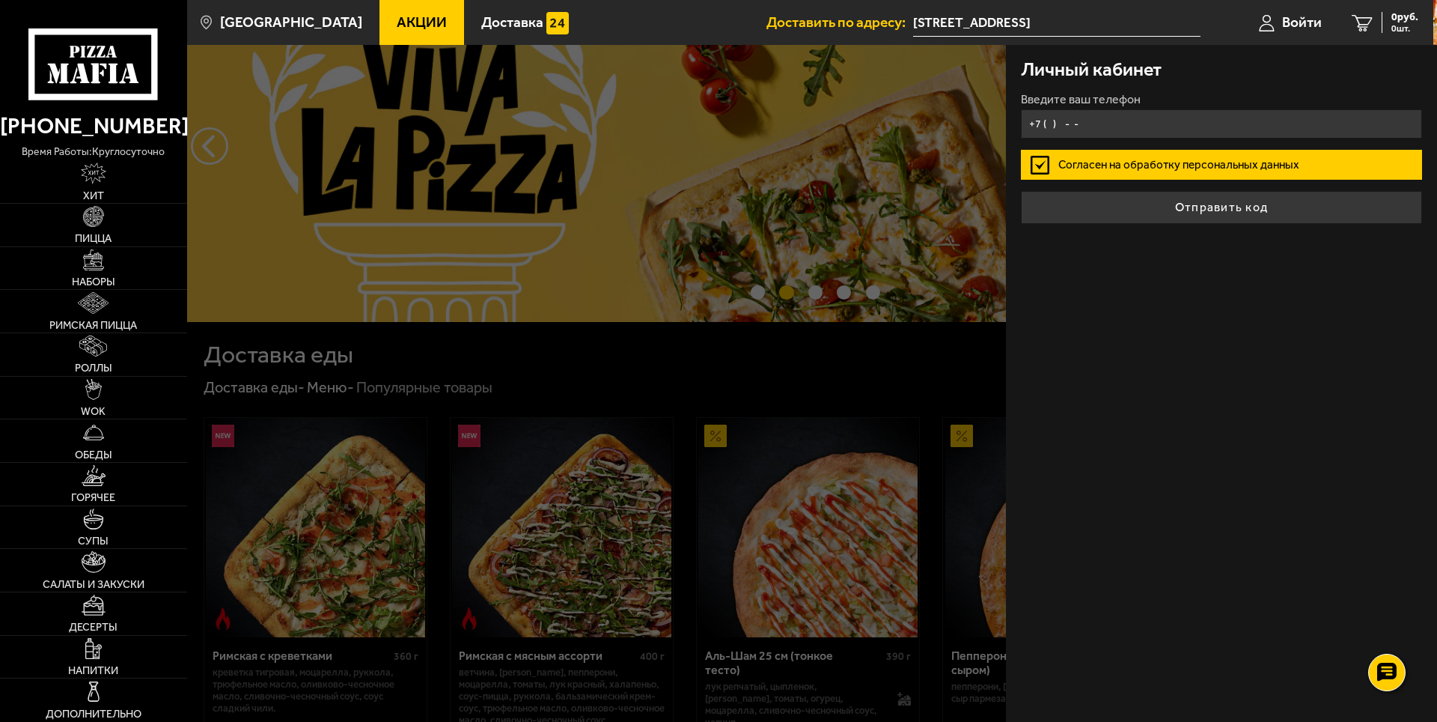
click at [1052, 115] on input "+7 ( ) - -" at bounding box center [1221, 123] width 401 height 29
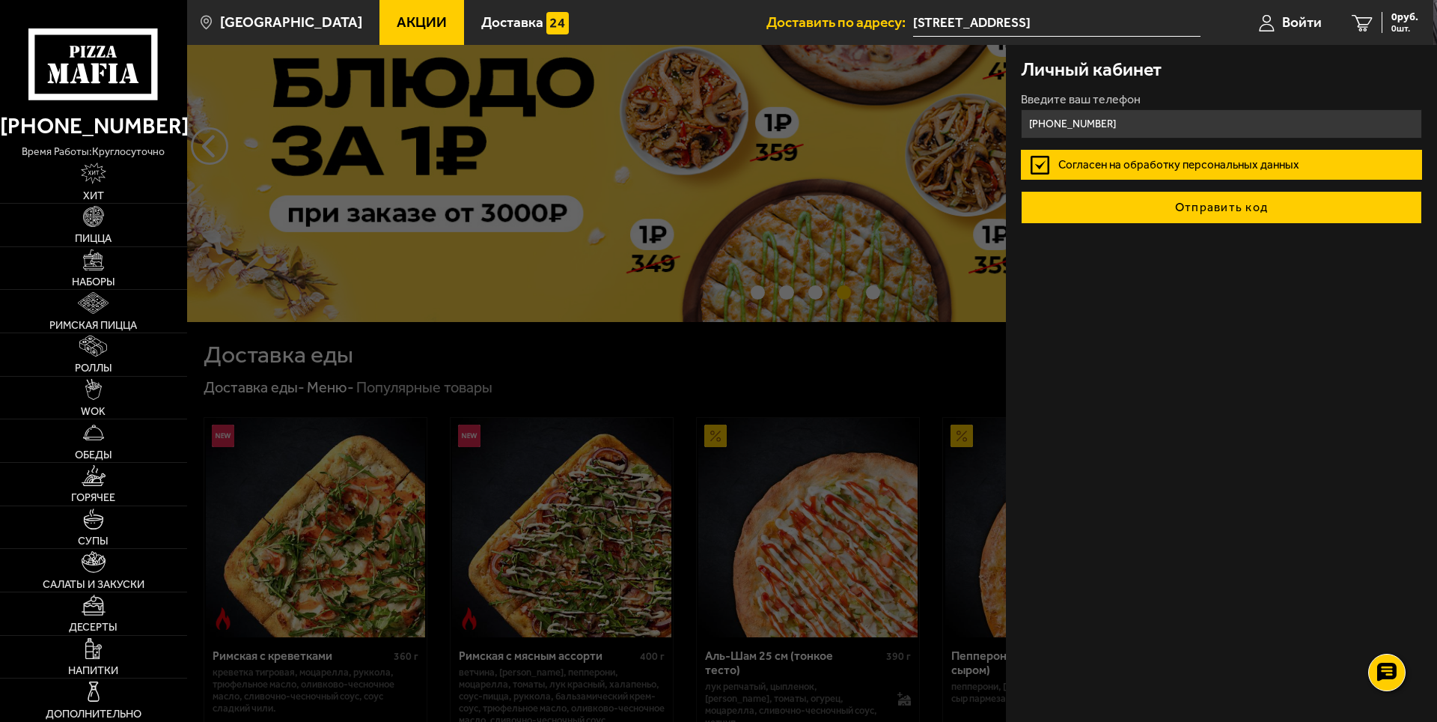
type input "[PHONE_NUMBER]"
click at [1237, 205] on button "Отправить код" at bounding box center [1221, 207] width 401 height 33
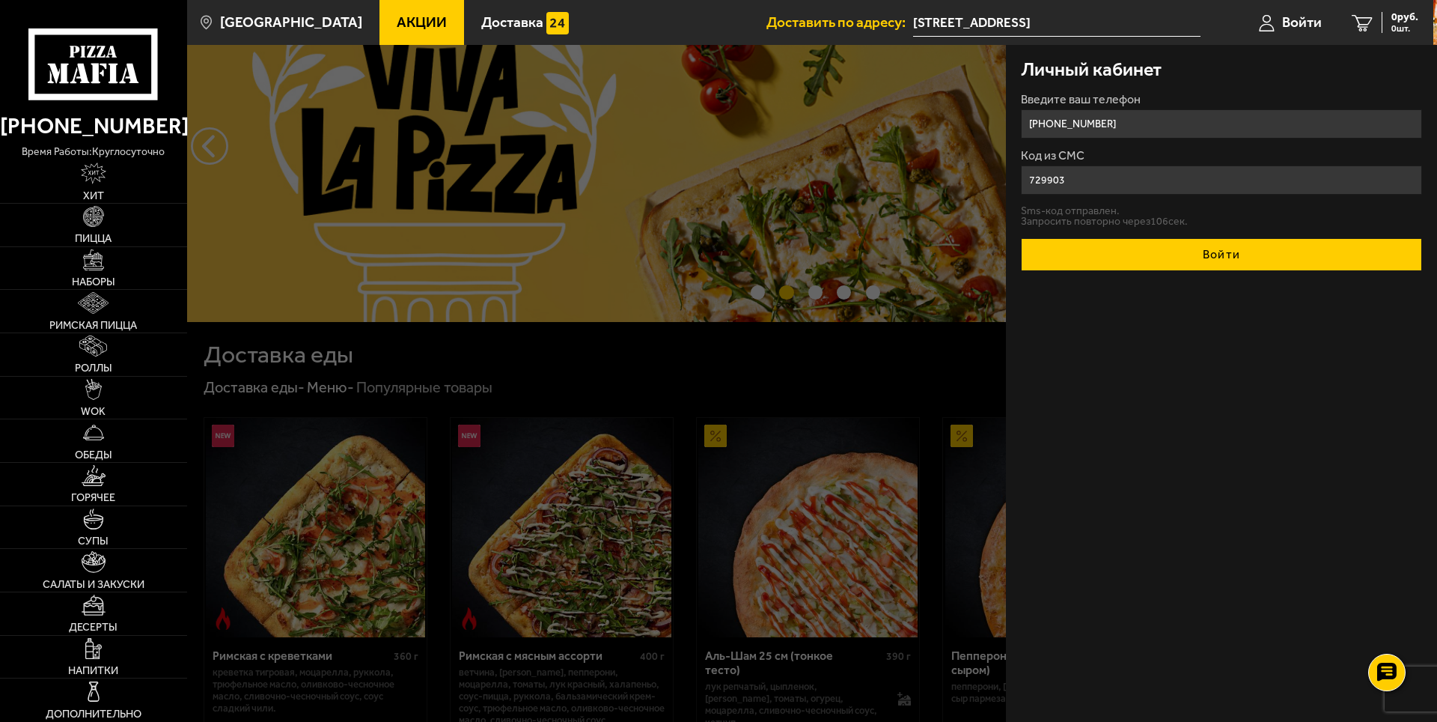
type input "729903"
click at [1231, 254] on button "Войти" at bounding box center [1221, 254] width 401 height 33
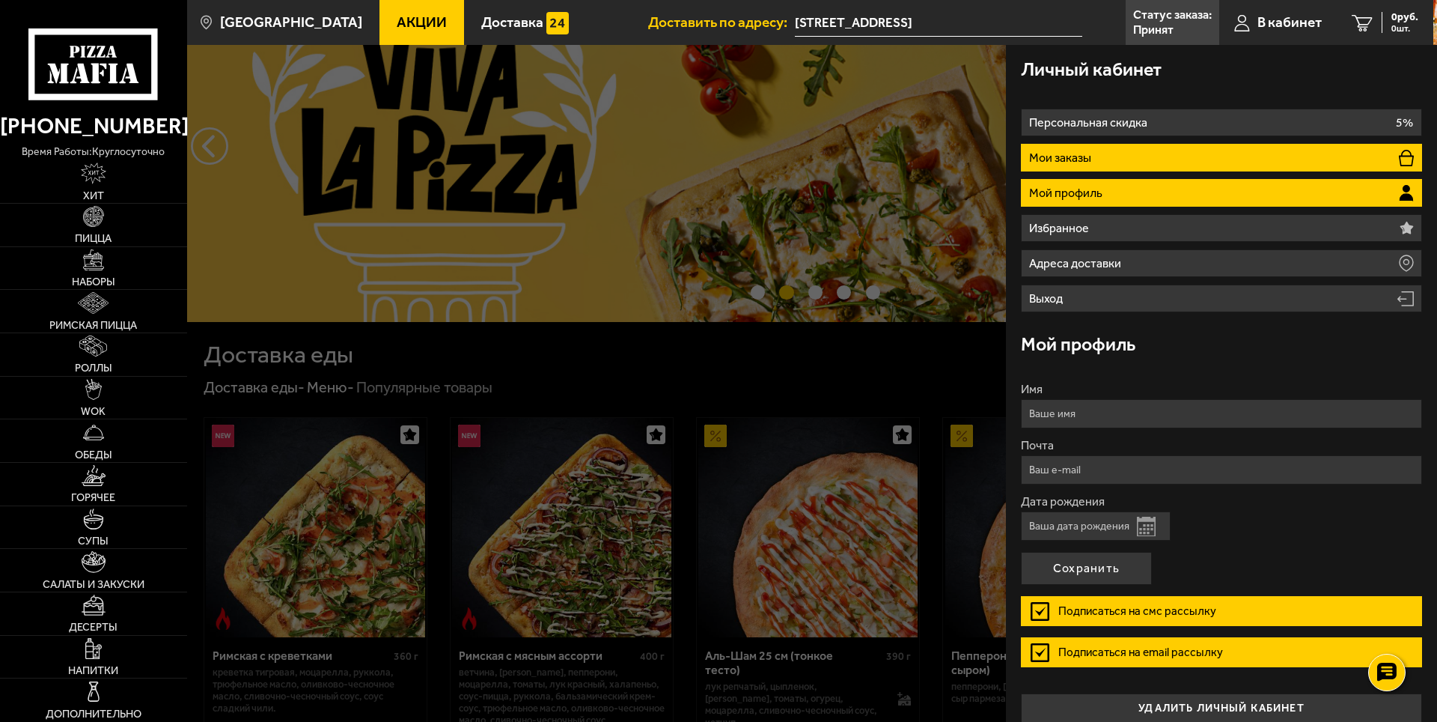
click at [1089, 153] on p "Мои заказы" at bounding box center [1062, 158] width 66 height 12
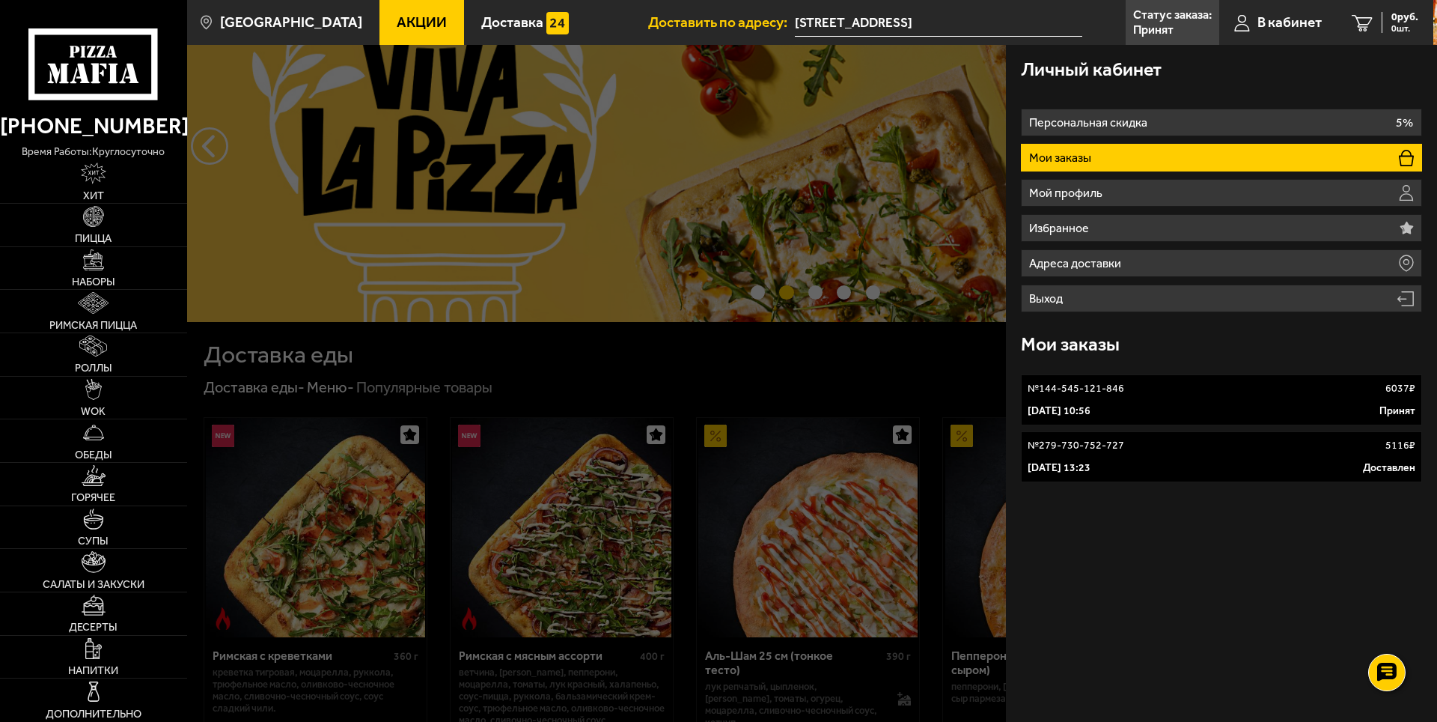
click at [1156, 384] on div "№ 144-545-121-846 6037 ₽" at bounding box center [1222, 388] width 388 height 15
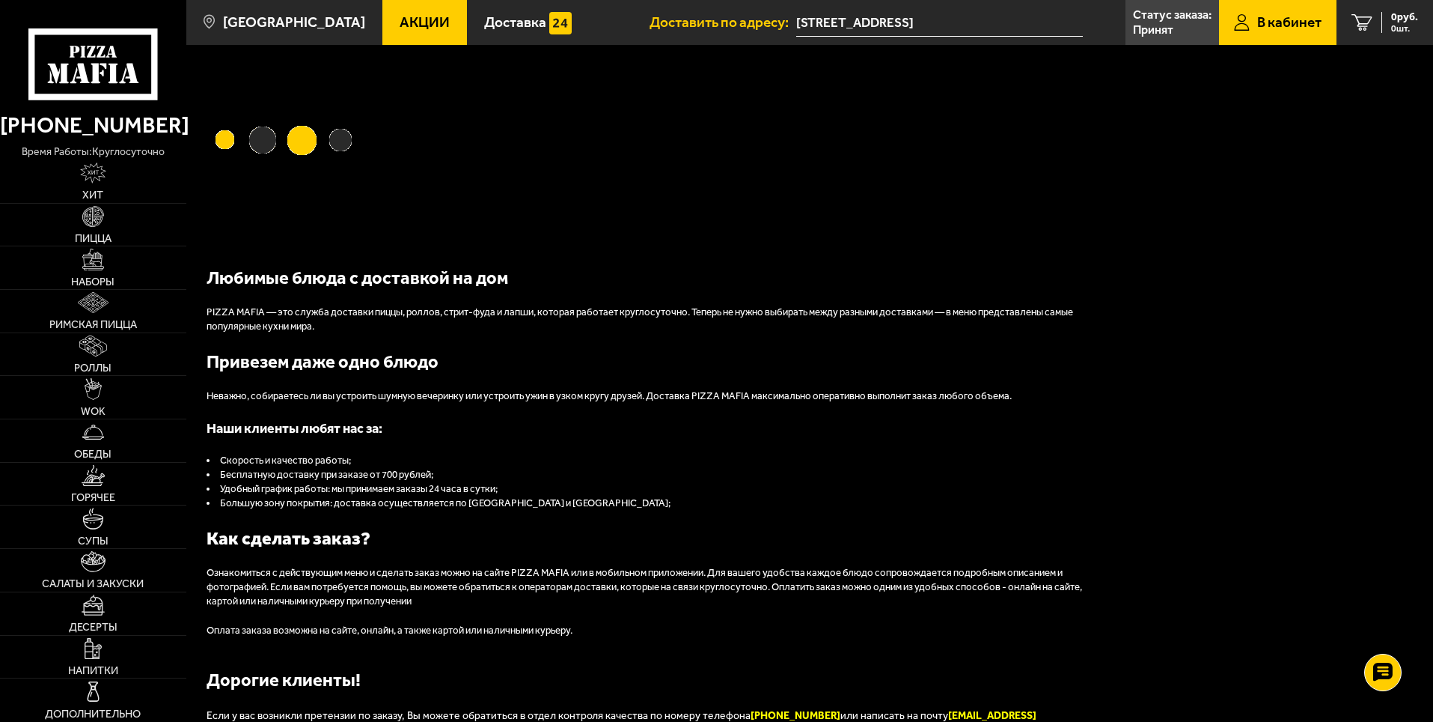
scroll to position [25, 0]
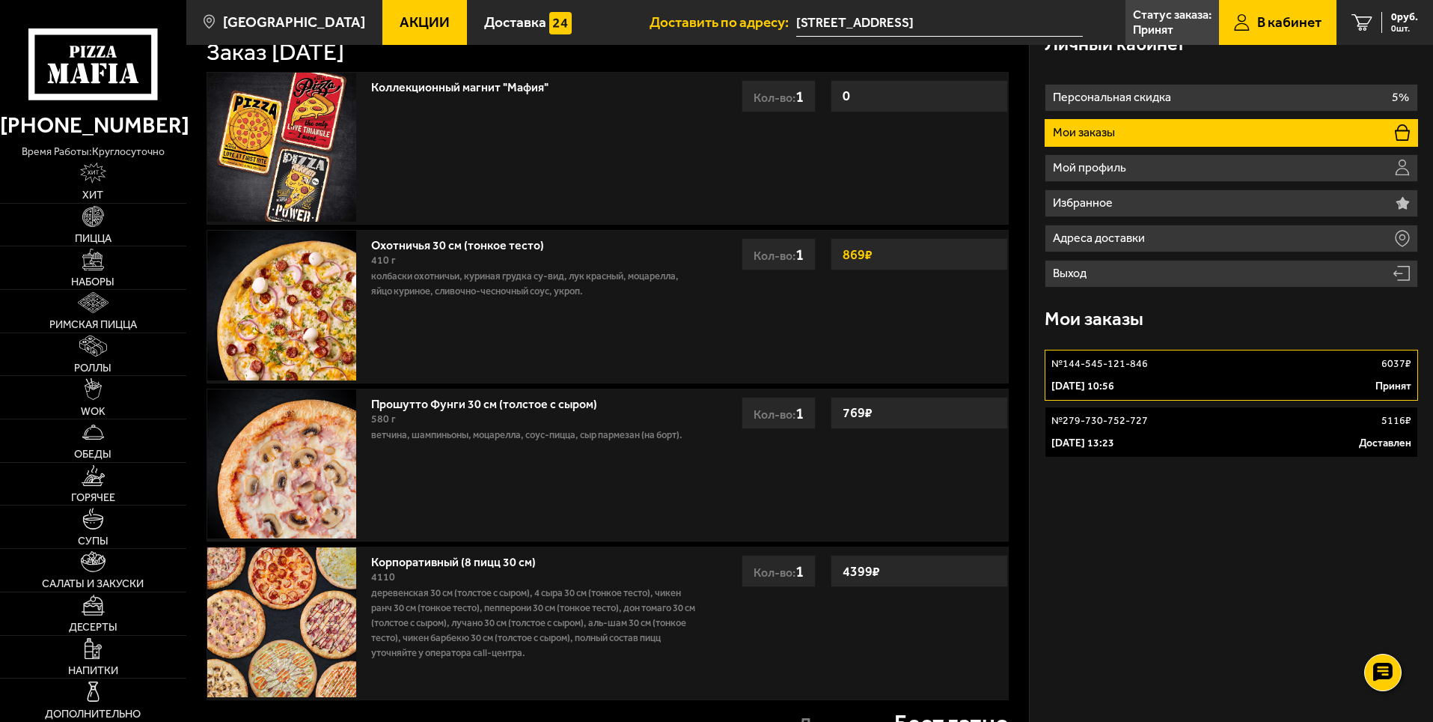
click at [1175, 366] on div "№ 144-545-121-846 6037 ₽" at bounding box center [1232, 363] width 360 height 15
click at [1177, 431] on link "№ 279-730-752-727 5116 ₽ 30 сентября 2024 г. 13:23 Доставлен" at bounding box center [1231, 431] width 373 height 51
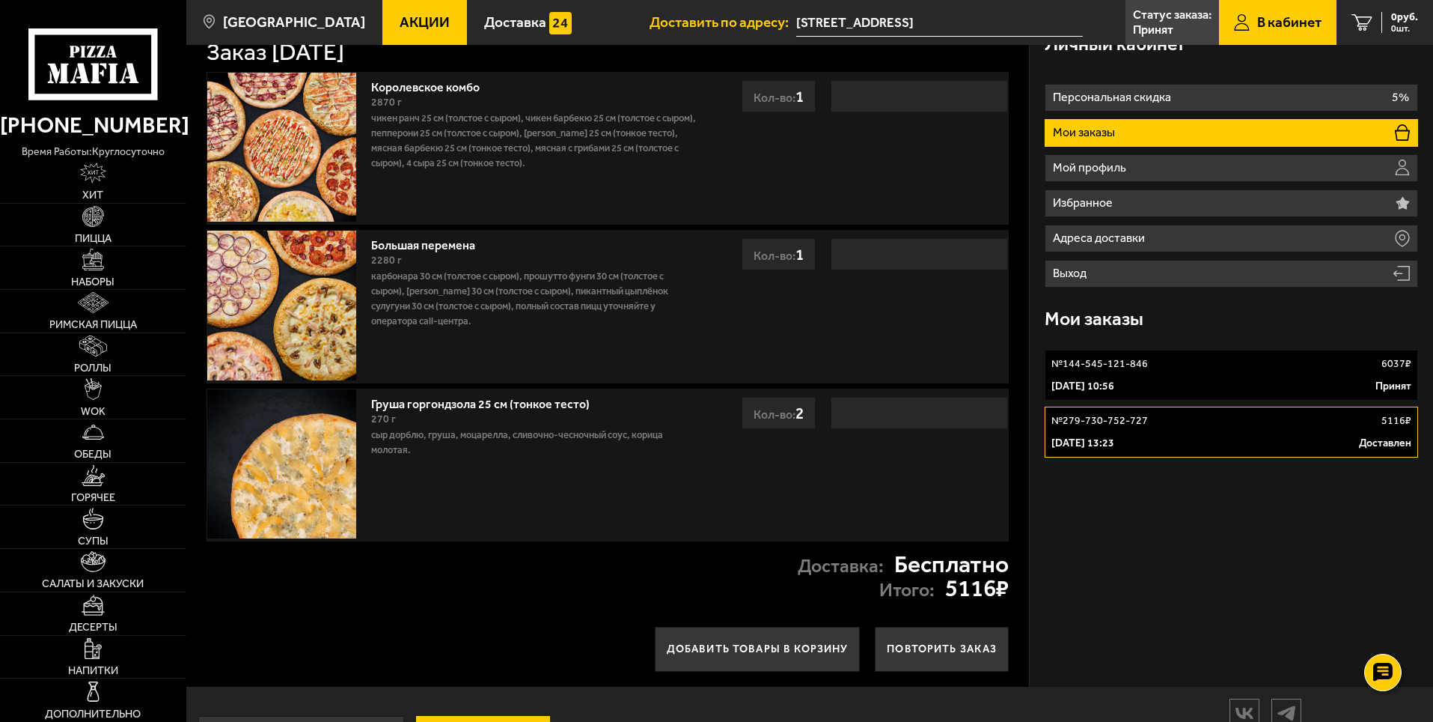
click at [1199, 371] on div "№ 144-545-121-846 6037 ₽" at bounding box center [1232, 363] width 360 height 15
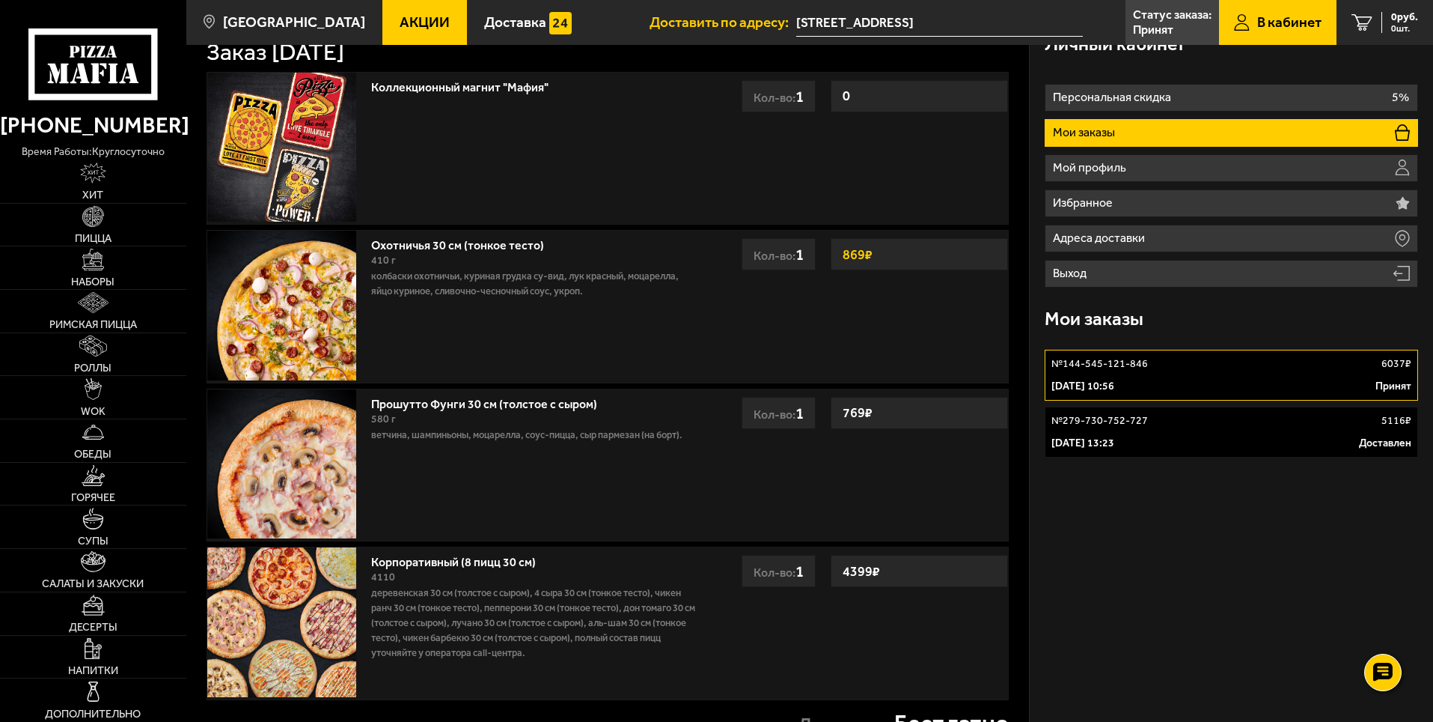
click at [1391, 362] on p "6037 ₽" at bounding box center [1397, 363] width 30 height 15
click at [1267, 370] on div "№ 144-545-121-846 6037 ₽" at bounding box center [1232, 363] width 360 height 15
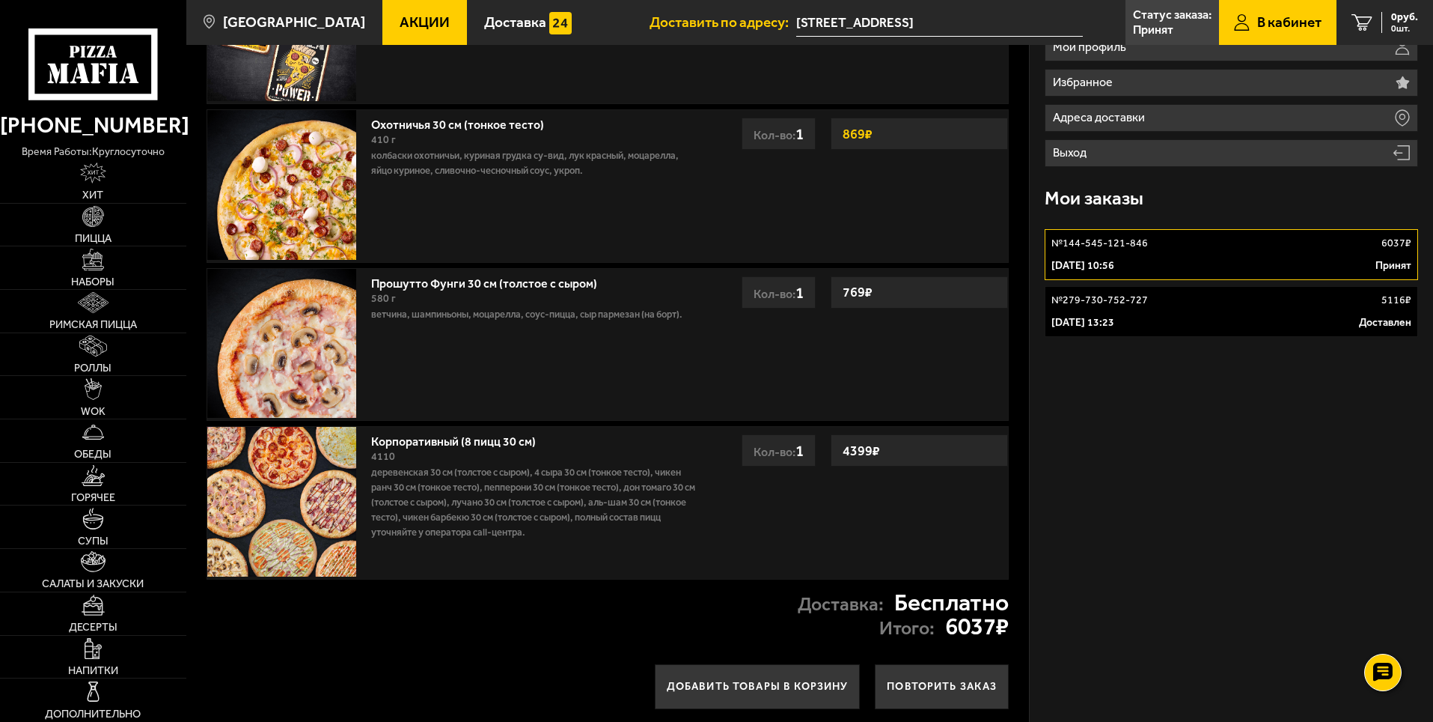
scroll to position [171, 0]
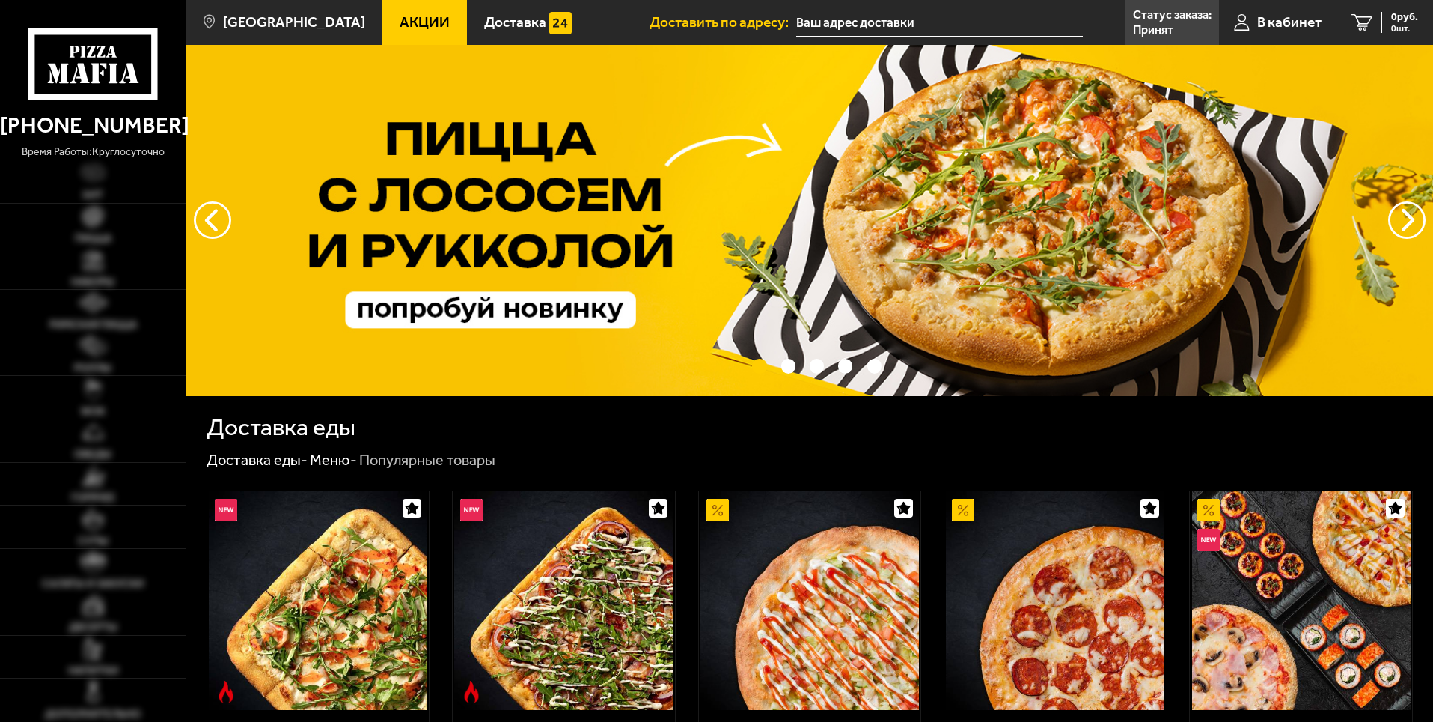
type input "[STREET_ADDRESS]"
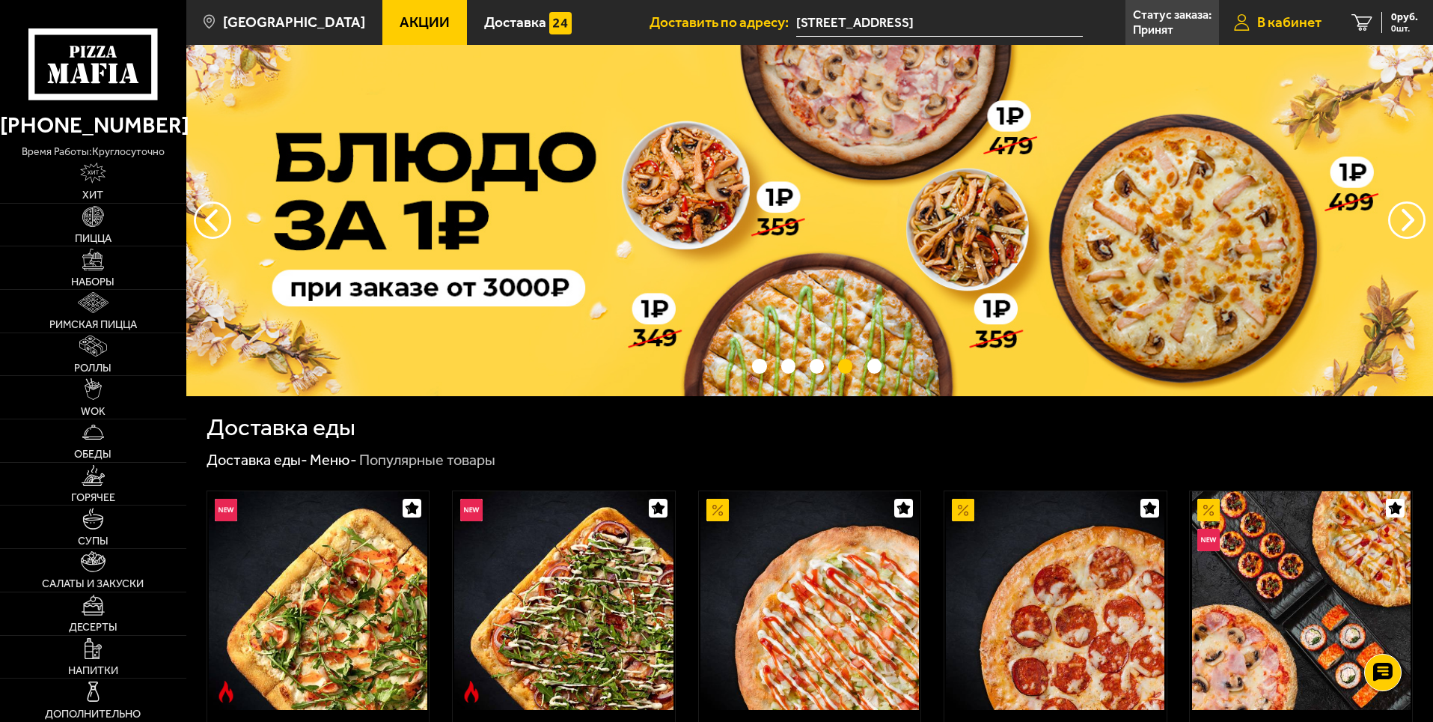
click at [1284, 20] on span "В кабинет" at bounding box center [1289, 22] width 64 height 14
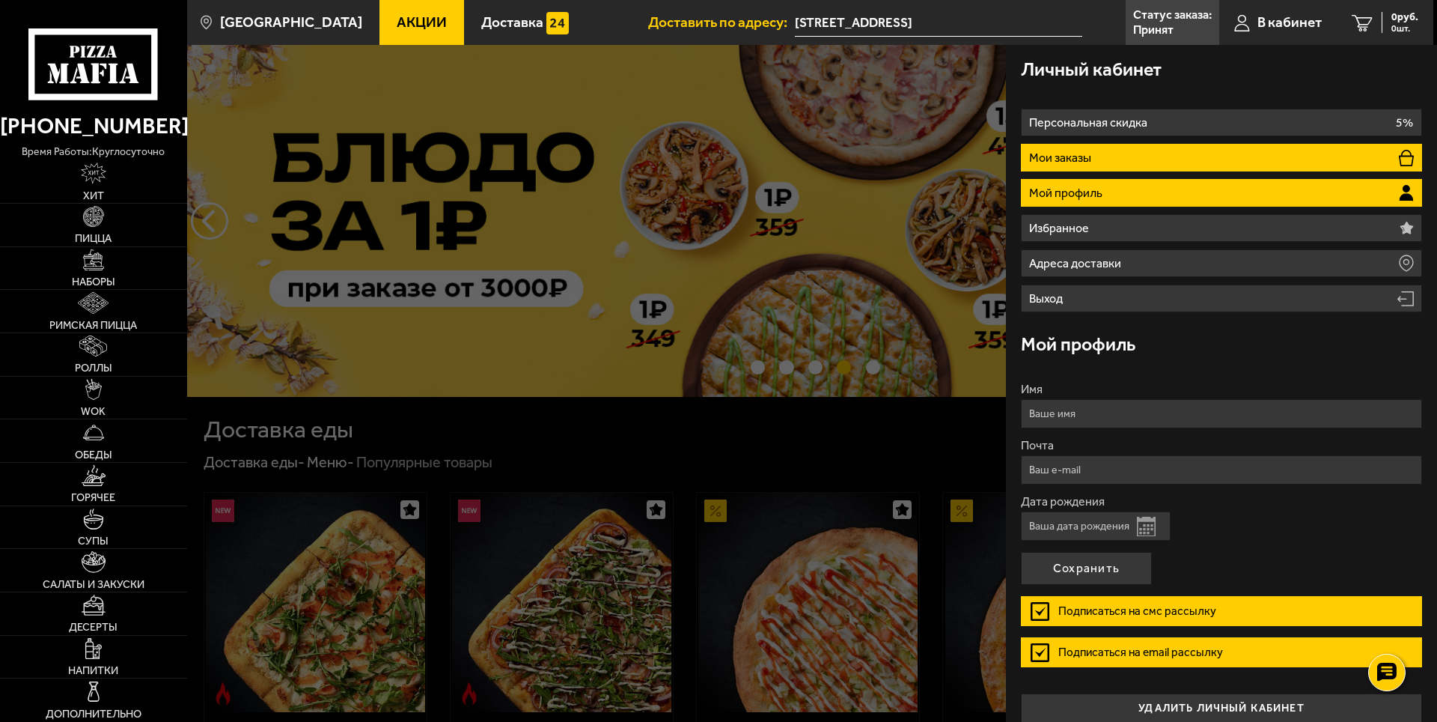
click at [1077, 152] on p "Мои заказы" at bounding box center [1062, 158] width 66 height 12
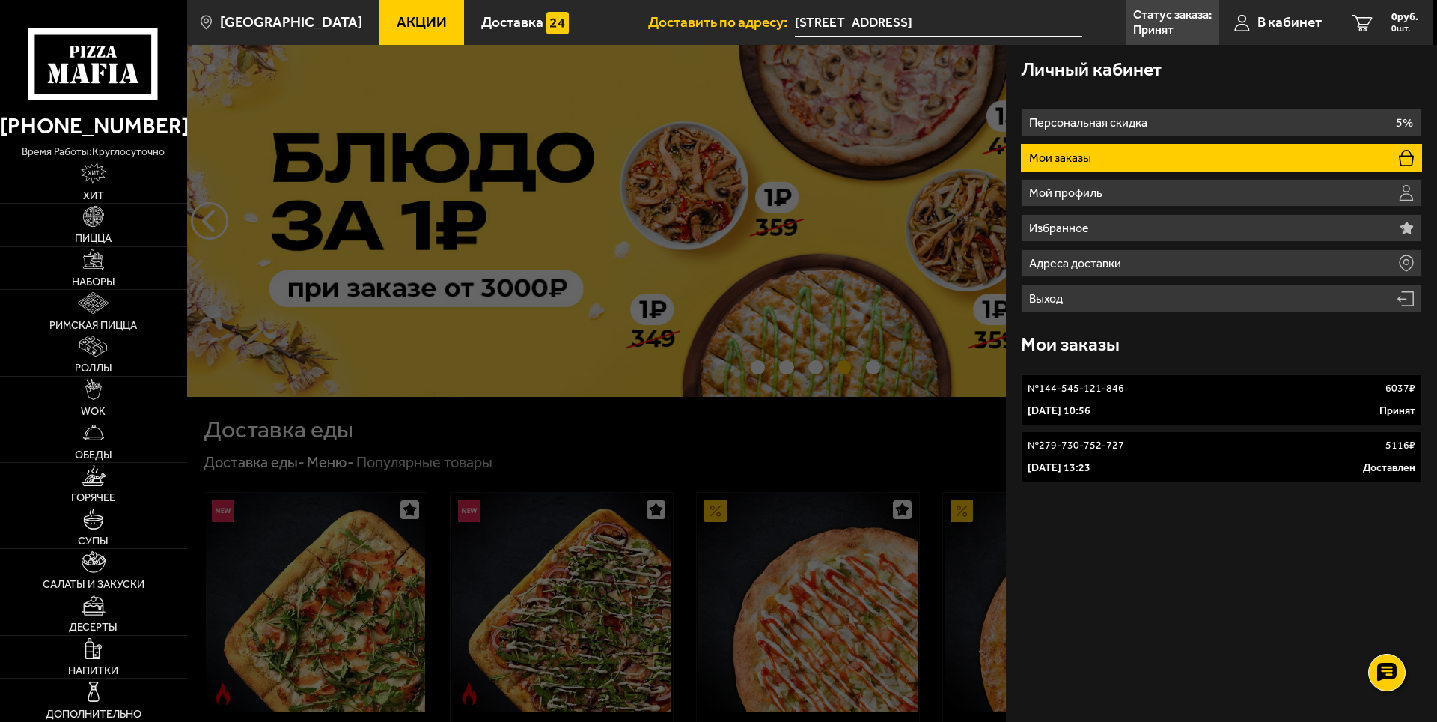
click at [1109, 396] on link "№ 144-545-121-846 6037 ₽ 1 октября 2025 г. 10:56 Принят" at bounding box center [1221, 399] width 401 height 51
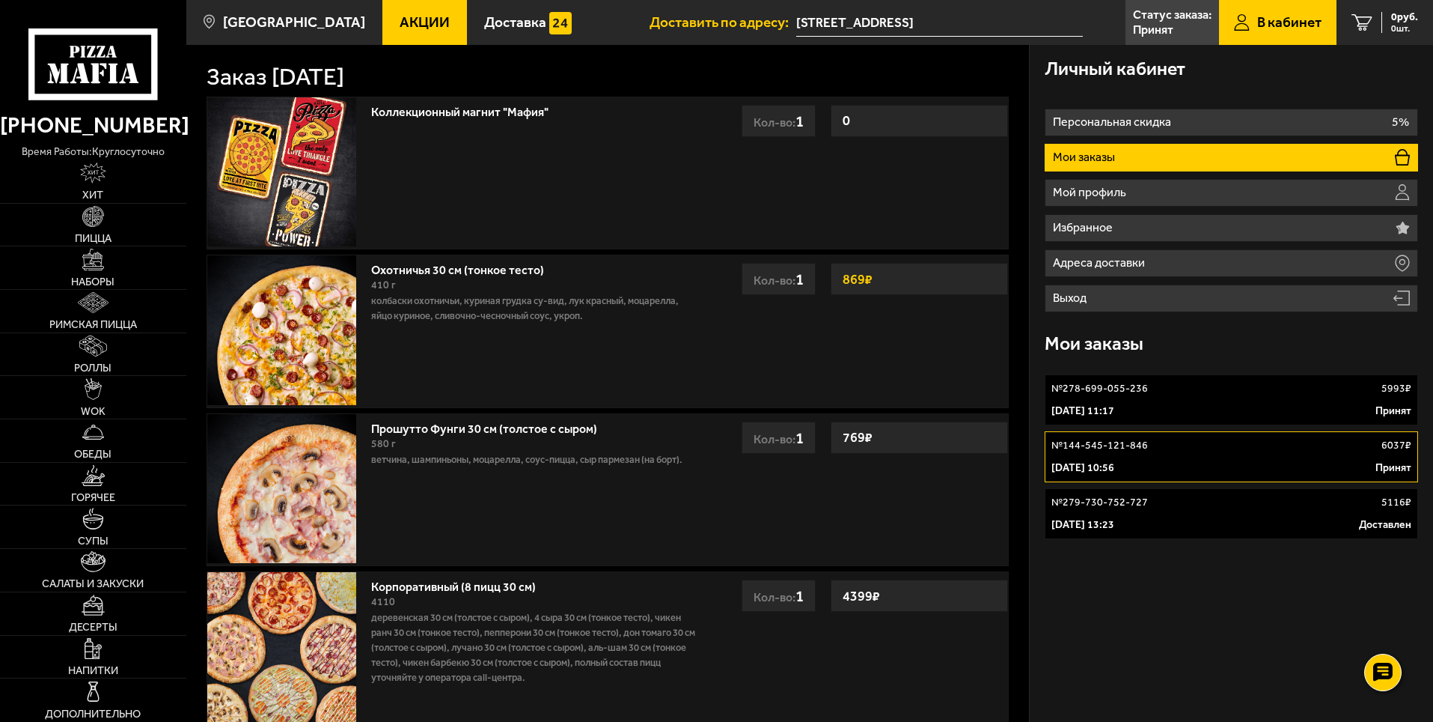
click at [1118, 395] on p "№ 278-699-055-236" at bounding box center [1100, 388] width 97 height 15
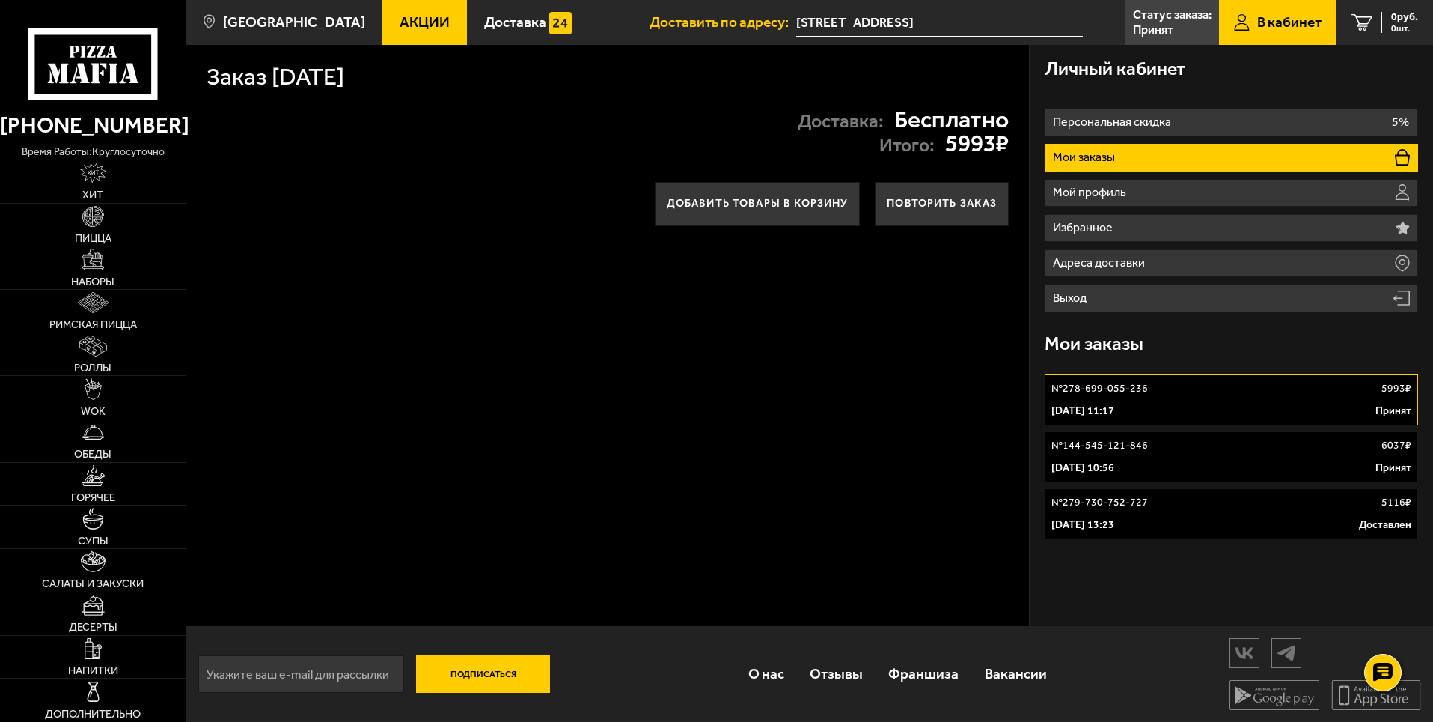
click at [1115, 394] on p "№ 278-699-055-236" at bounding box center [1100, 388] width 97 height 15
